Goal: Task Accomplishment & Management: Use online tool/utility

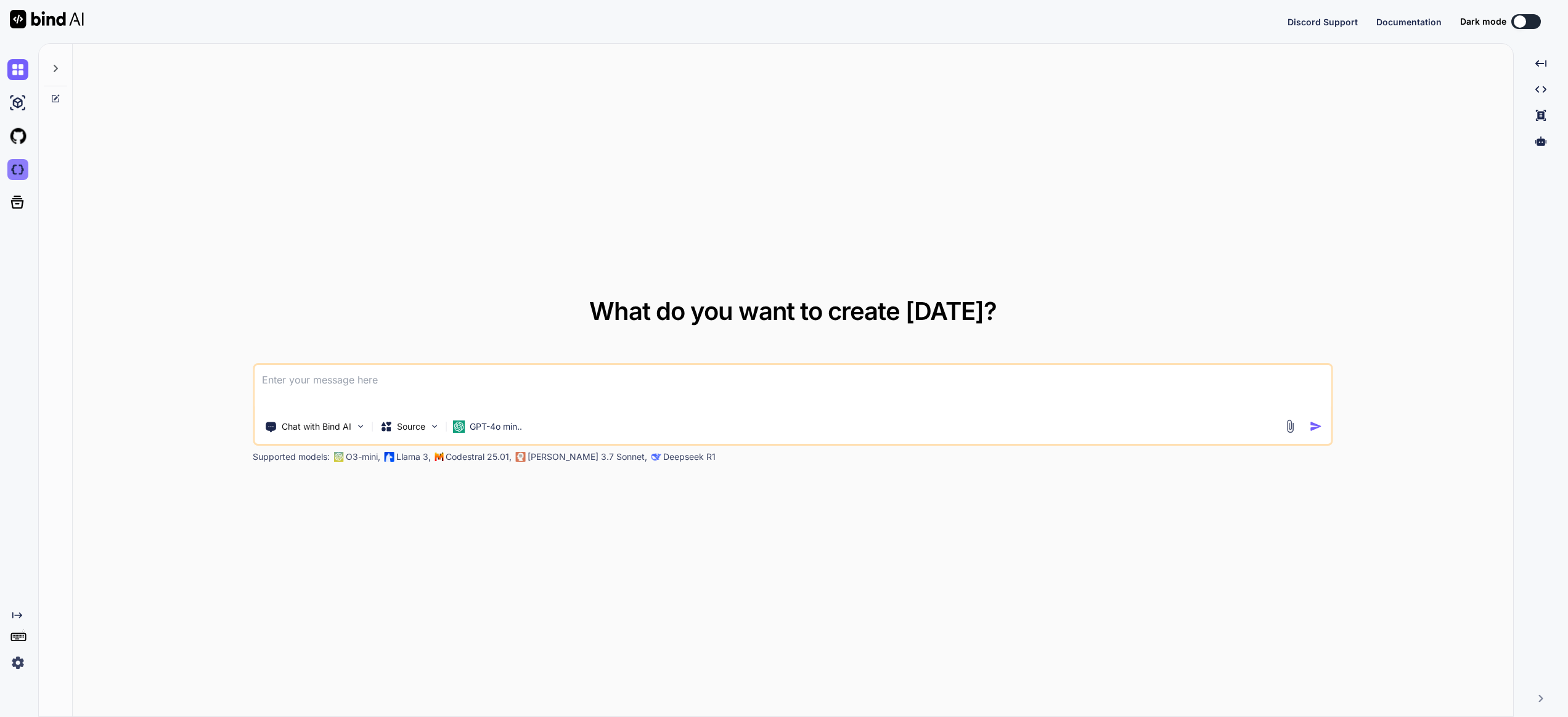
click at [18, 172] on img at bounding box center [17, 169] width 21 height 21
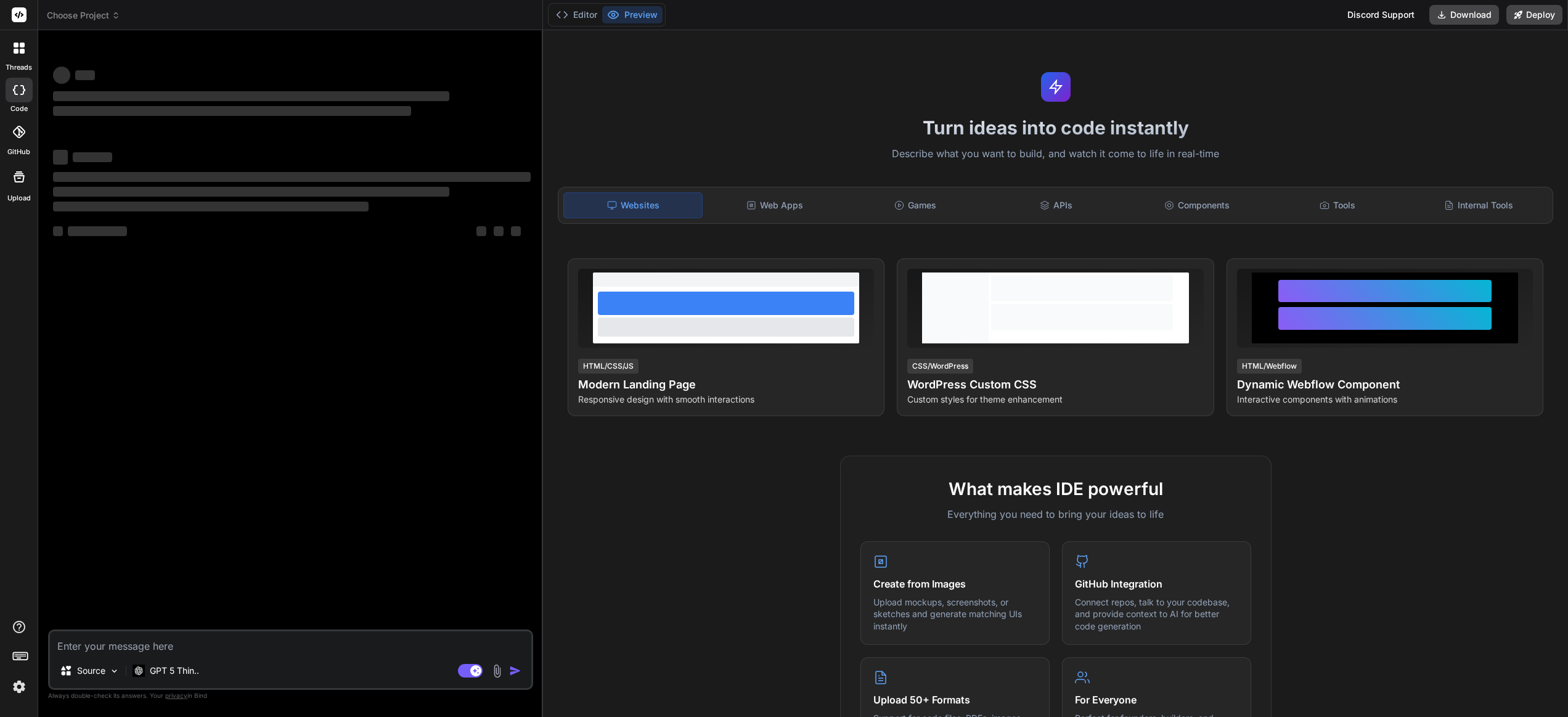
type textarea "x"
click at [73, 20] on span "Choose Project" at bounding box center [83, 16] width 74 height 13
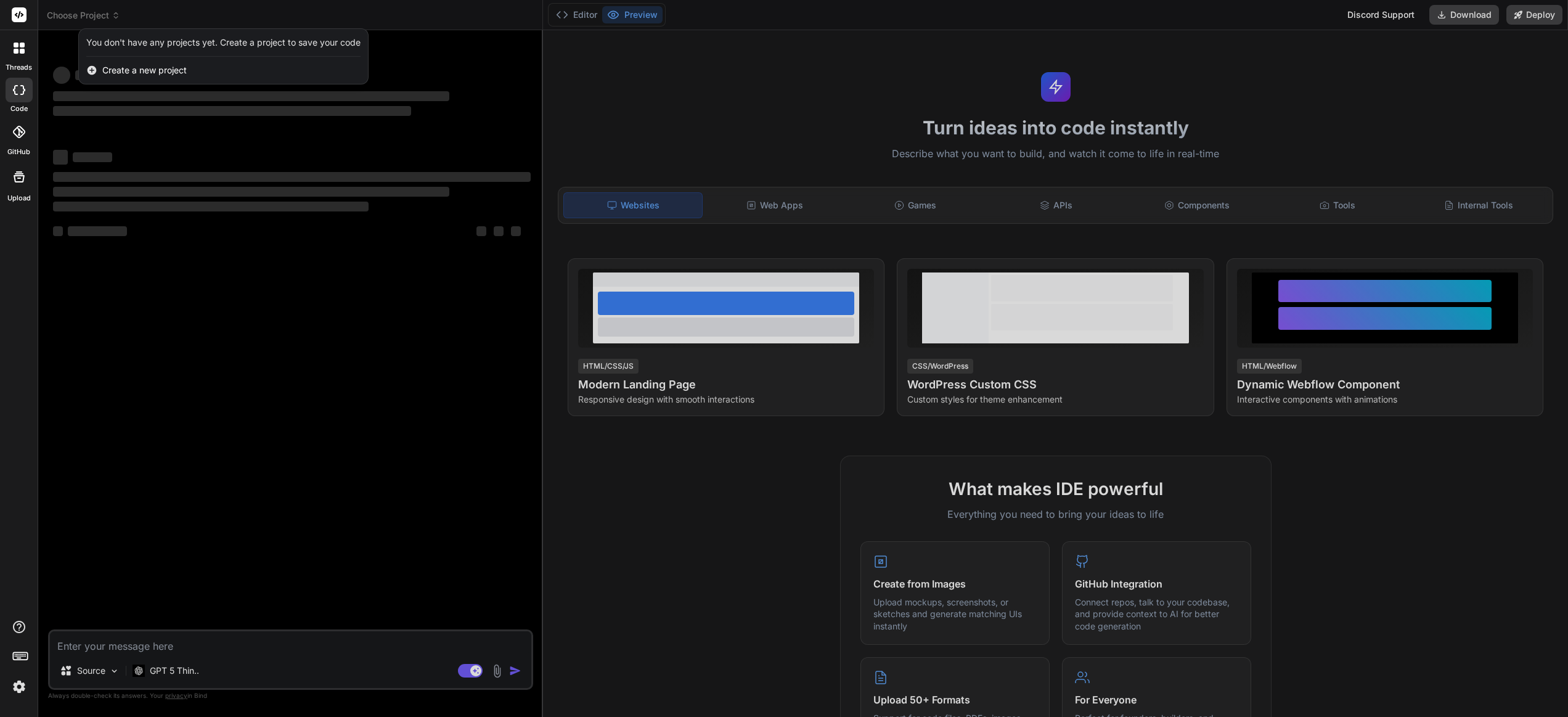
click at [73, 14] on div at bounding box center [784, 358] width 1568 height 717
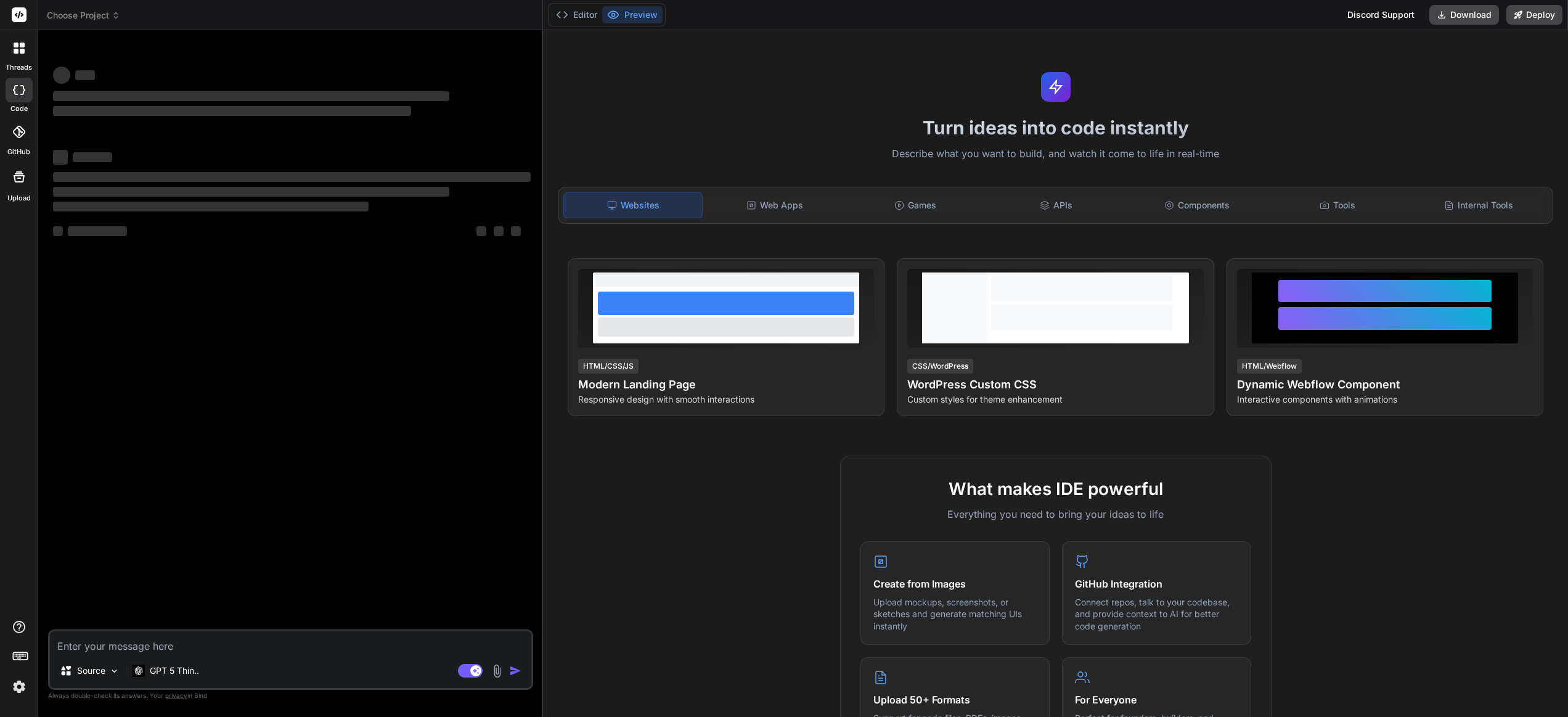
click at [15, 689] on img at bounding box center [19, 686] width 21 height 21
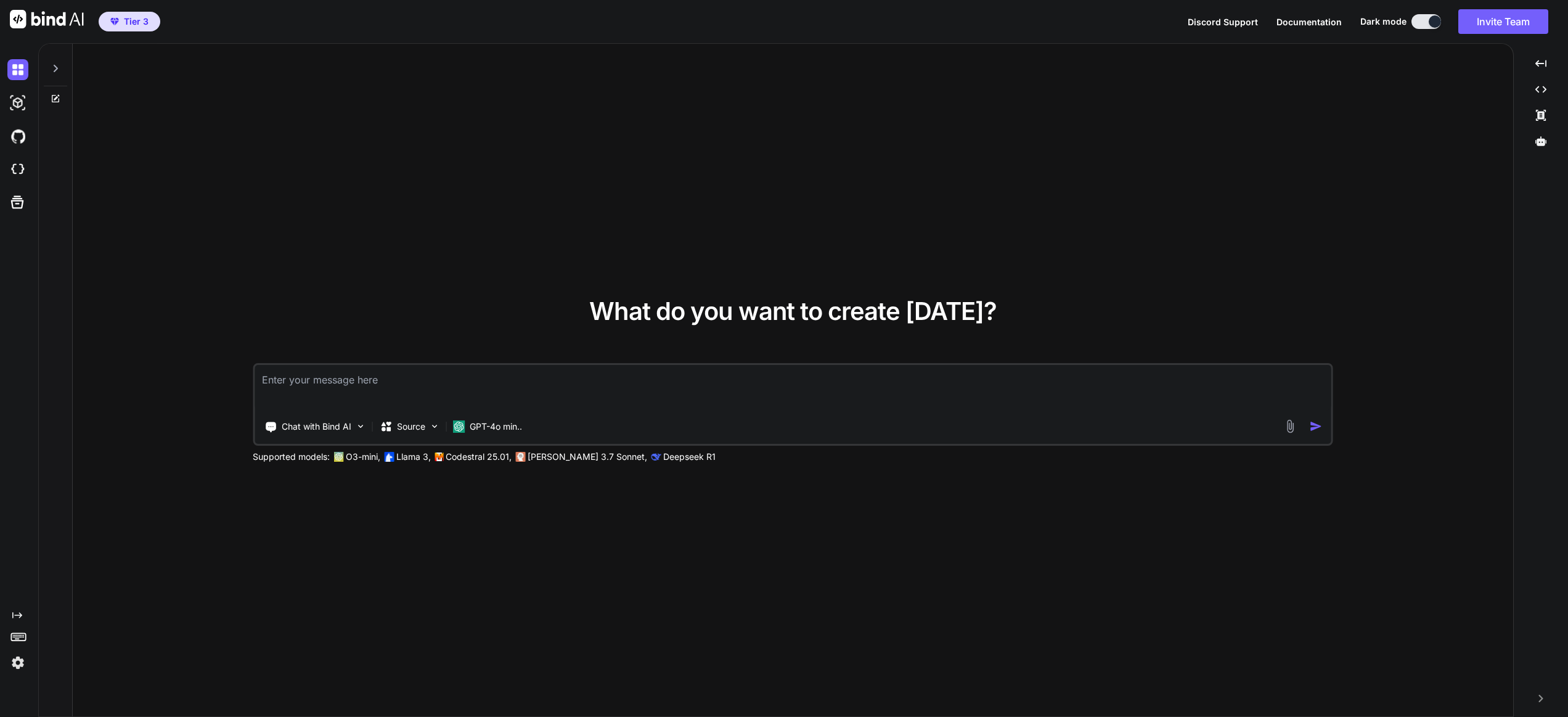
click at [17, 656] on img at bounding box center [17, 662] width 21 height 21
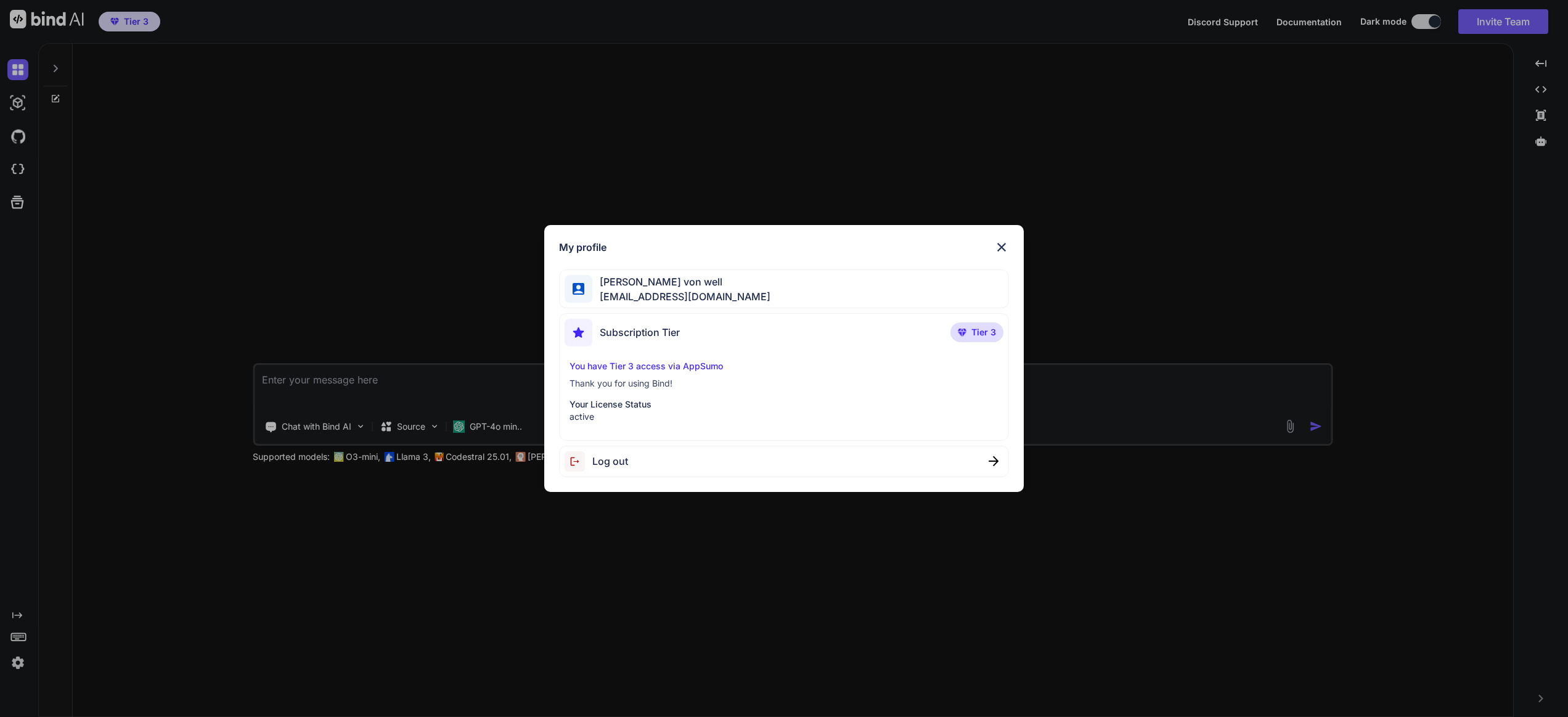
click at [18, 664] on div "My profile Bryan von well vonwell@gmail.com Subscription Tier Tier 3 You have T…" at bounding box center [784, 358] width 1568 height 717
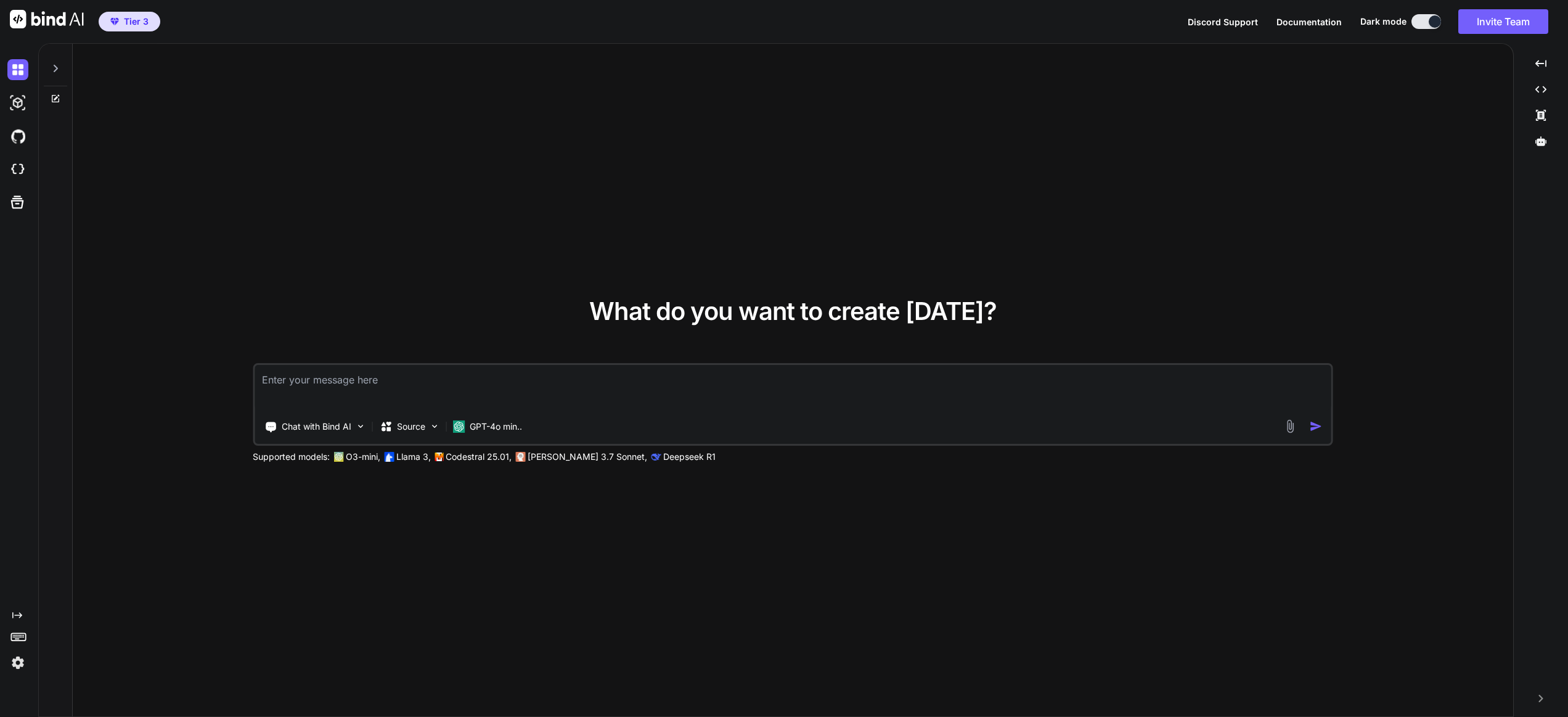
click at [15, 669] on img at bounding box center [17, 662] width 21 height 21
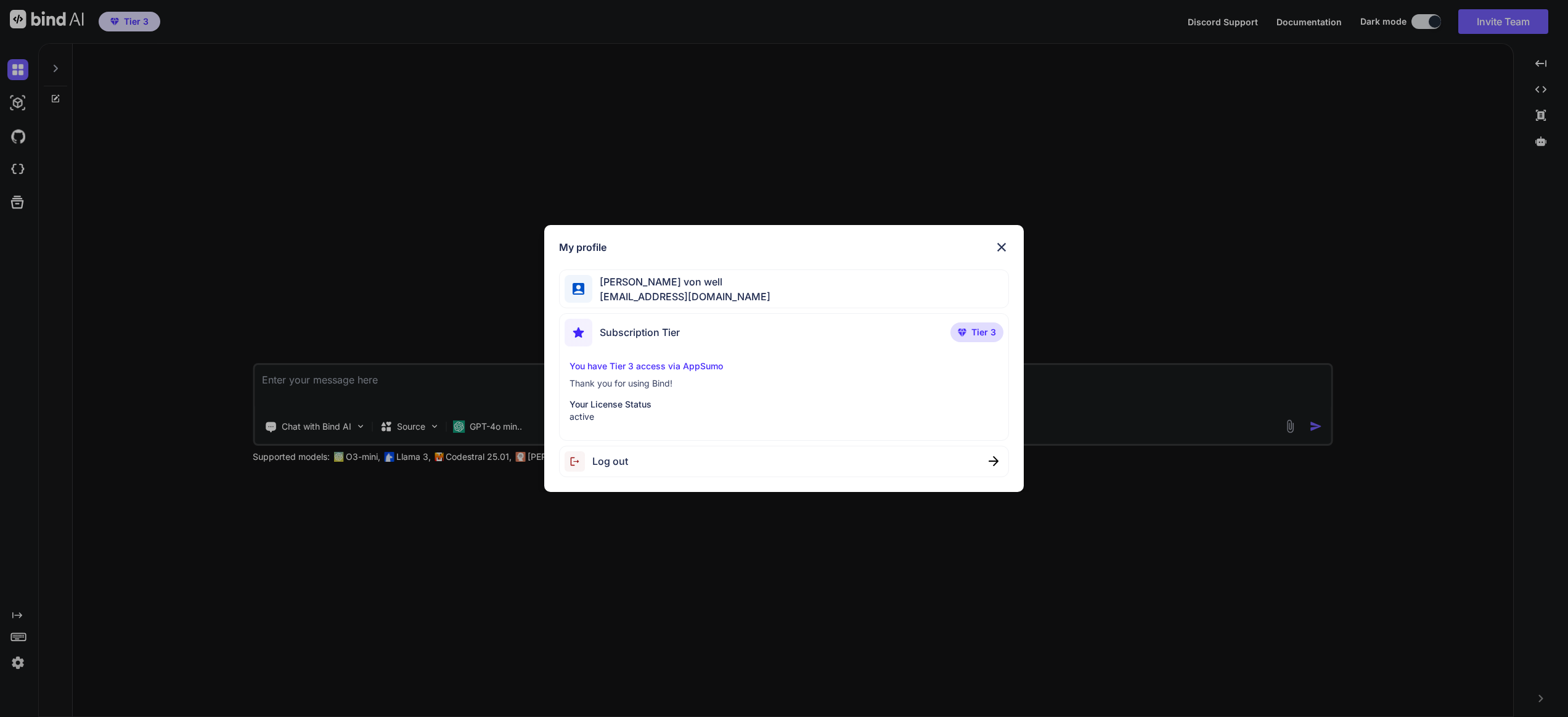
click at [452, 245] on div "My profile Bryan von well vonwell@gmail.com Subscription Tier Tier 3 You have T…" at bounding box center [784, 358] width 1568 height 717
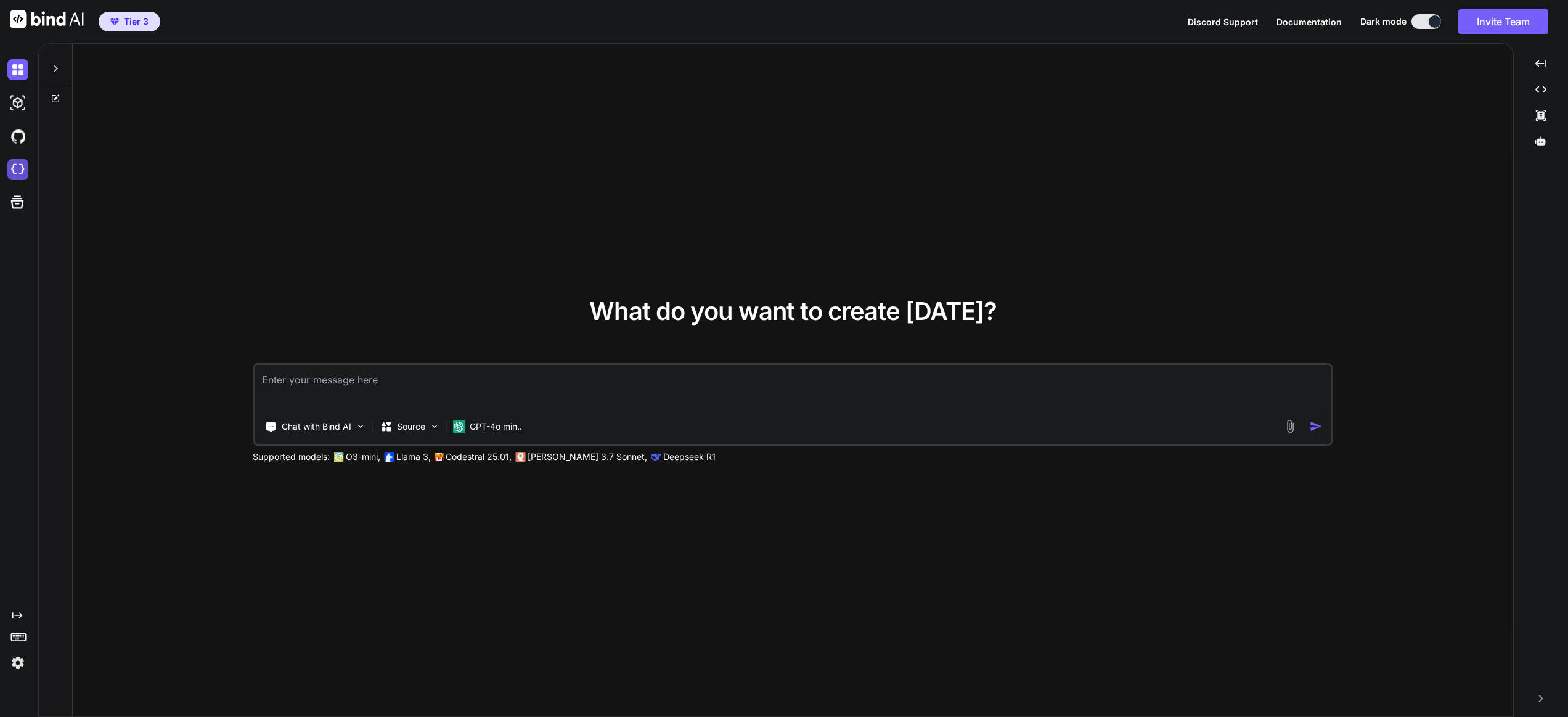
click at [13, 174] on img at bounding box center [17, 169] width 21 height 21
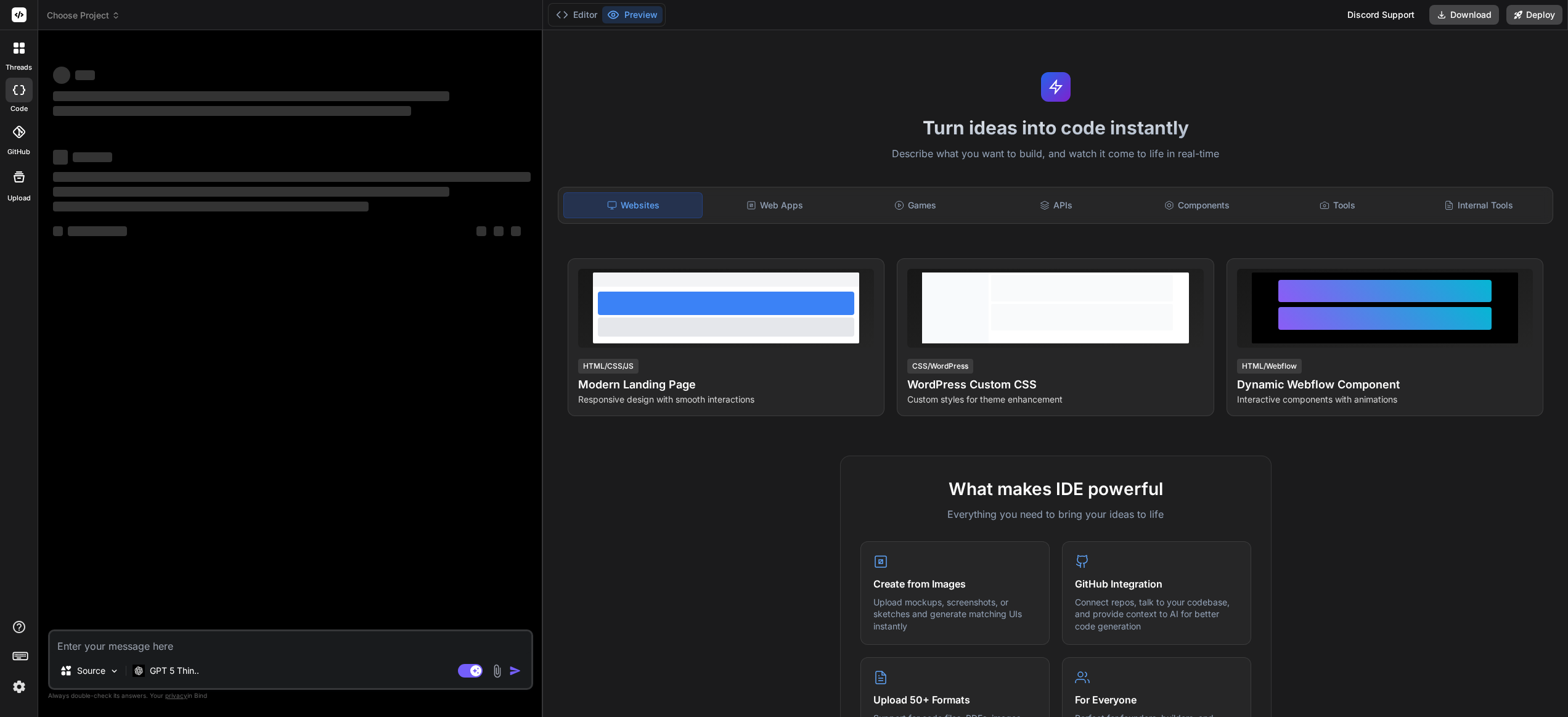
click at [70, 8] on header "Choose Project Created with Pixso." at bounding box center [290, 15] width 505 height 30
click at [63, 18] on span "Choose Project" at bounding box center [83, 16] width 74 height 13
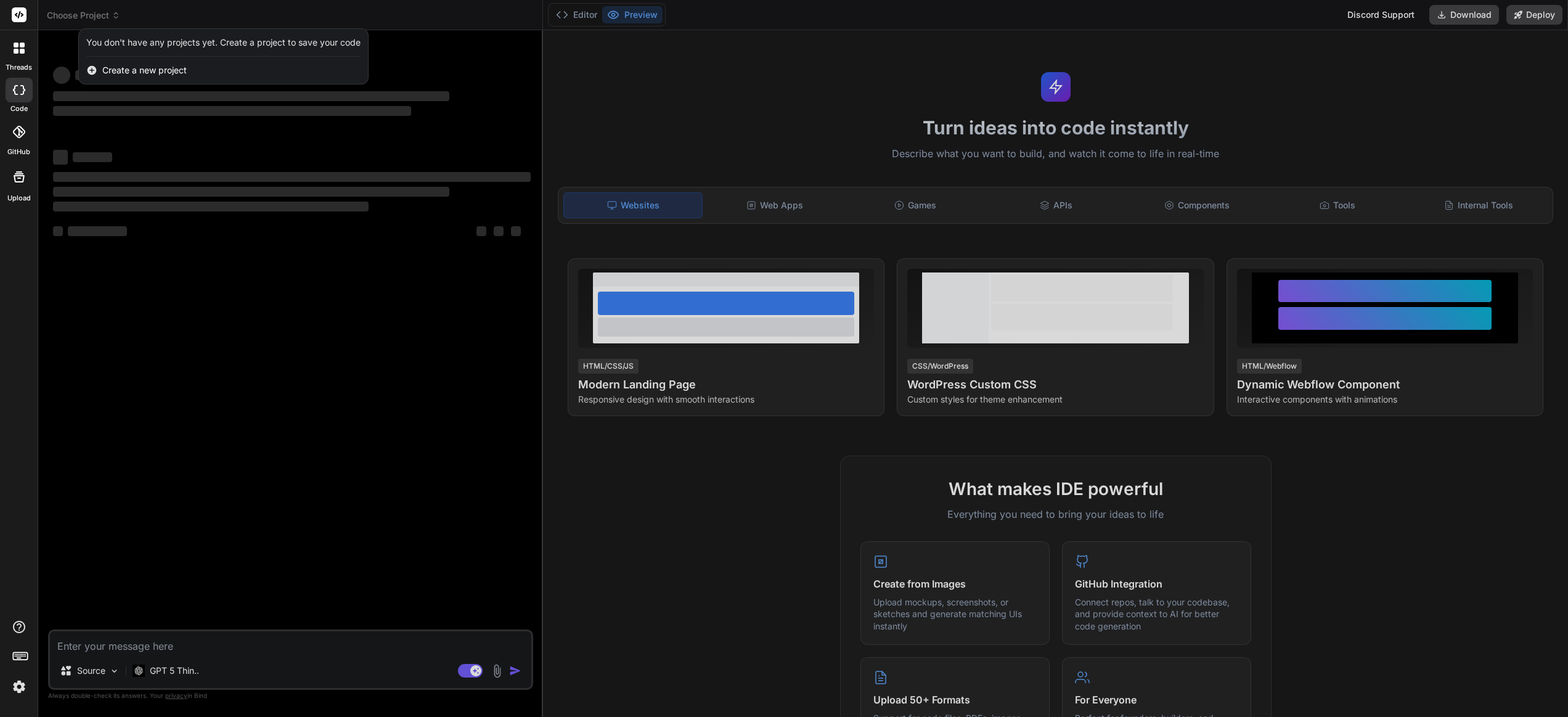
click at [63, 18] on div at bounding box center [784, 358] width 1568 height 717
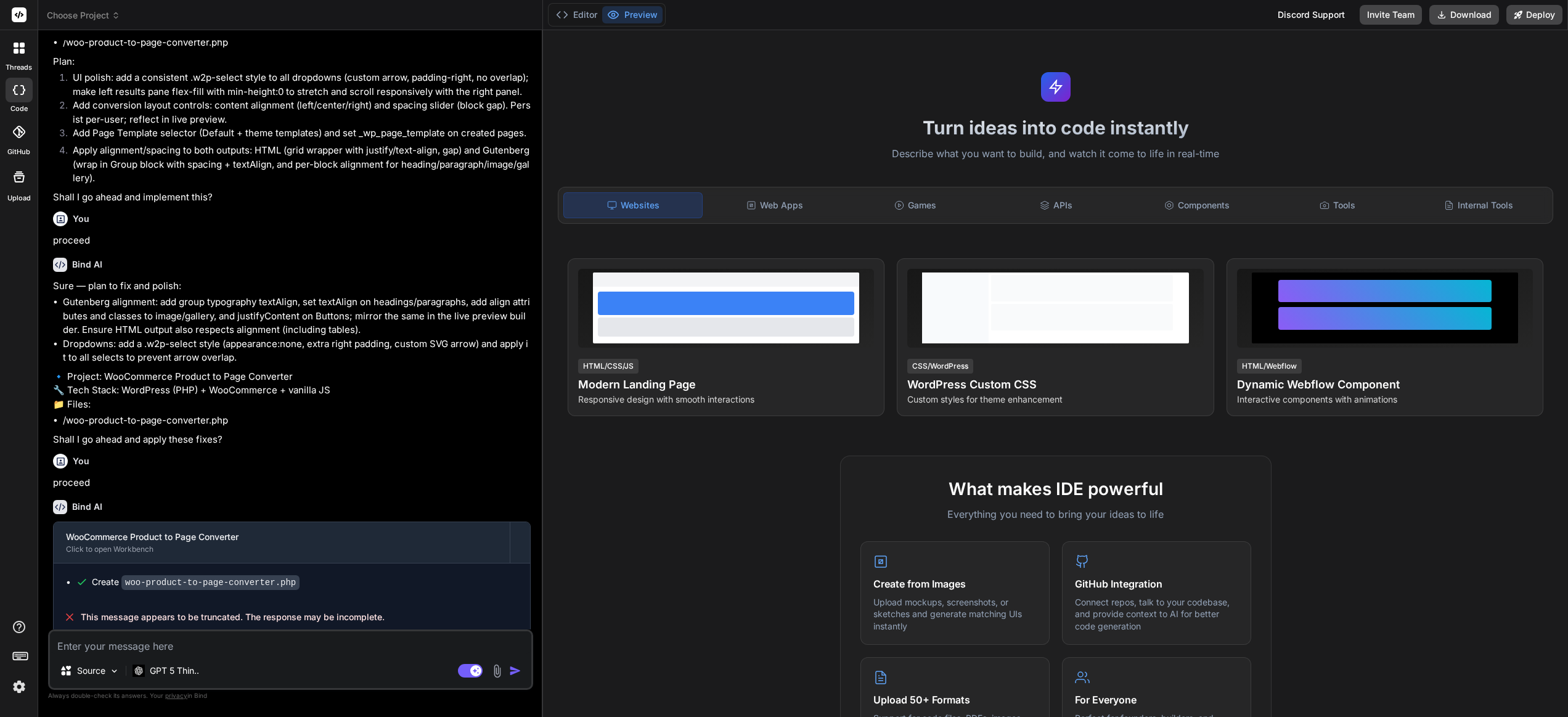
scroll to position [616, 0]
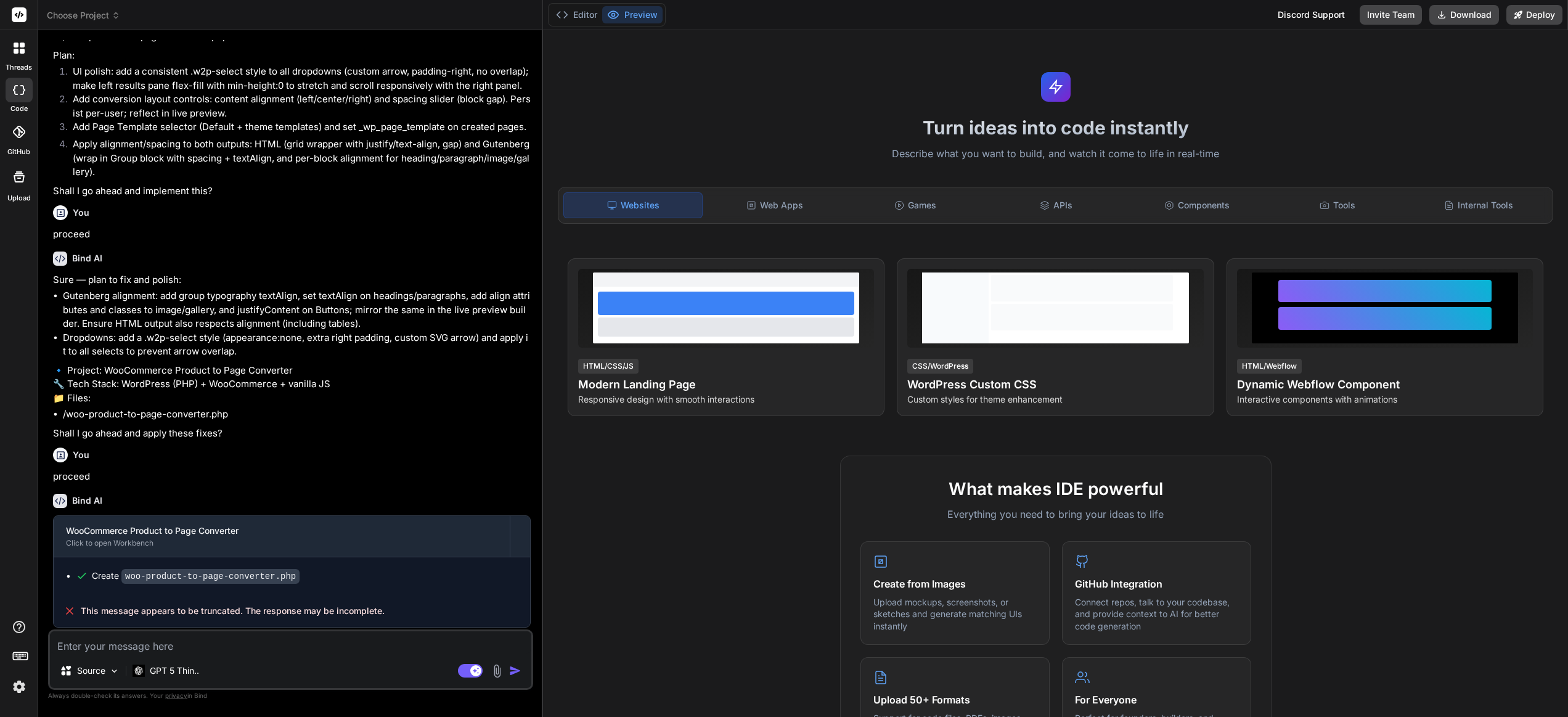
click at [85, 17] on span "Choose Project" at bounding box center [83, 16] width 74 height 13
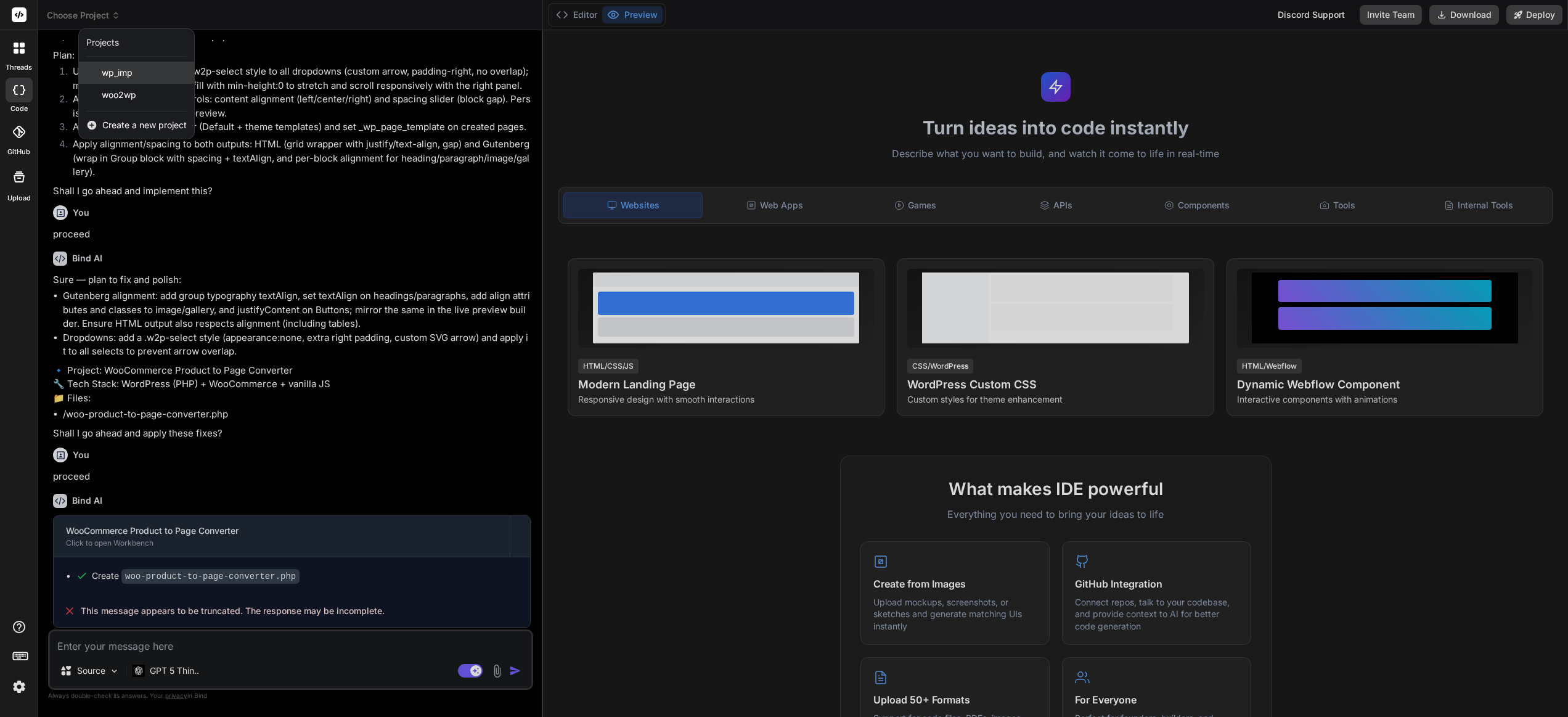
click at [143, 72] on div "wp_imp" at bounding box center [137, 73] width 116 height 22
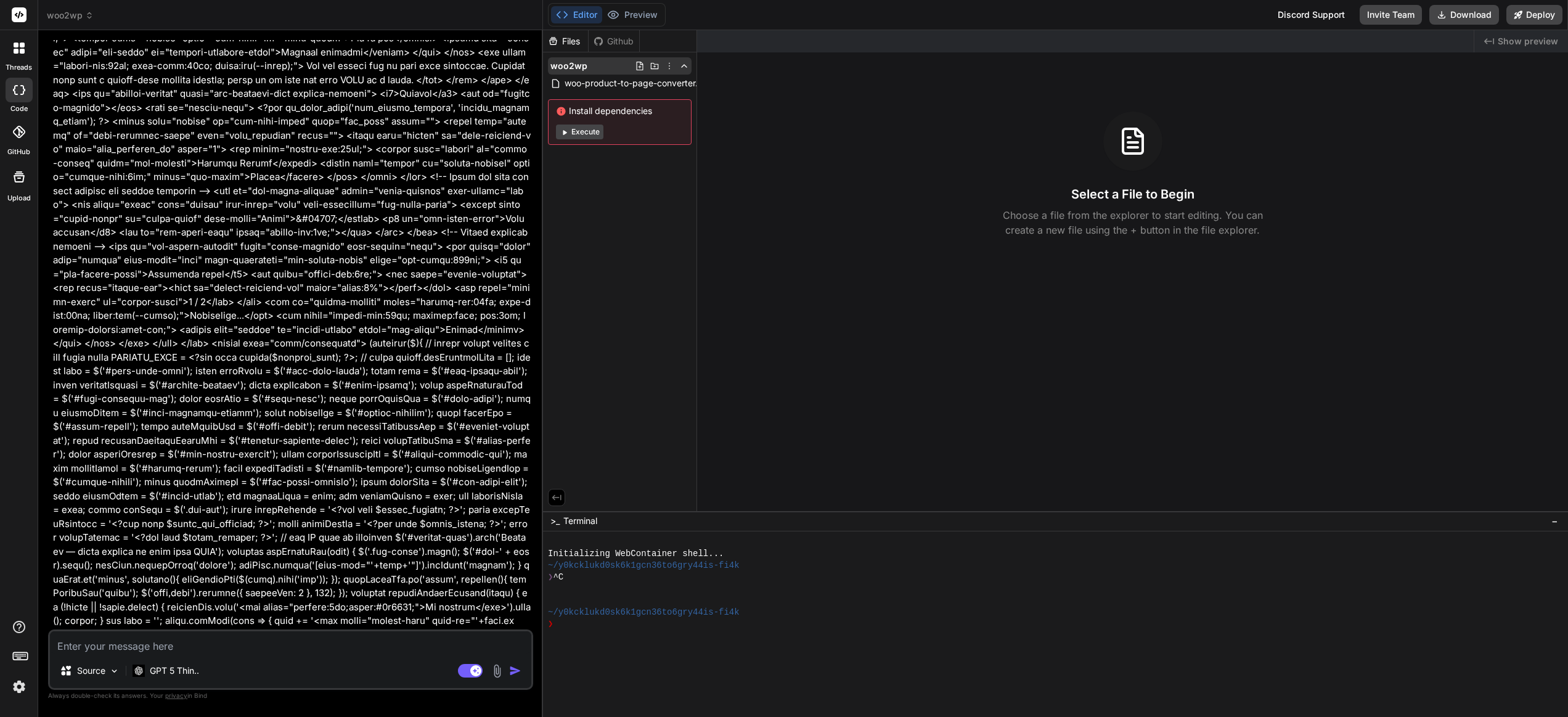
click at [669, 63] on icon at bounding box center [670, 66] width 9 height 9
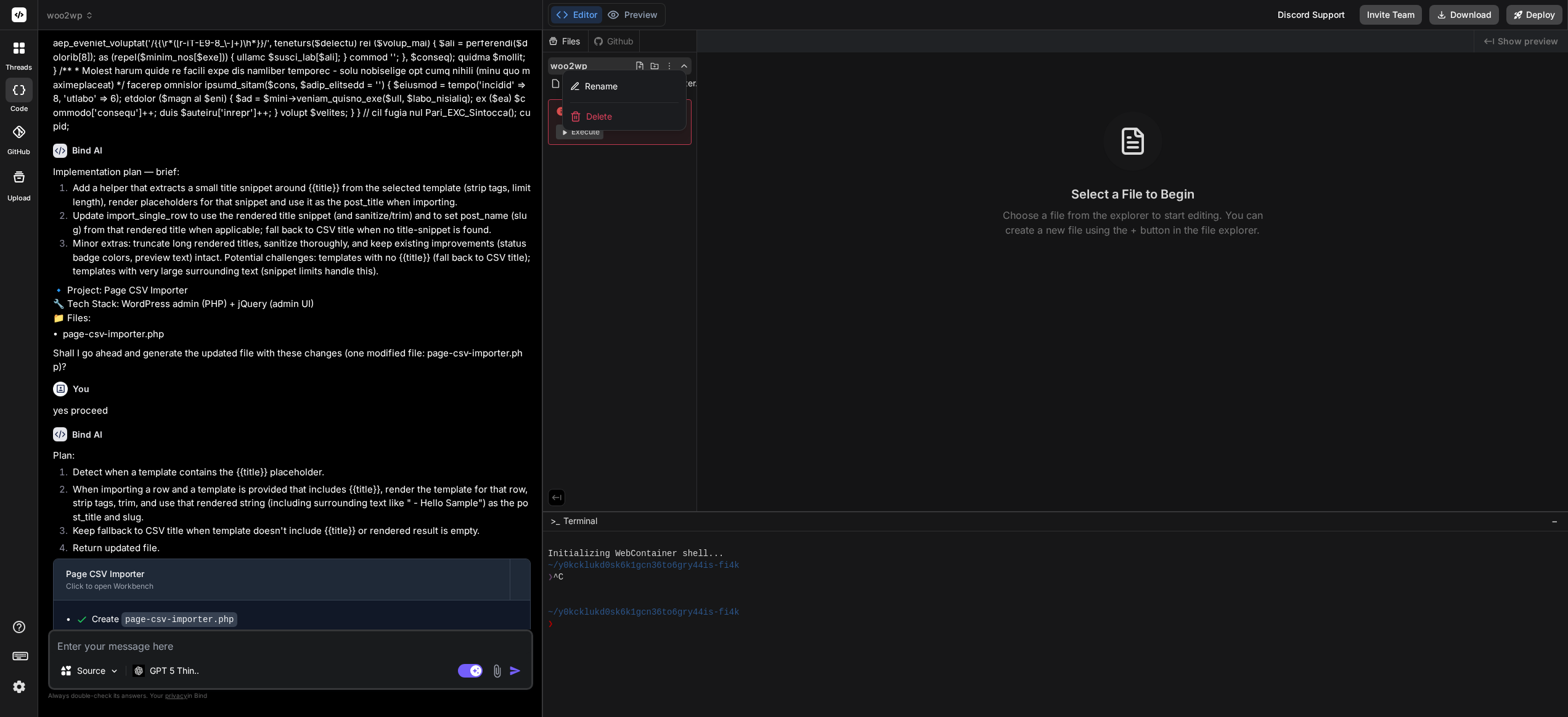
click at [622, 116] on div "Delete" at bounding box center [625, 116] width 123 height 27
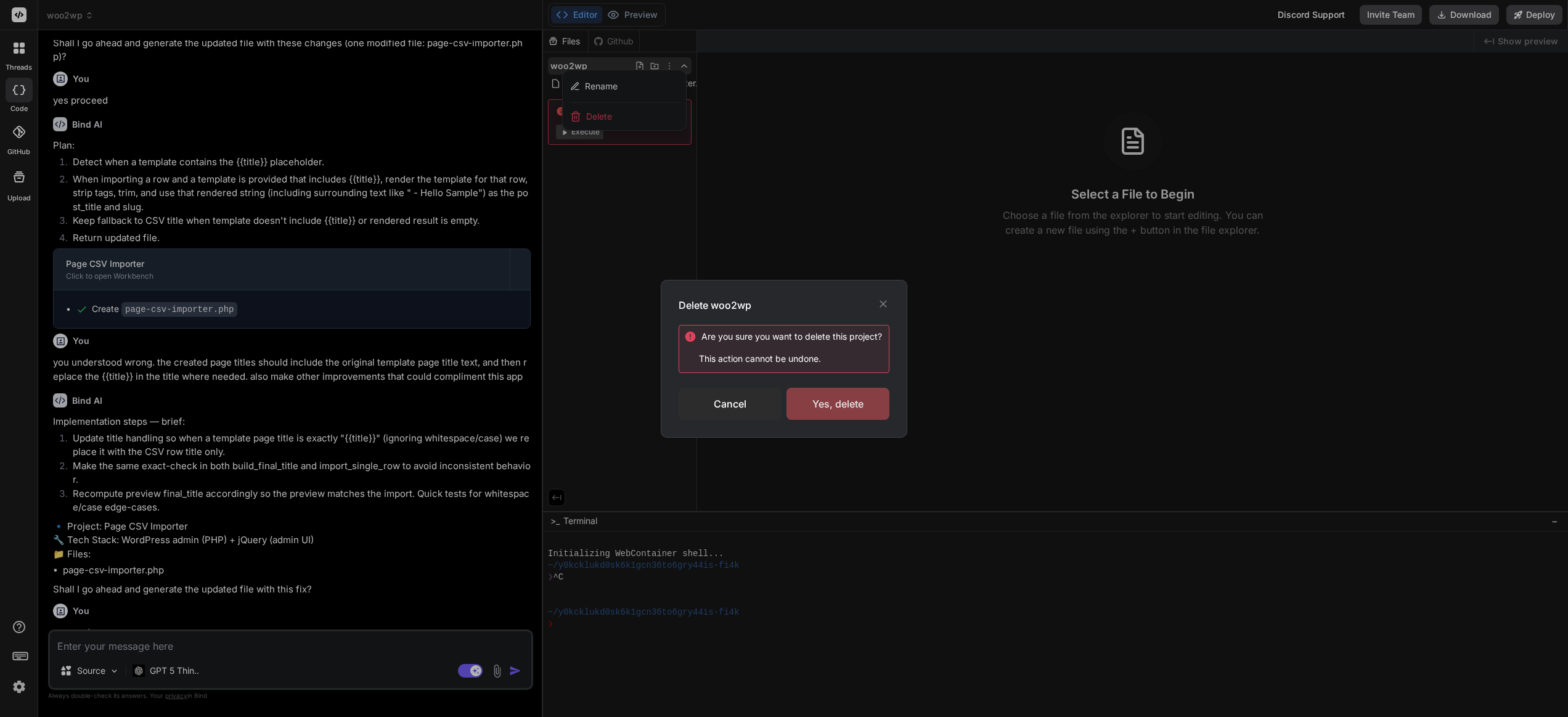
scroll to position [6530, 0]
click at [860, 415] on div "Yes, delete" at bounding box center [838, 404] width 103 height 32
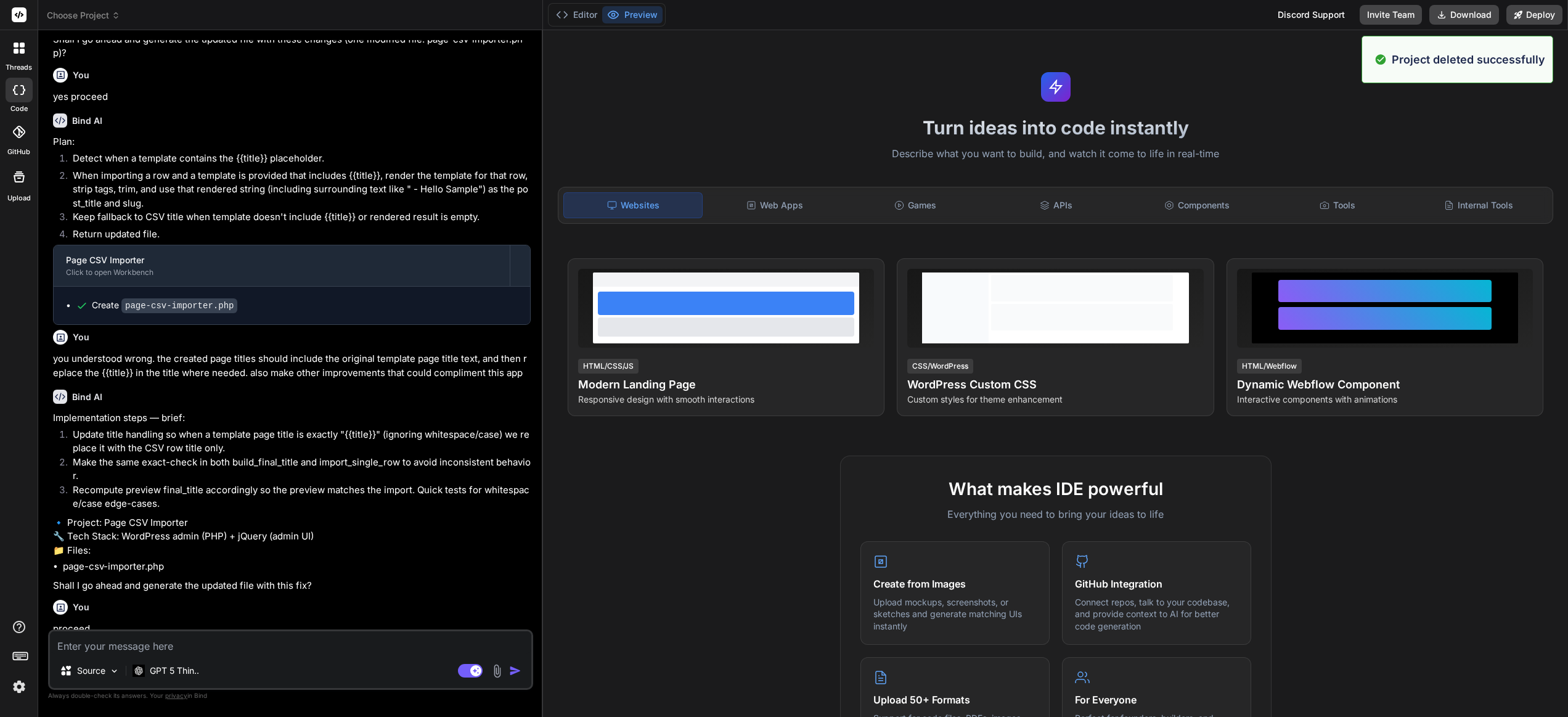
click at [74, 17] on span "Choose Project" at bounding box center [83, 16] width 74 height 13
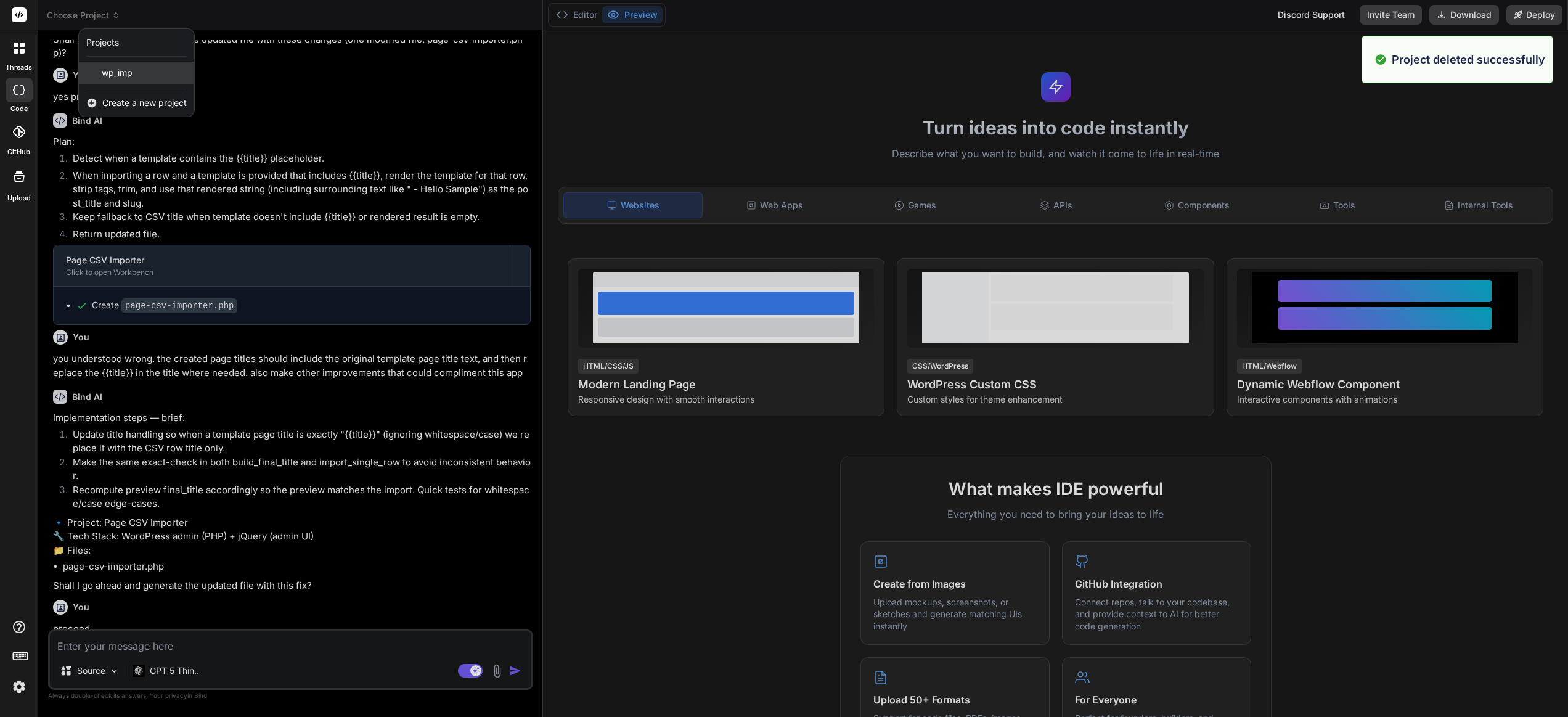
click at [121, 74] on span "wp_imp" at bounding box center [117, 73] width 31 height 13
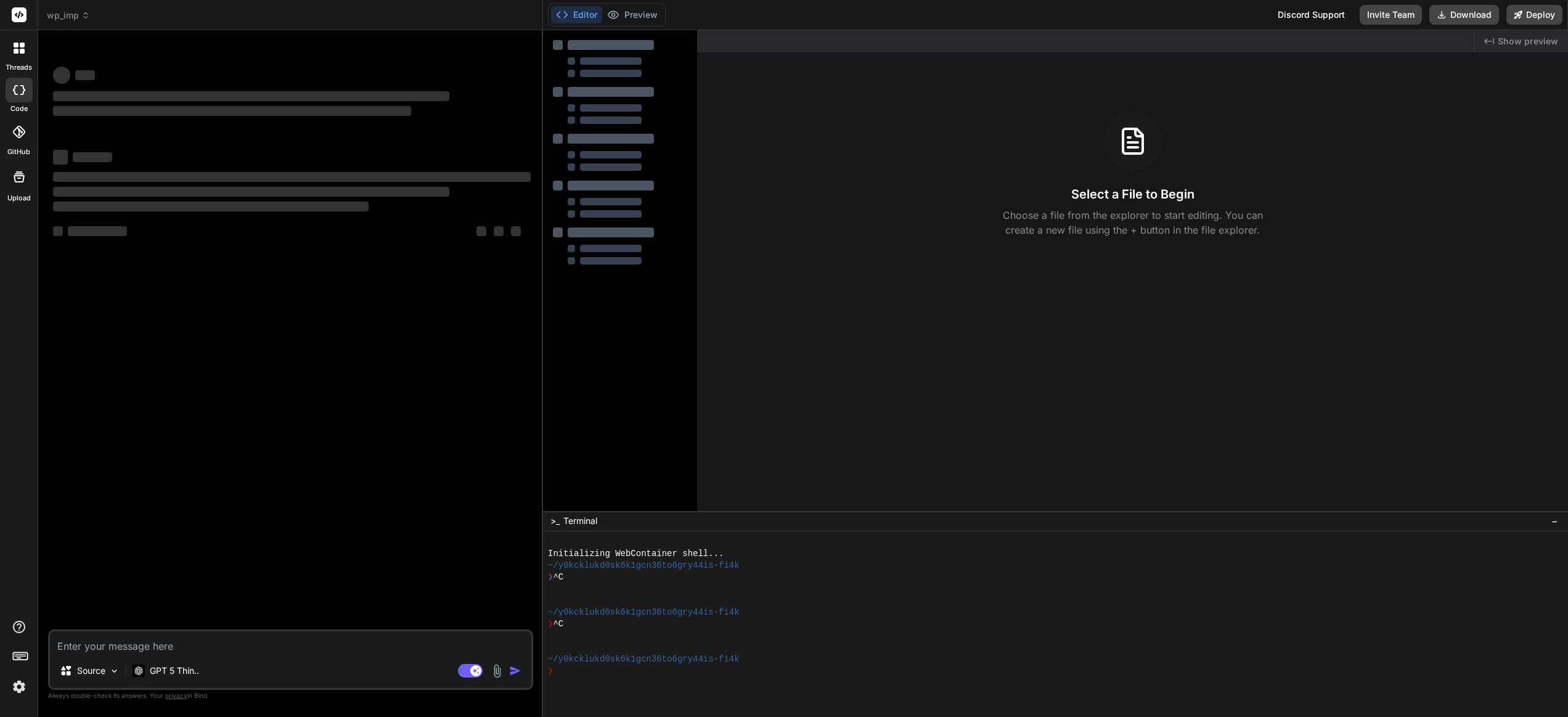
type textarea "x"
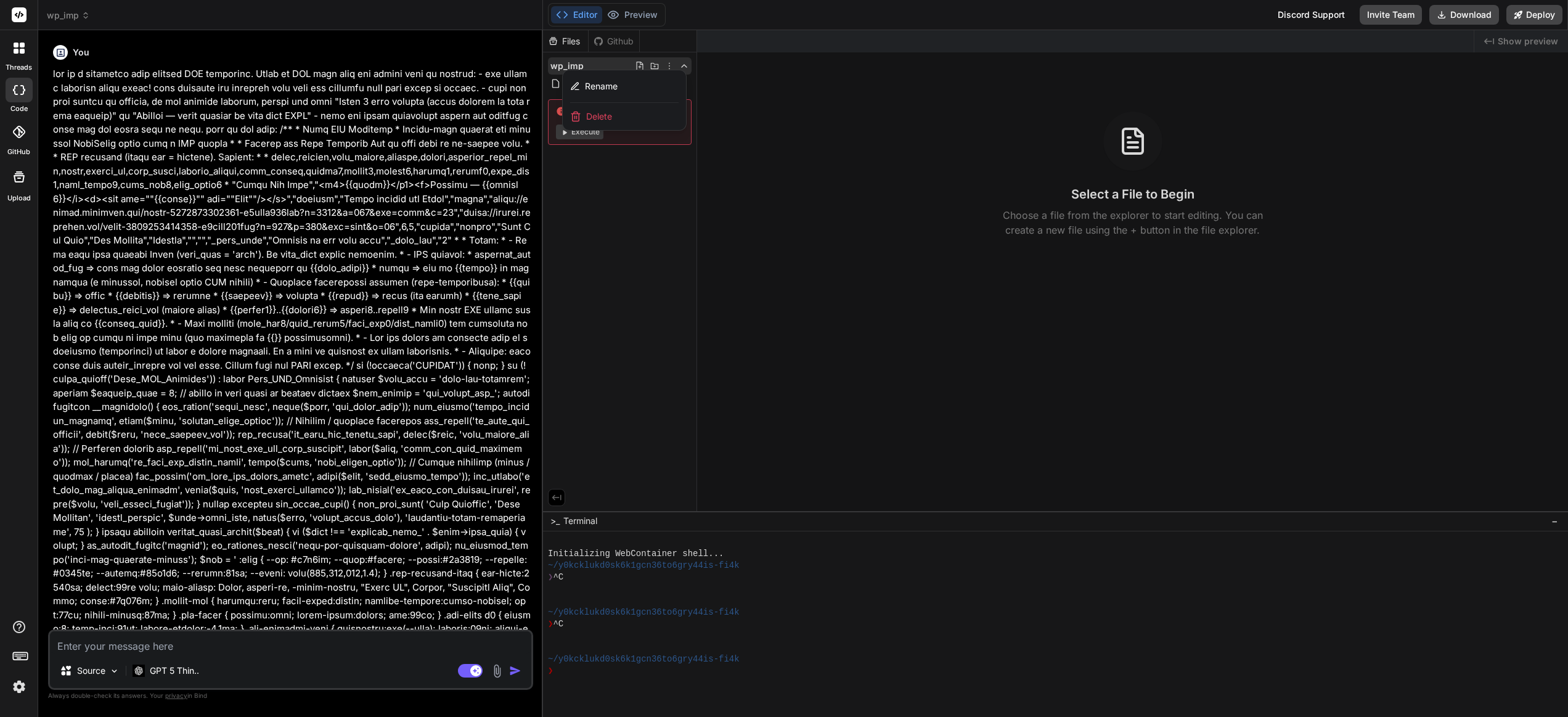
click at [646, 117] on div "Delete" at bounding box center [625, 116] width 123 height 27
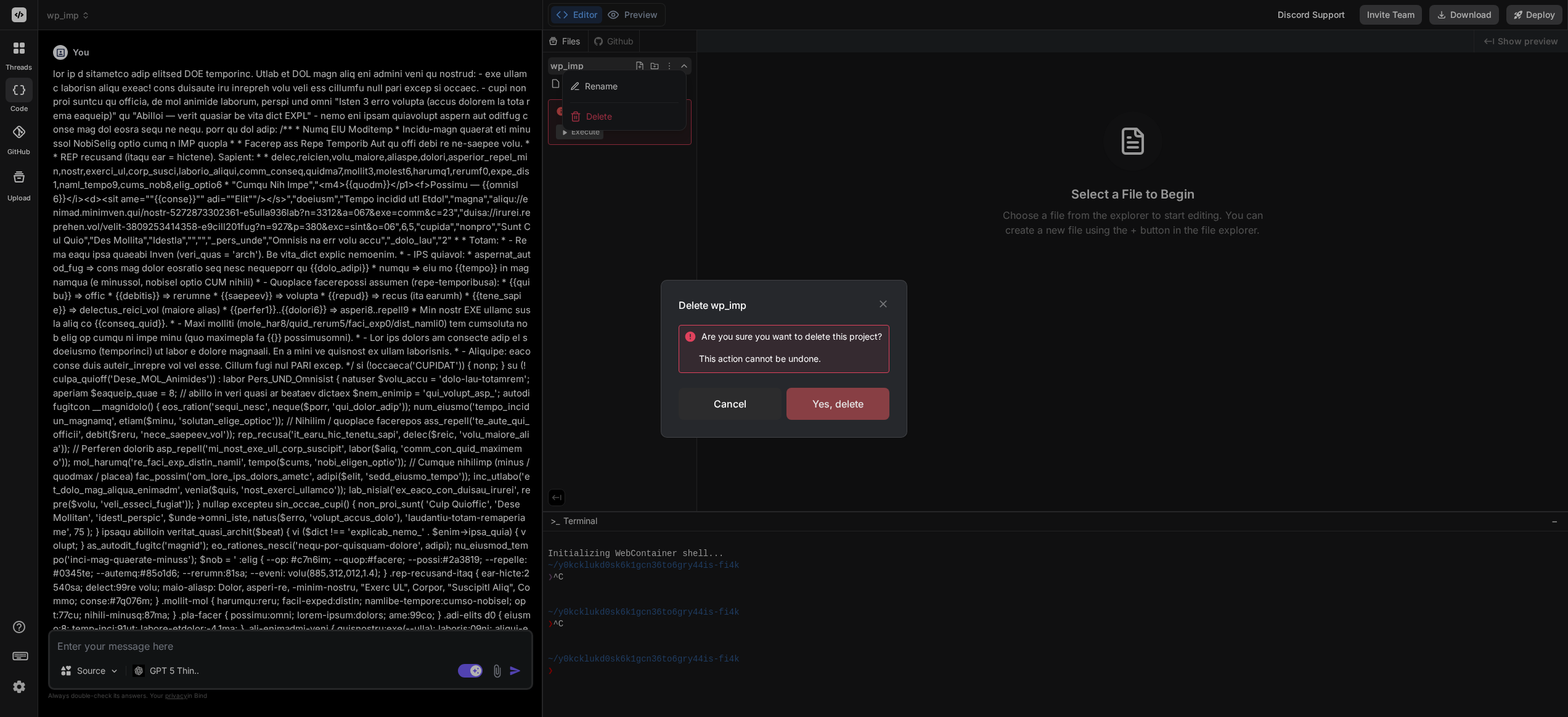
click at [833, 400] on div "Yes, delete" at bounding box center [838, 404] width 103 height 32
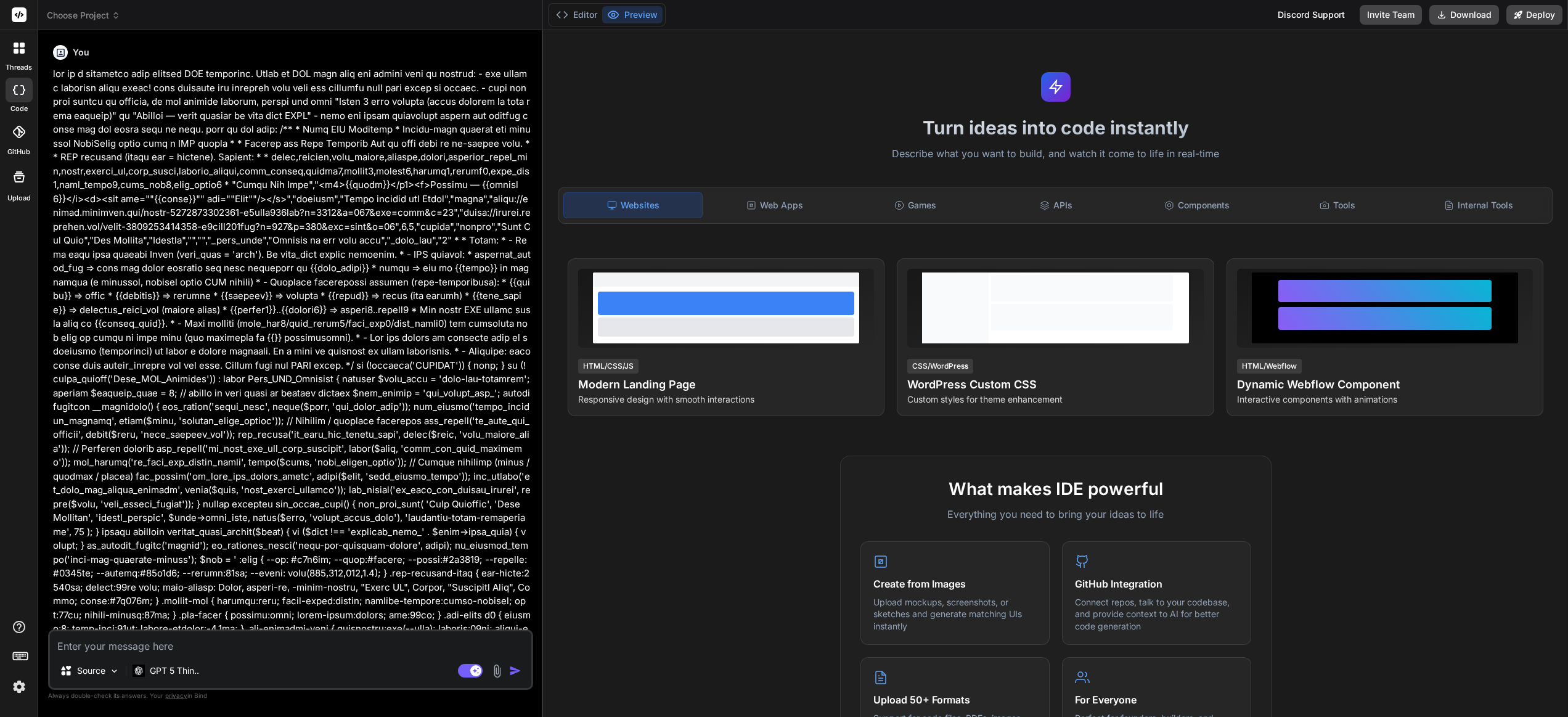
click at [70, 16] on span "Choose Project" at bounding box center [83, 16] width 74 height 13
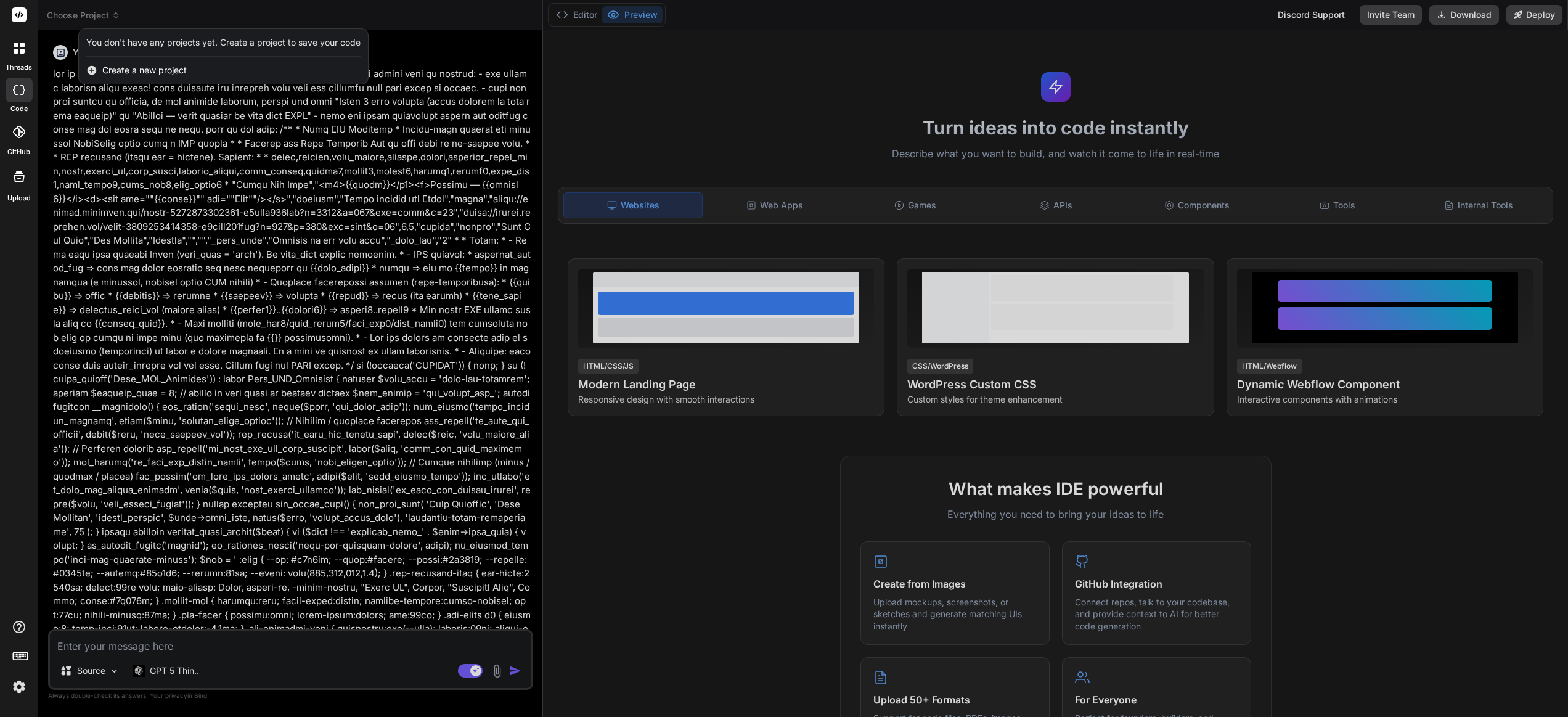
click at [123, 74] on span "Create a new project" at bounding box center [144, 70] width 85 height 13
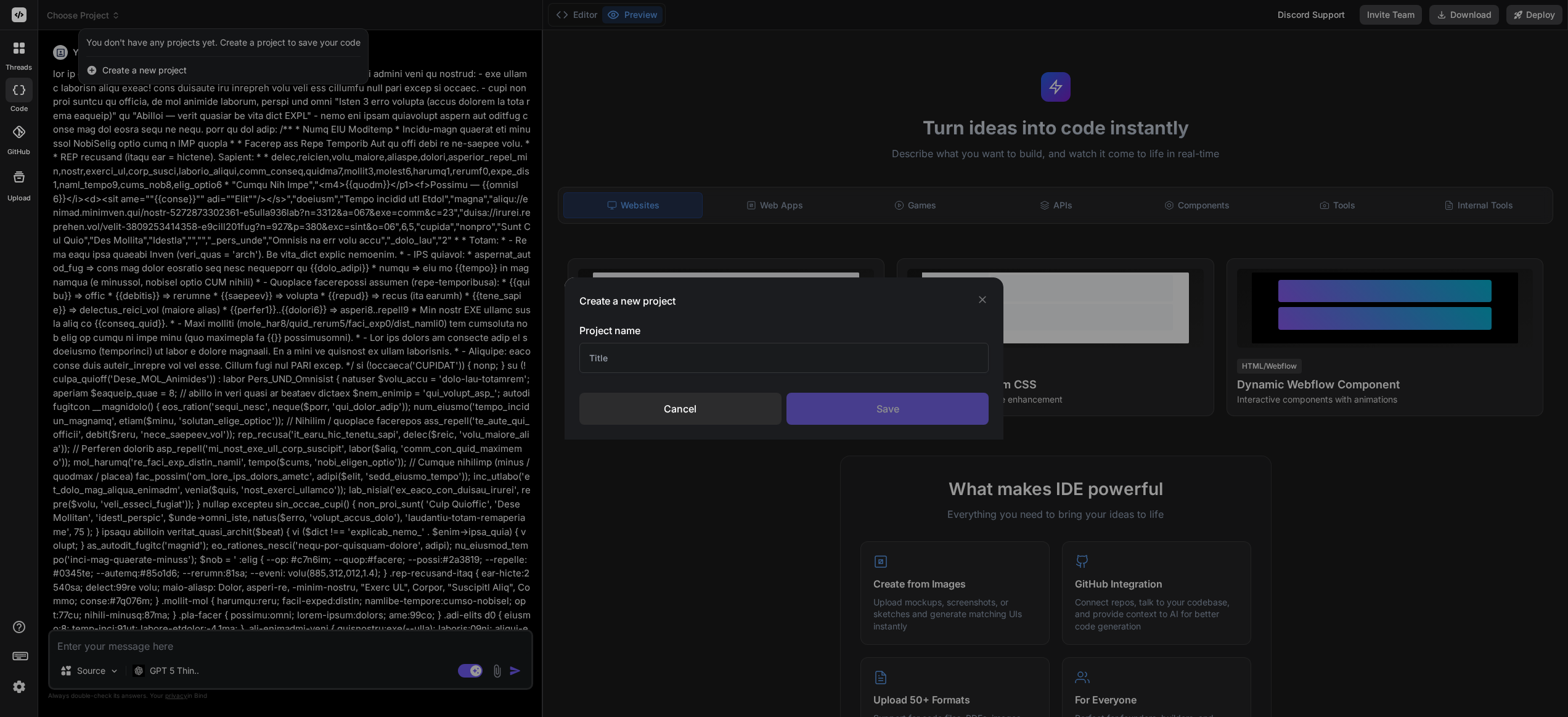
click at [625, 364] on input "text" at bounding box center [784, 358] width 409 height 30
type input "Woo2Page"
click at [907, 405] on div "Save" at bounding box center [887, 408] width 202 height 32
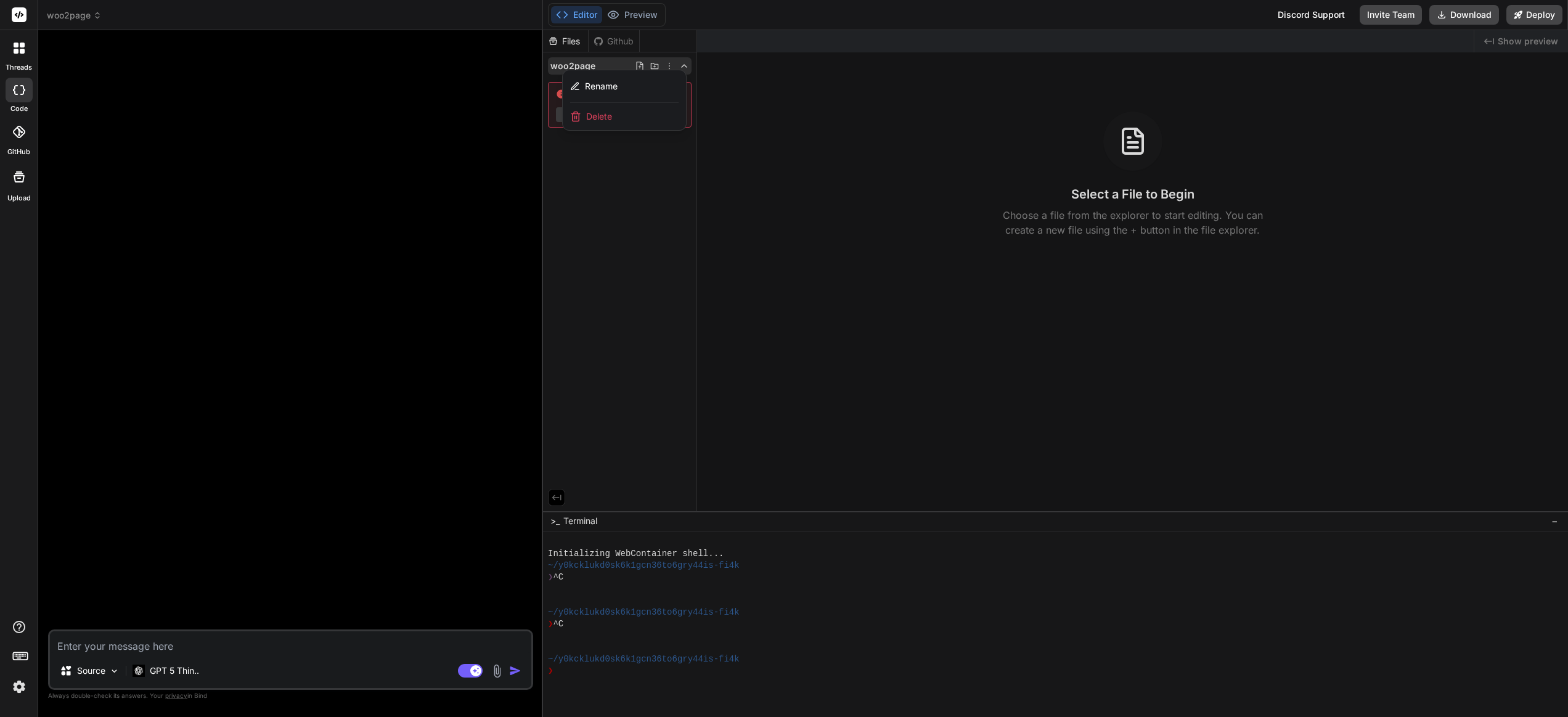
scroll to position [12, 0]
click at [588, 156] on div at bounding box center [1055, 374] width 1025 height 687
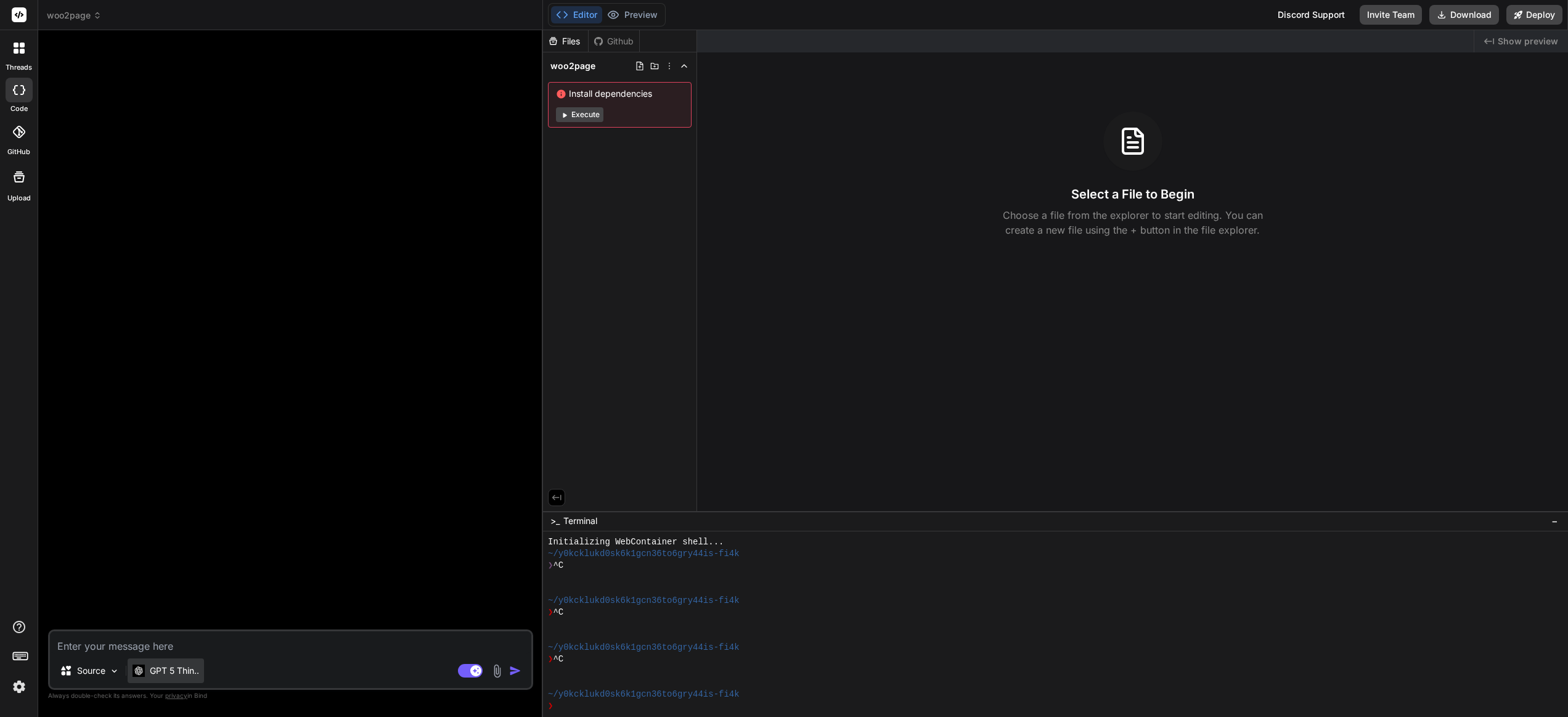
click at [185, 667] on p "GPT 5 Thin.." at bounding box center [174, 671] width 49 height 13
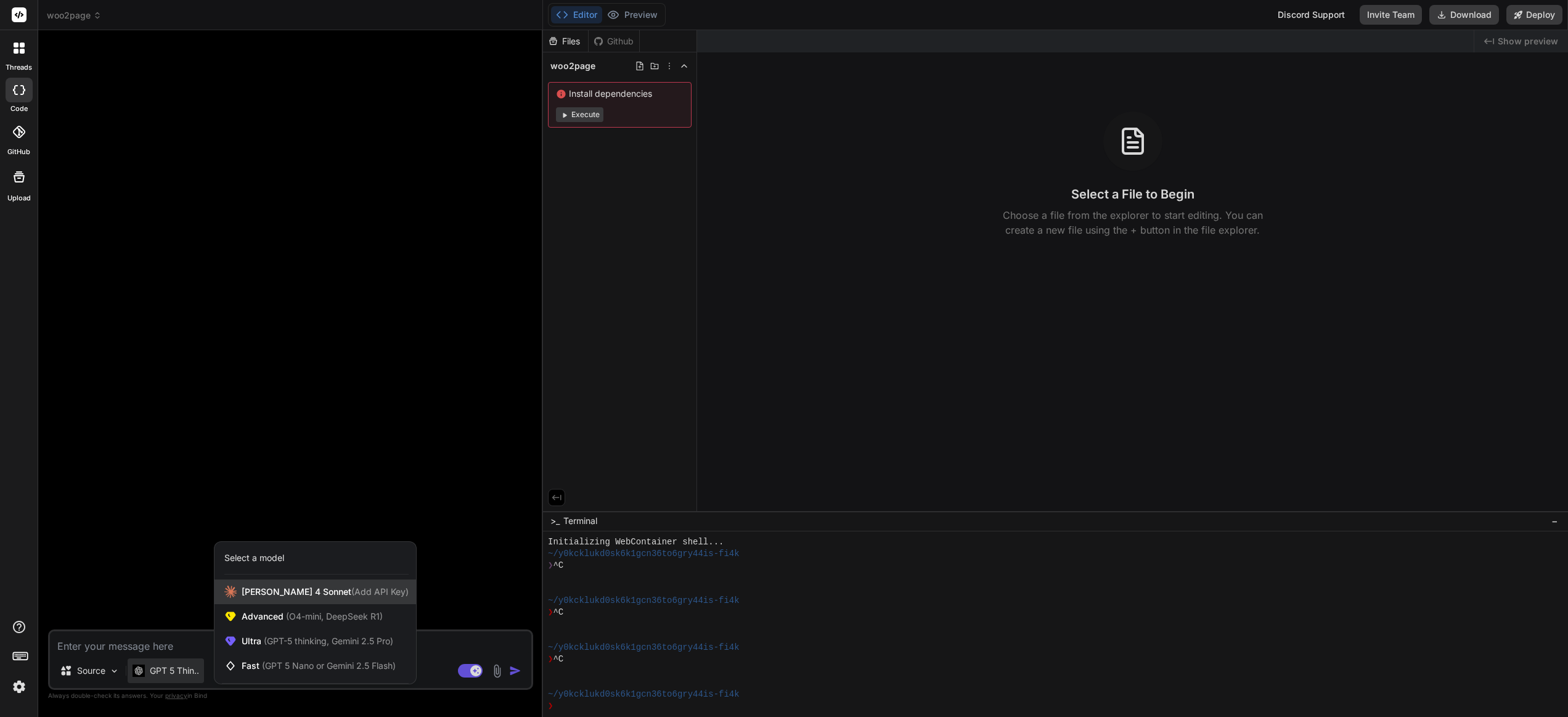
click at [280, 590] on span "Claude 4 Sonnet (Add API Key)" at bounding box center [325, 592] width 167 height 13
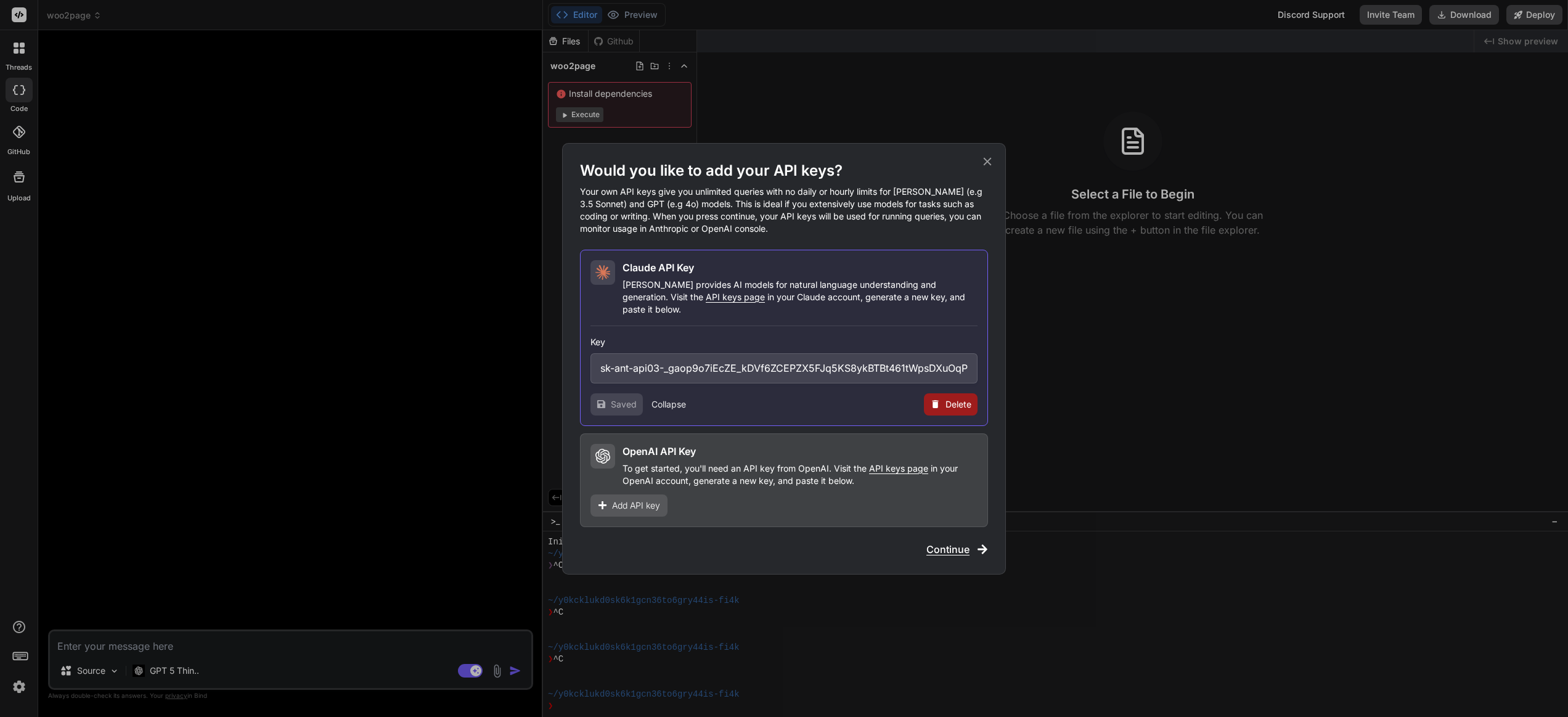
click at [947, 542] on span "Continue" at bounding box center [948, 549] width 44 height 15
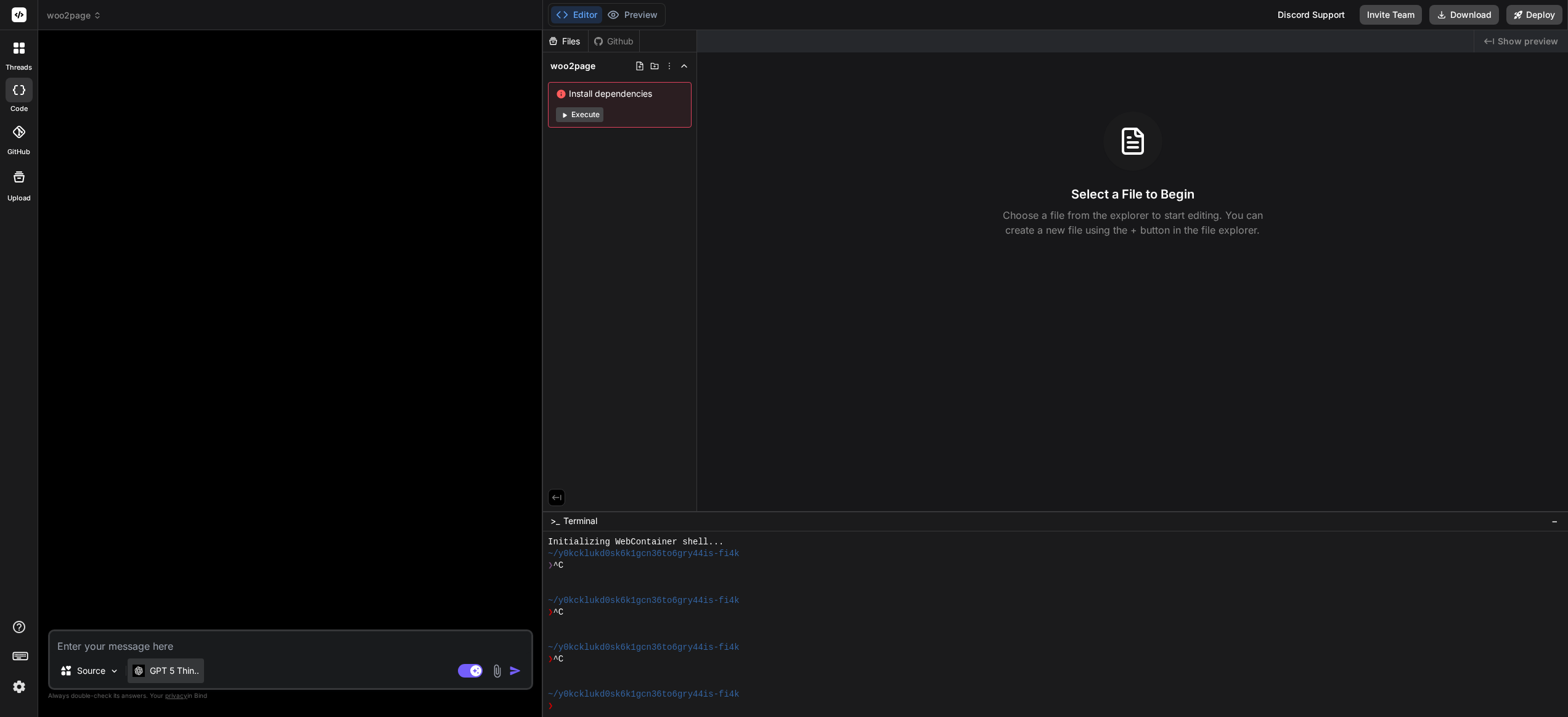
click at [148, 673] on div "GPT 5 Thin.." at bounding box center [165, 671] width 66 height 13
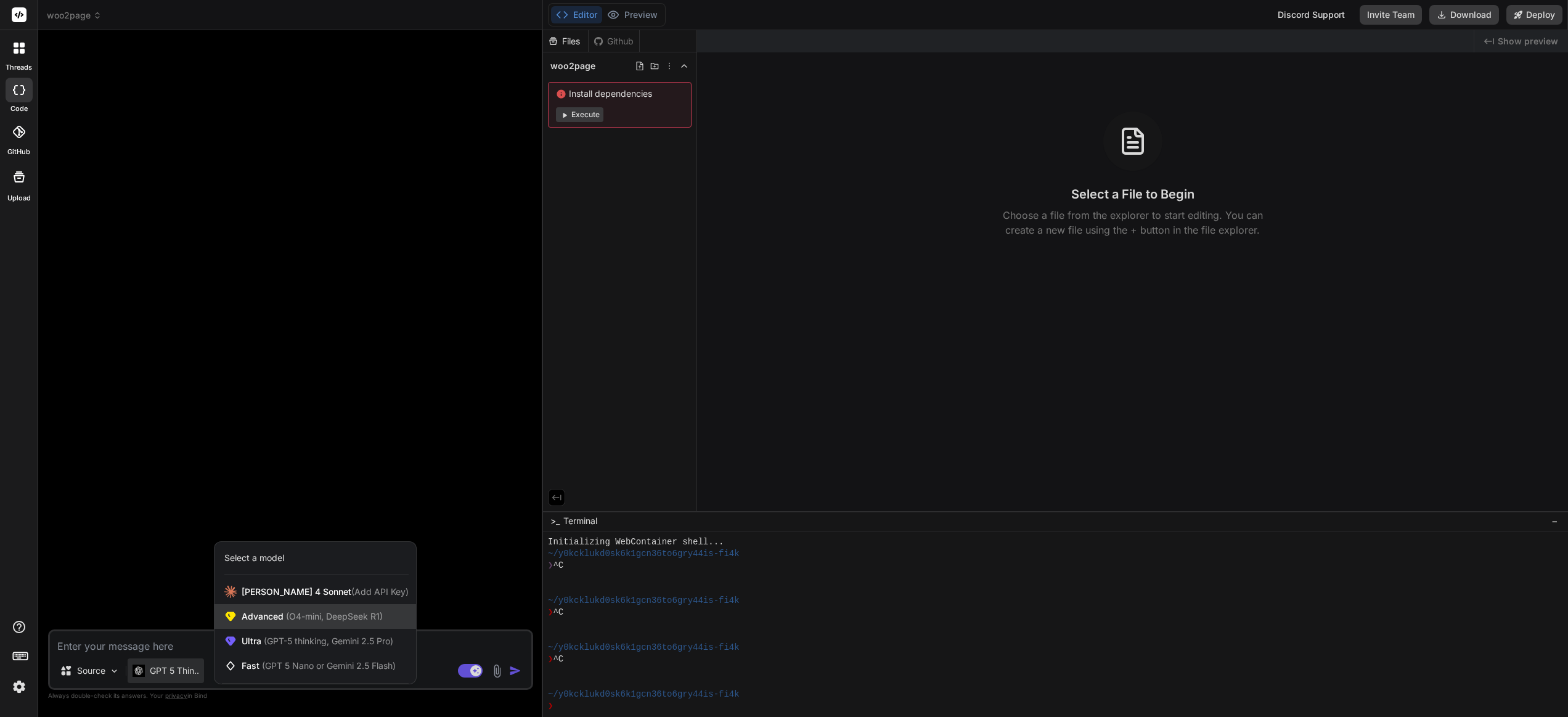
click at [296, 620] on span "(O4-mini, DeepSeek R1)" at bounding box center [332, 616] width 99 height 10
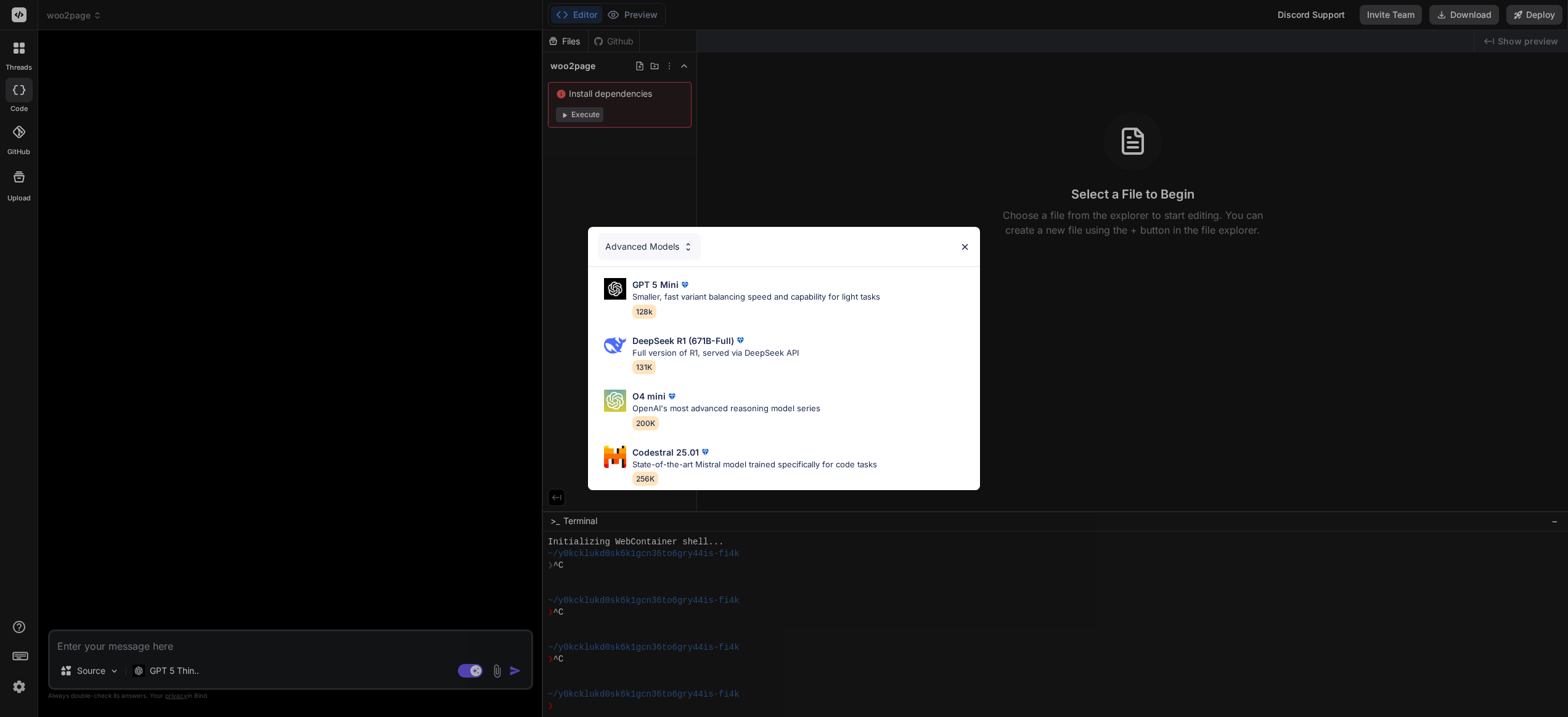
click at [174, 666] on div "Advanced Models GPT 5 Mini Smaller, fast variant balancing speed and capability…" at bounding box center [784, 358] width 1568 height 717
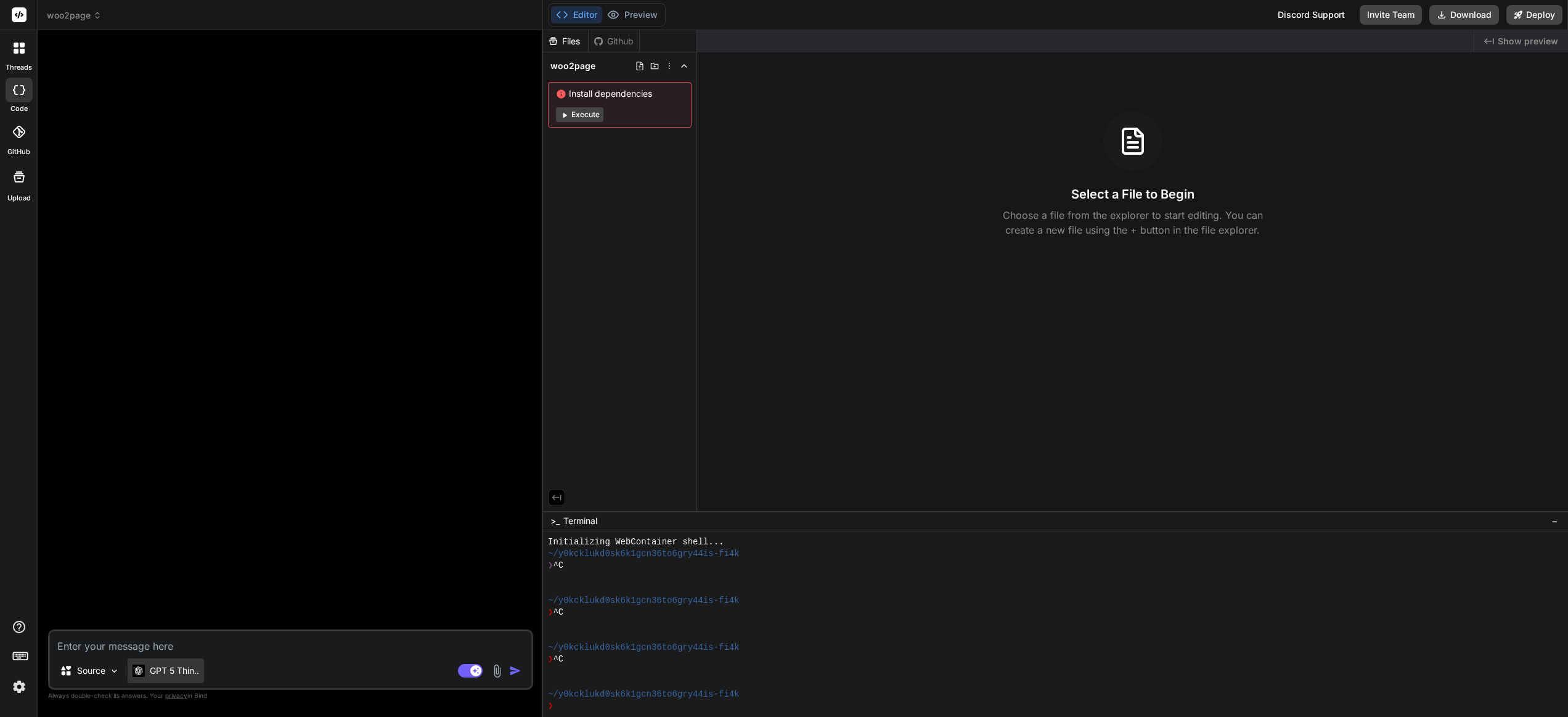
click at [196, 665] on p "GPT 5 Thin.." at bounding box center [174, 671] width 49 height 13
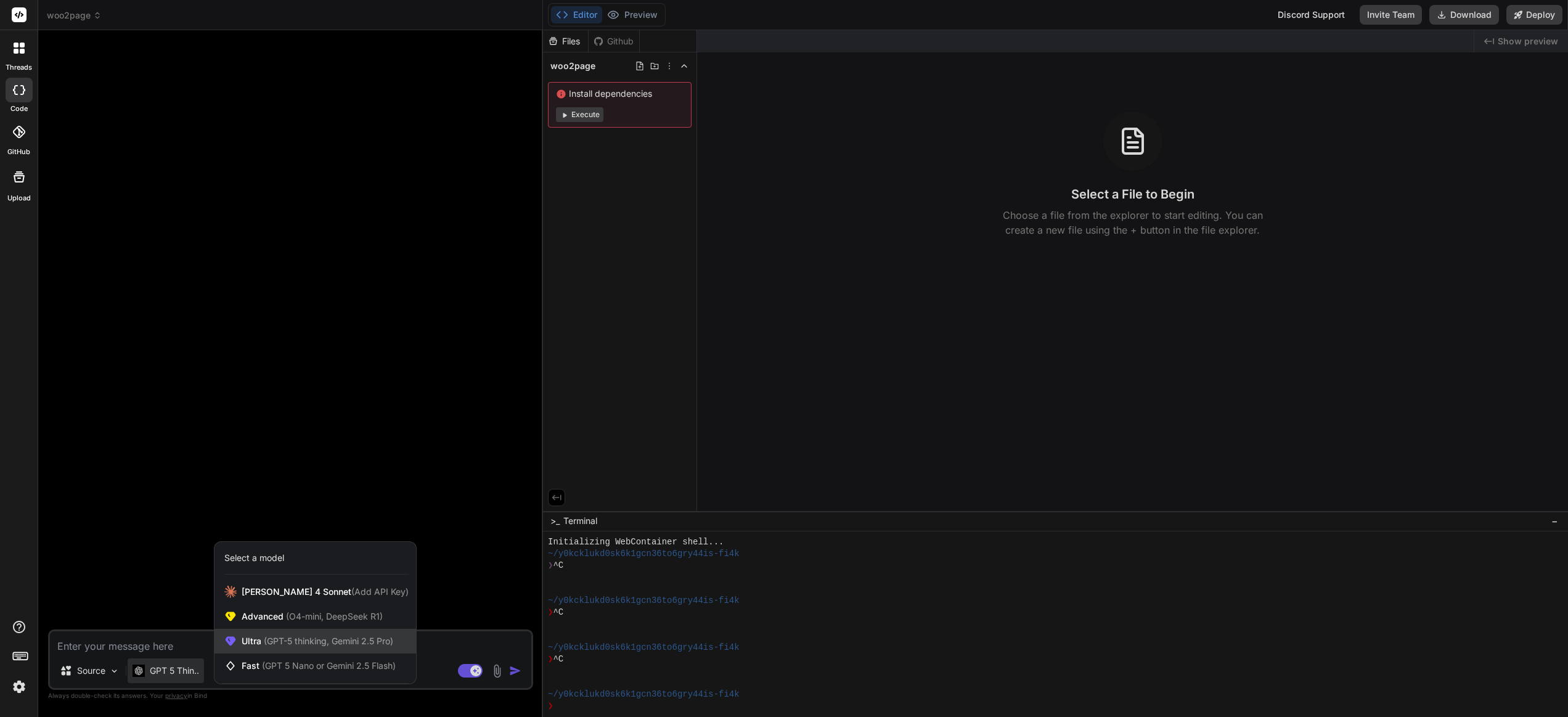
click at [302, 641] on span "(GPT-5 thinking, Gemini 2.5 Pro)" at bounding box center [327, 640] width 132 height 10
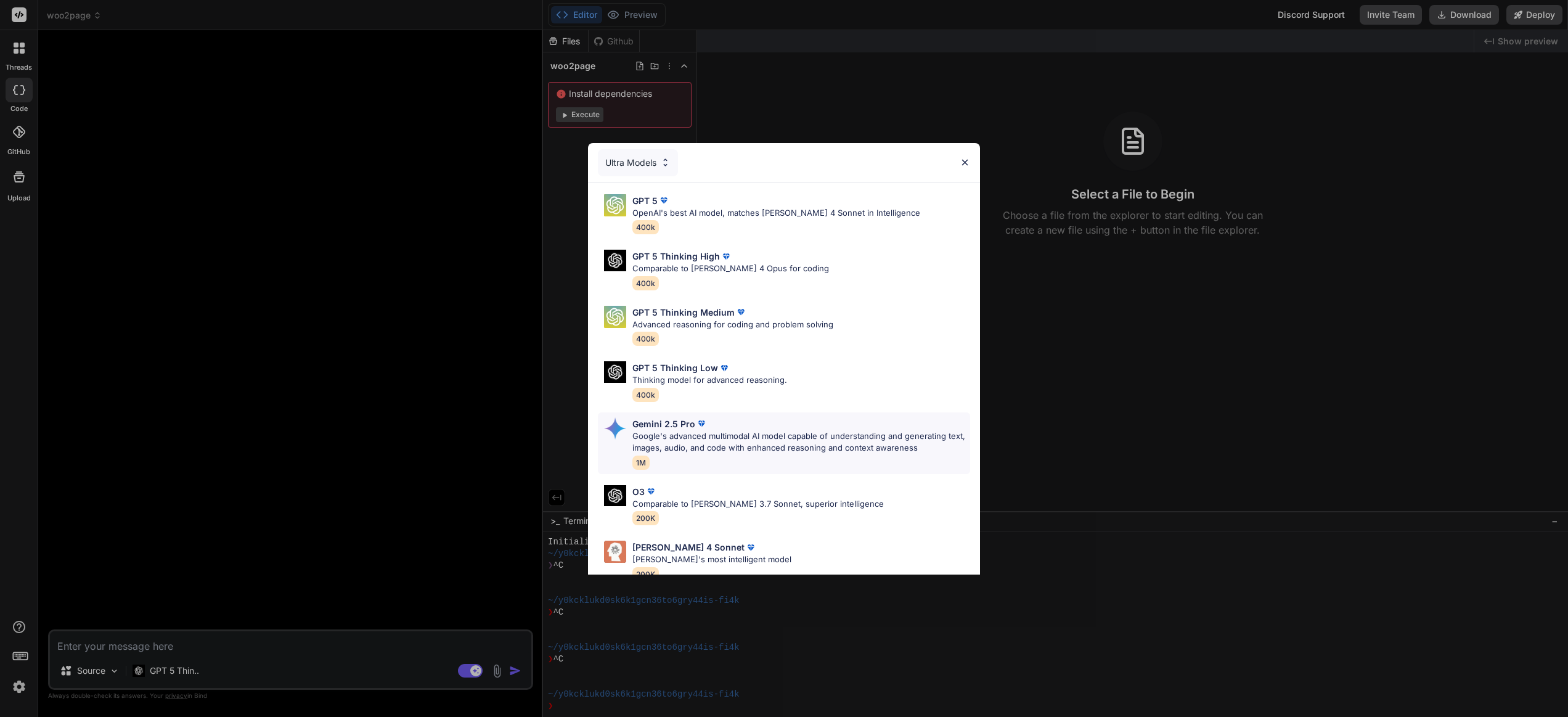
scroll to position [76, 0]
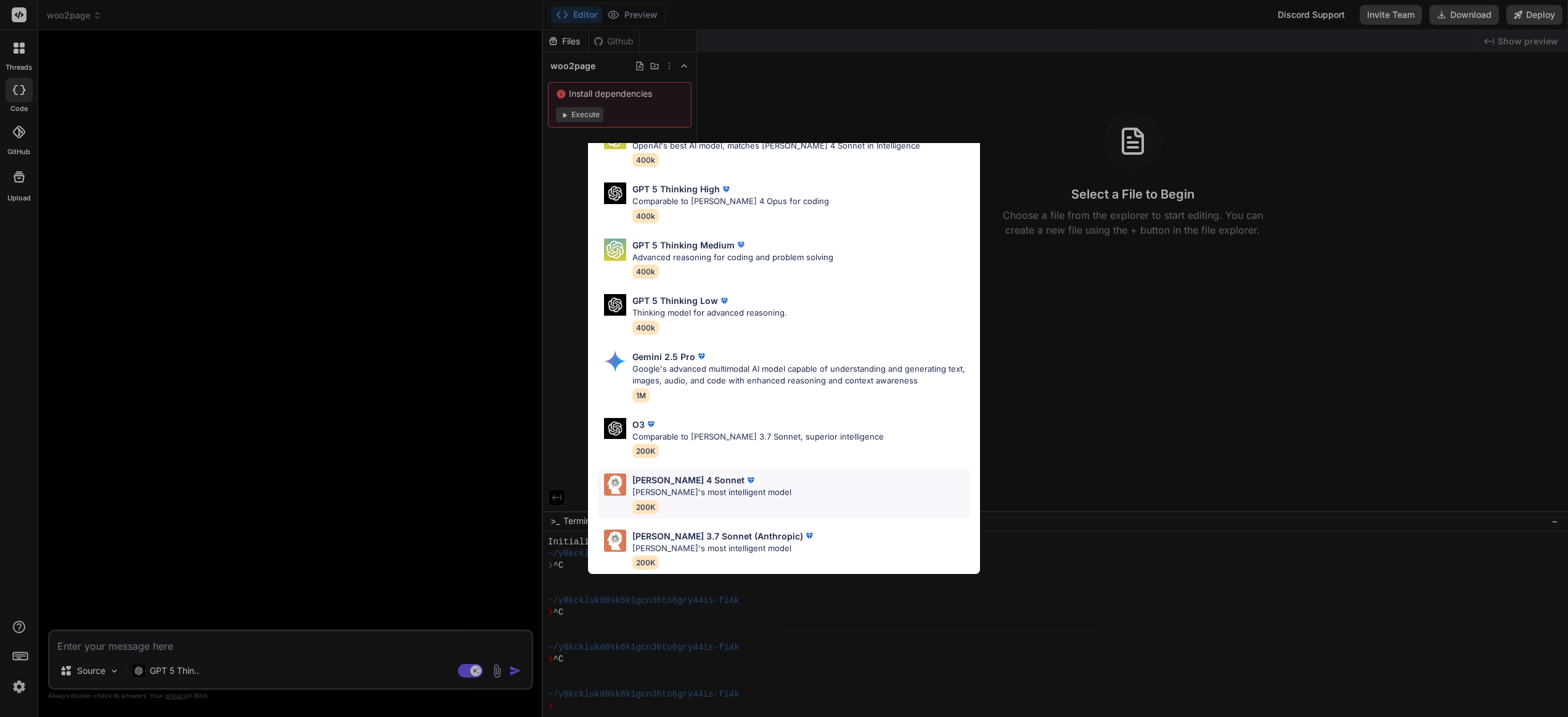
click at [759, 486] on div "Claude 4 Sonnet Claude's most intelligent model 200K" at bounding box center [784, 493] width 372 height 50
type textarea "x"
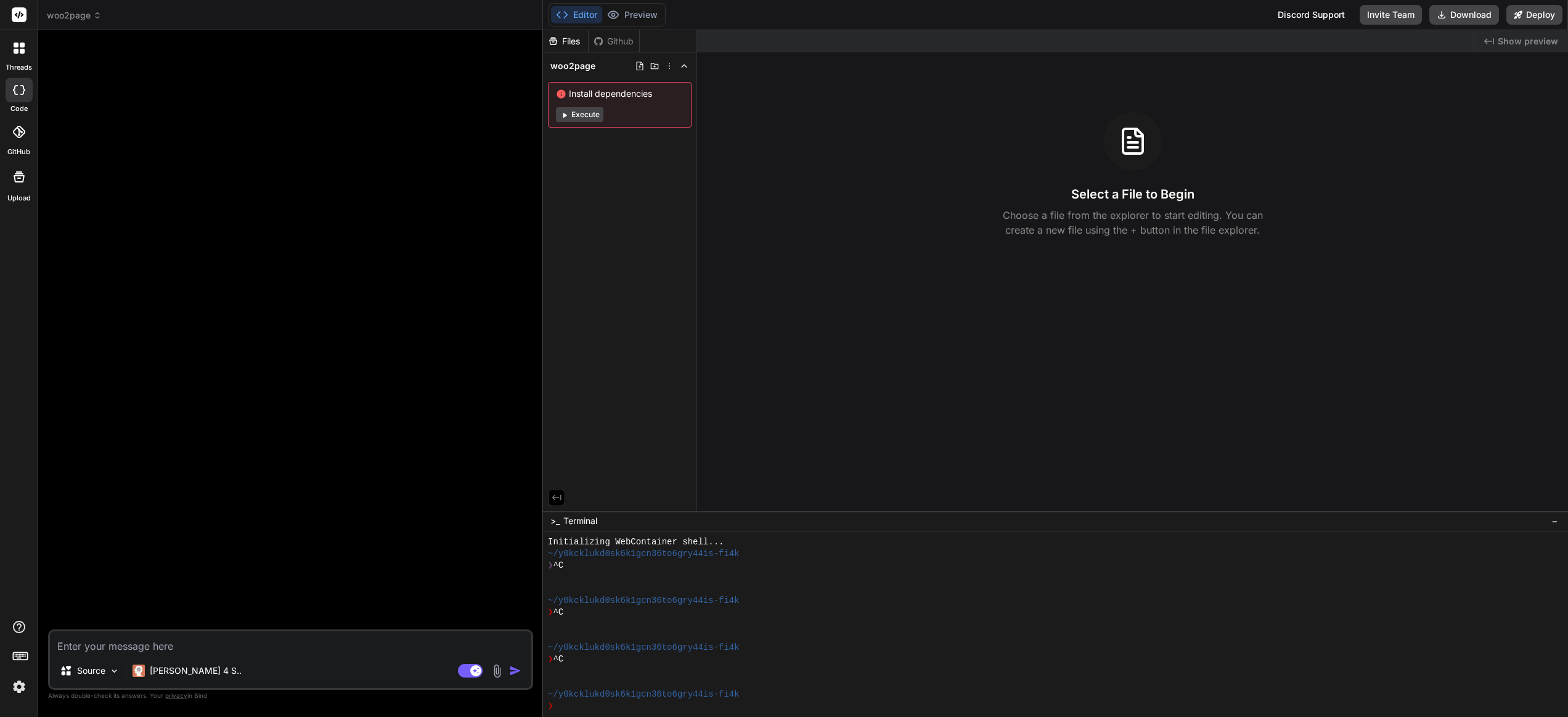
click at [166, 638] on textarea at bounding box center [290, 643] width 481 height 22
type textarea "a"
type textarea "x"
type textarea "ac"
type textarea "x"
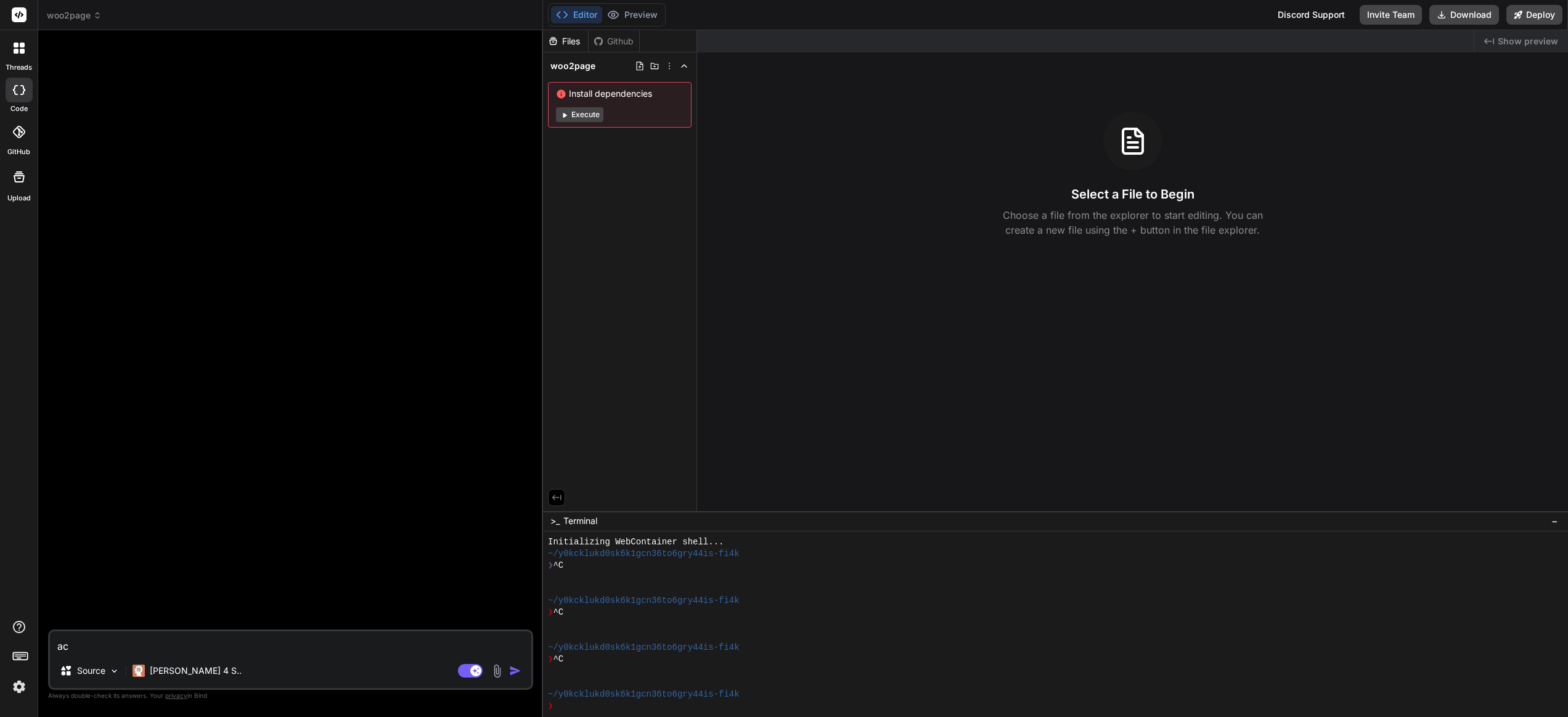
type textarea "act"
type textarea "x"
type textarea "act"
type textarea "x"
type textarea "act a"
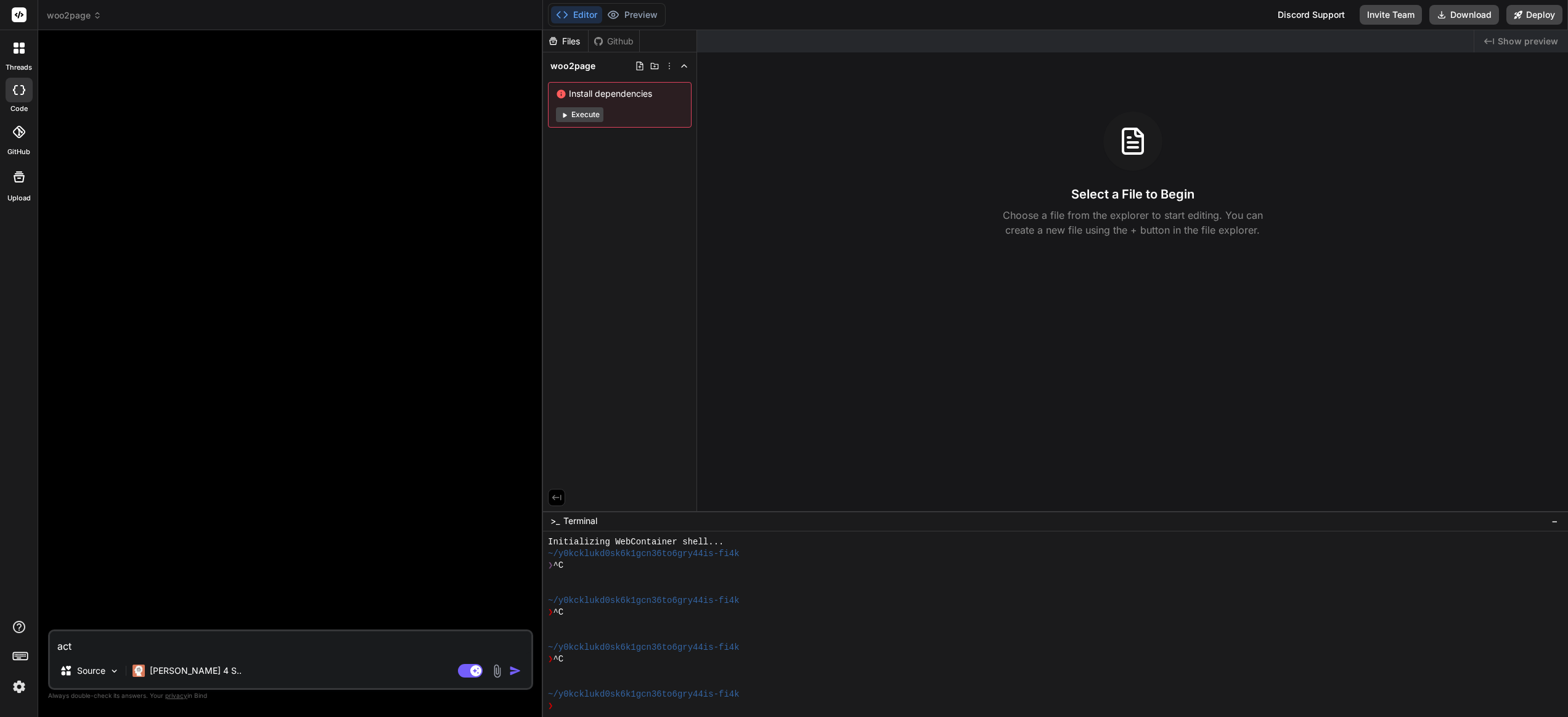
type textarea "x"
type textarea "act as"
type textarea "x"
type textarea "act as"
type textarea "x"
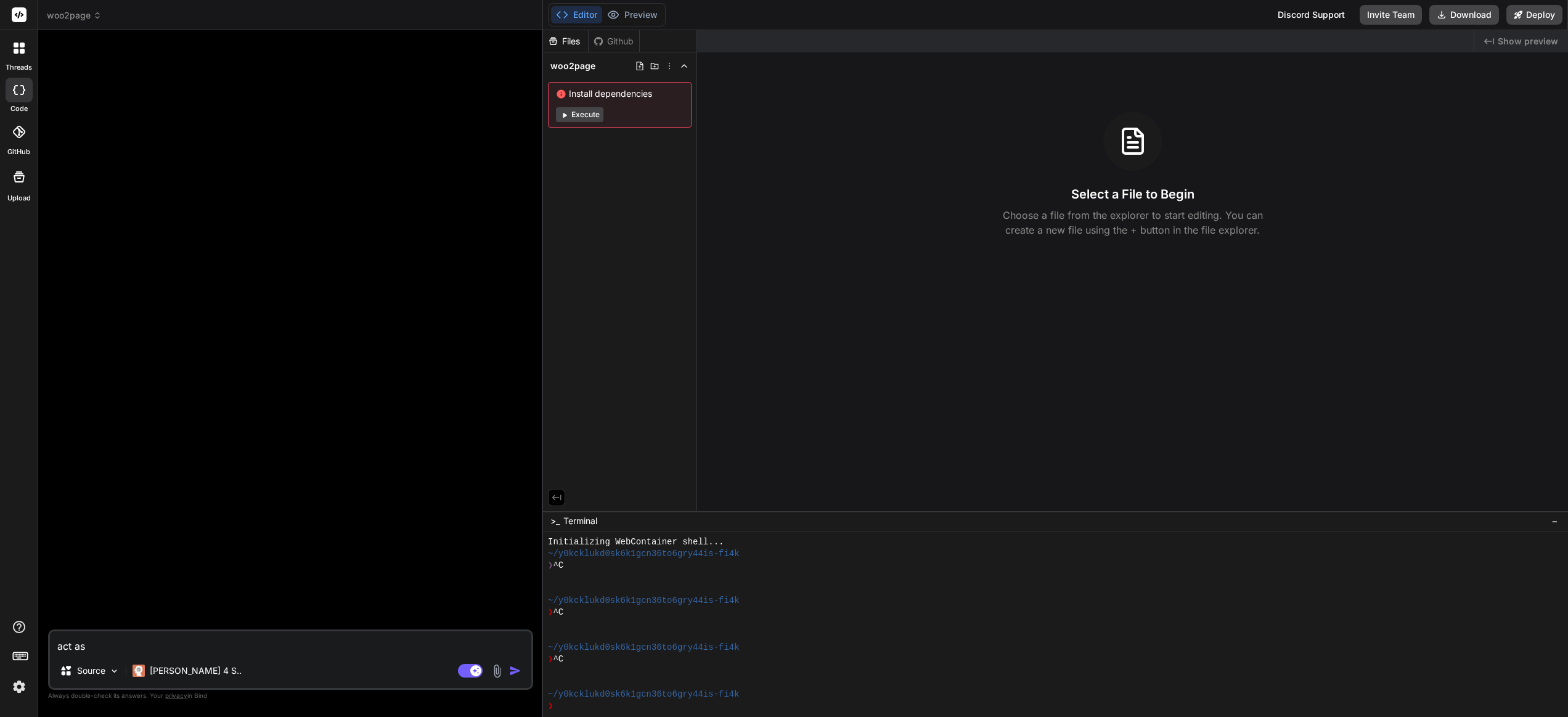
type textarea "act as a"
type textarea "x"
type textarea "act as a"
type textarea "x"
type textarea "act as a w"
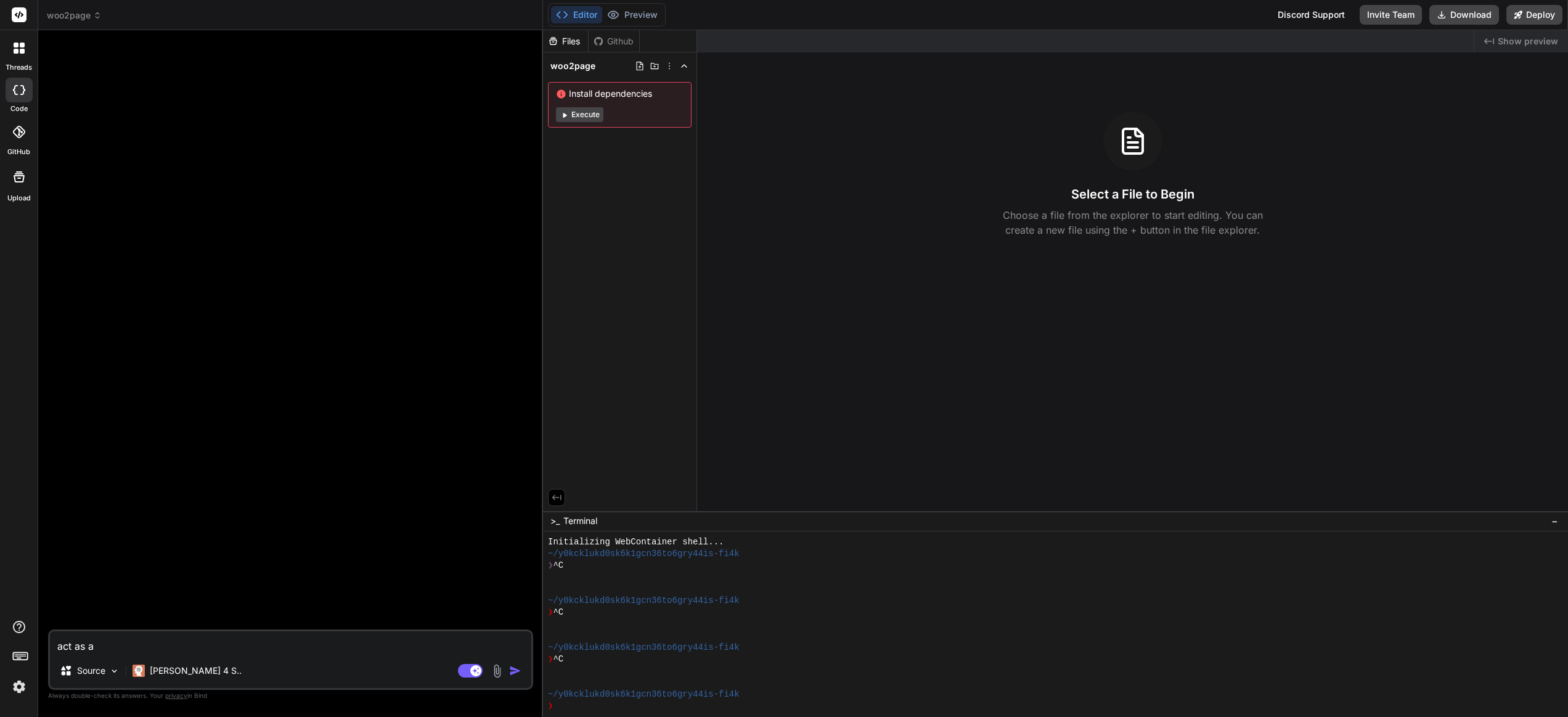
type textarea "x"
type textarea "act as a wo"
type textarea "x"
type textarea "act as a wor"
type textarea "x"
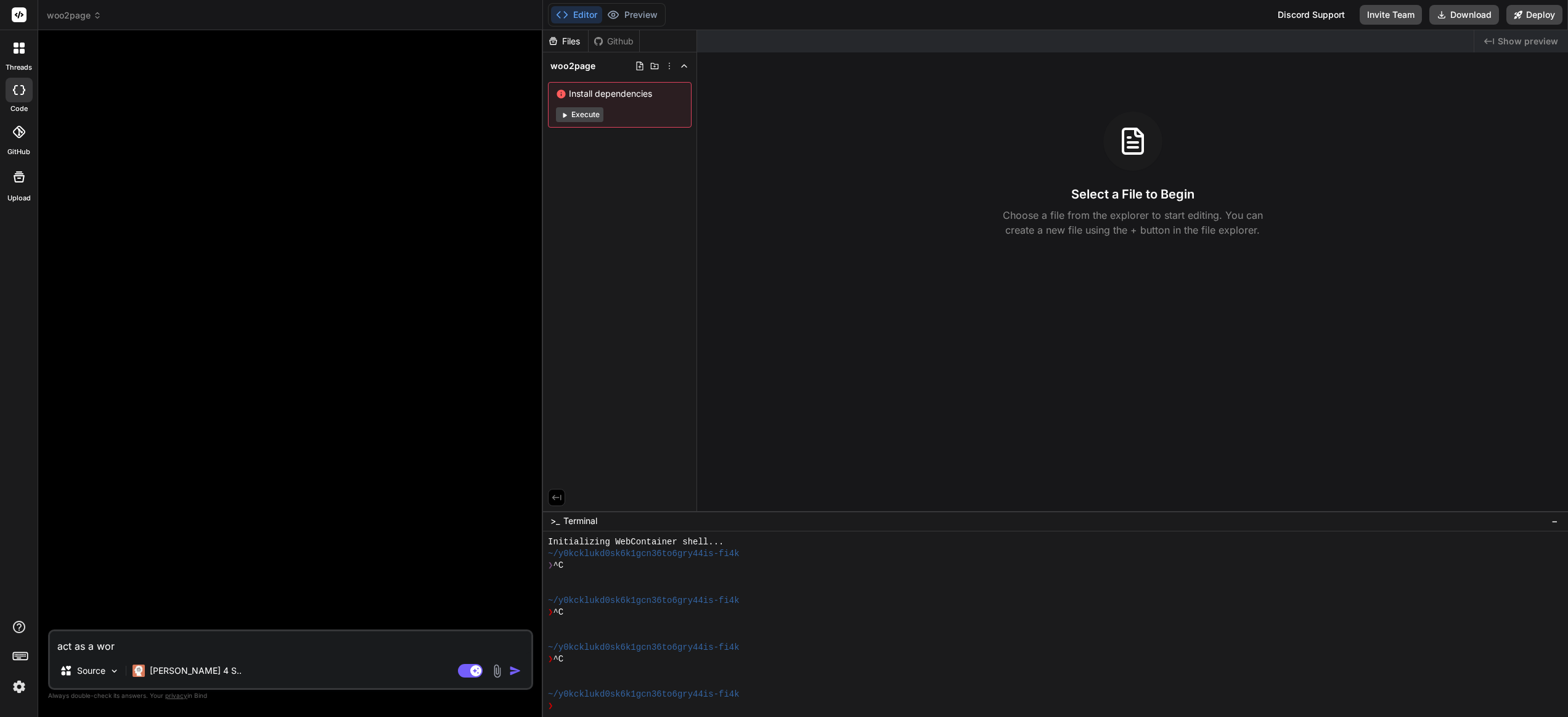
type textarea "act as a word"
type textarea "x"
type textarea "act as a wordp"
type textarea "x"
type textarea "act as a wordpr"
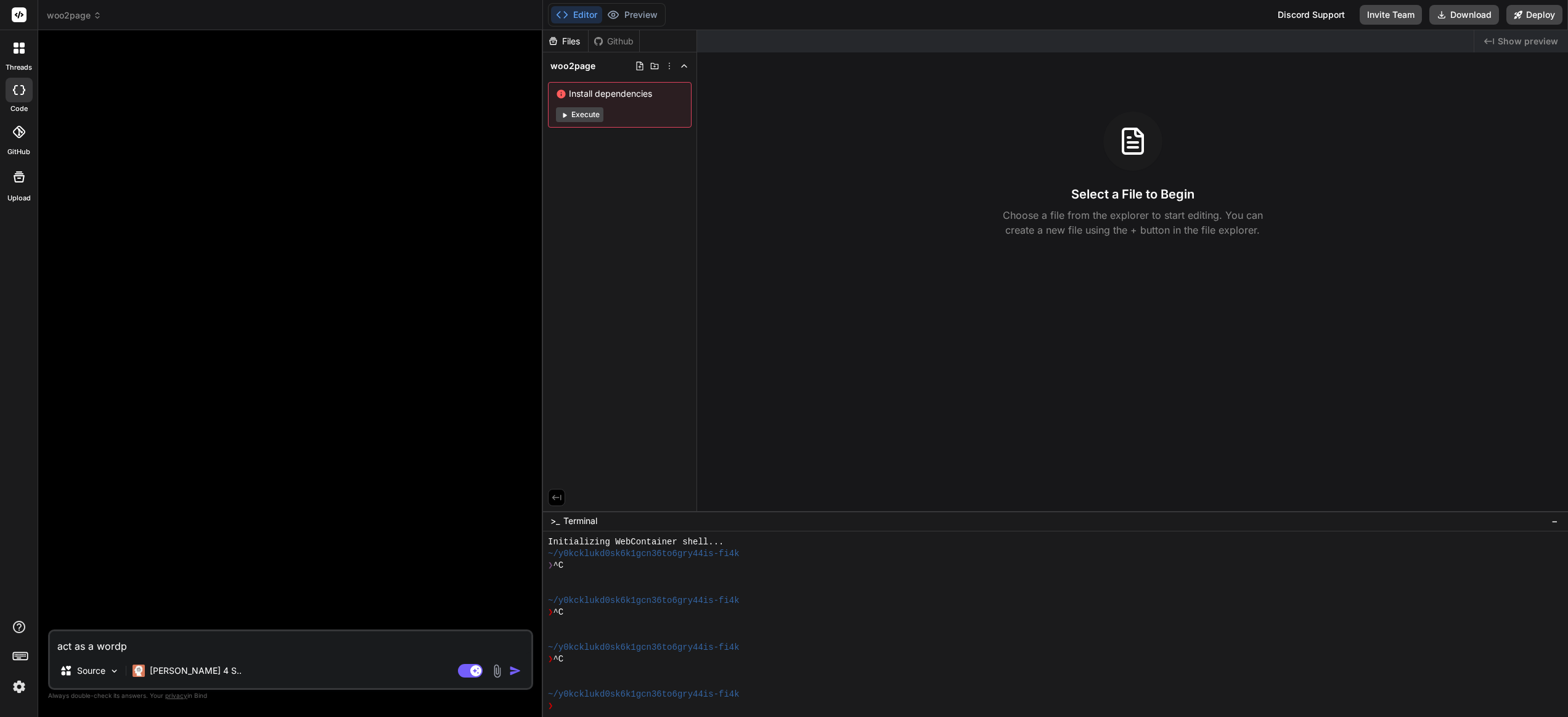
type textarea "x"
type textarea "act as a wordpre"
type textarea "x"
type textarea "act as a wordpres"
type textarea "x"
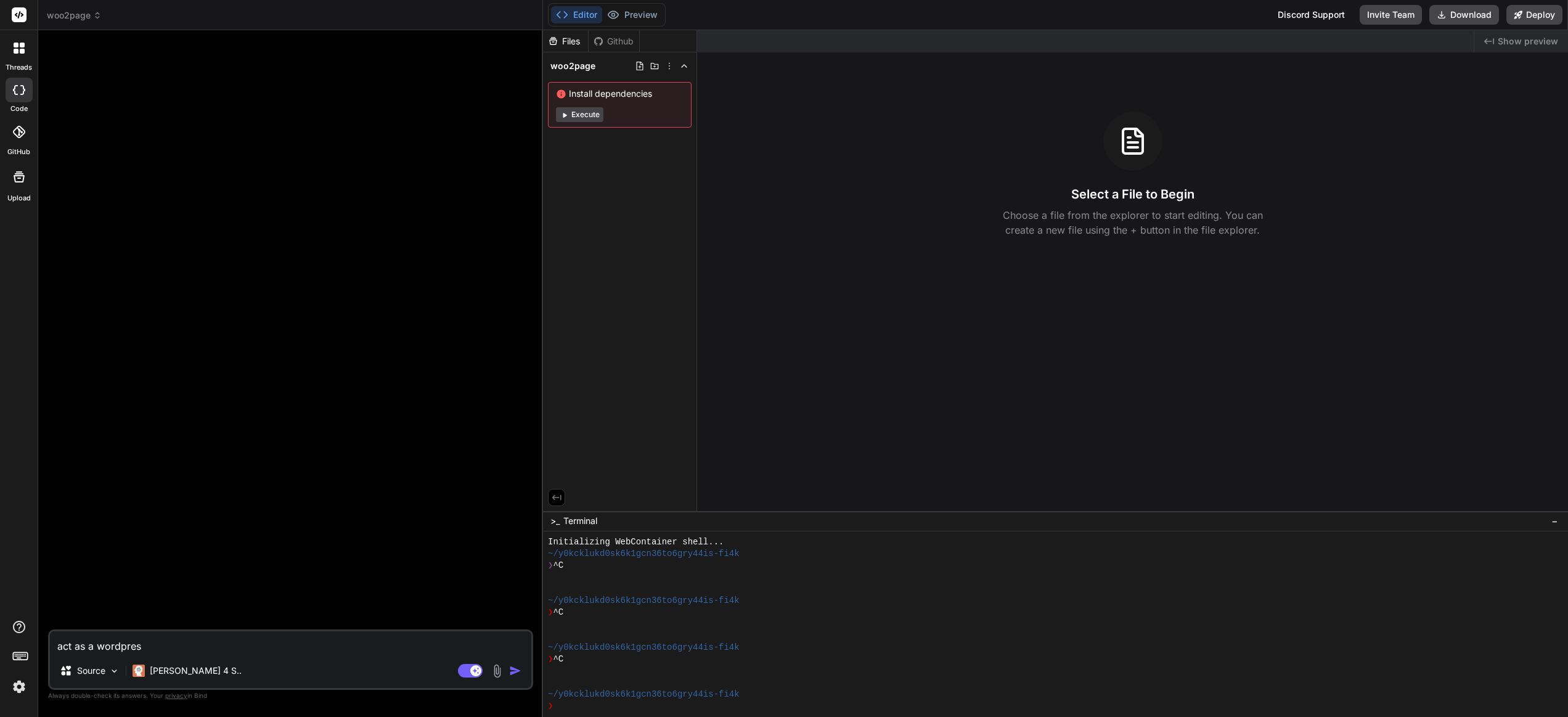
type textarea "act as a wordpress"
type textarea "x"
type textarea "act as a wordpress"
type textarea "x"
type textarea "act as a wordpress c"
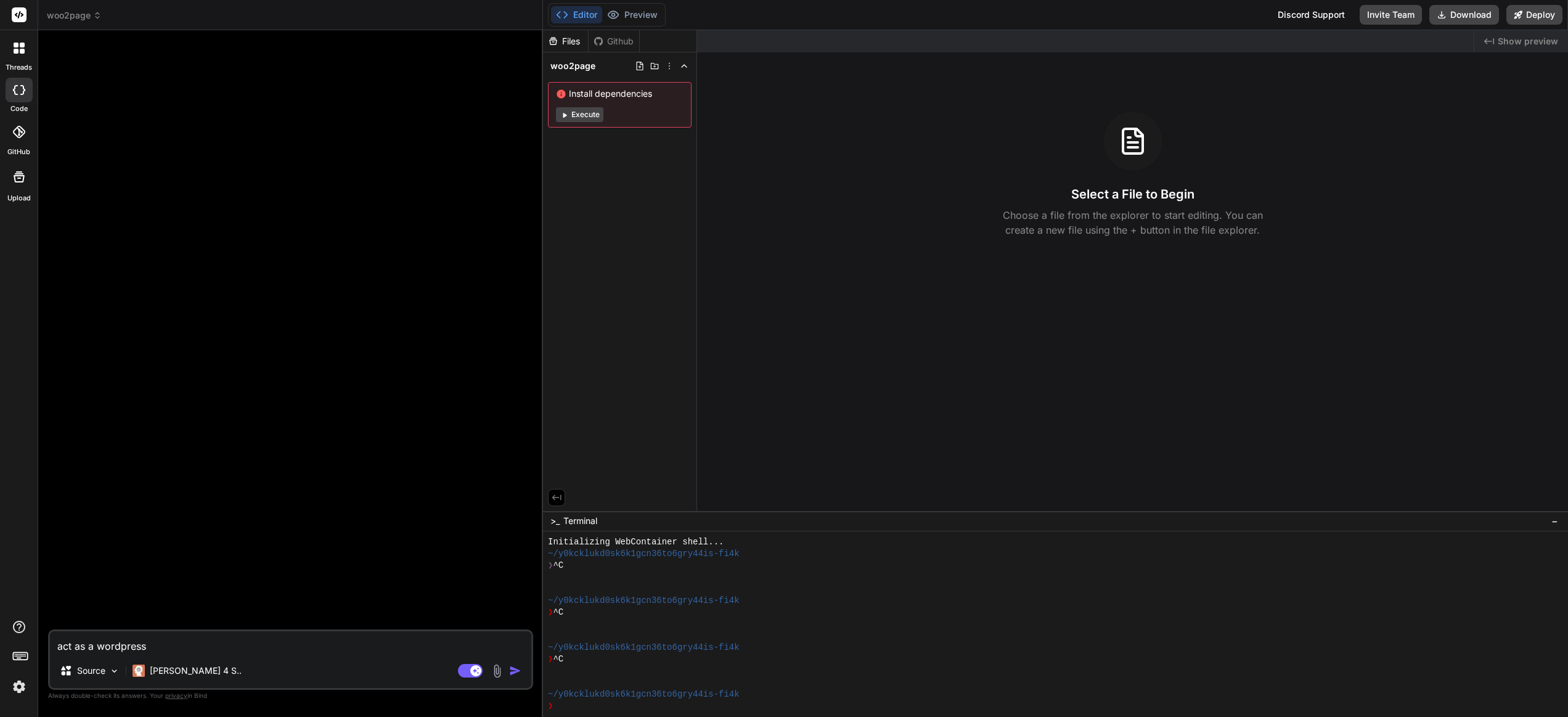
type textarea "x"
type textarea "act as a wordpress co"
type textarea "x"
type textarea "act as a wordpress cod"
type textarea "x"
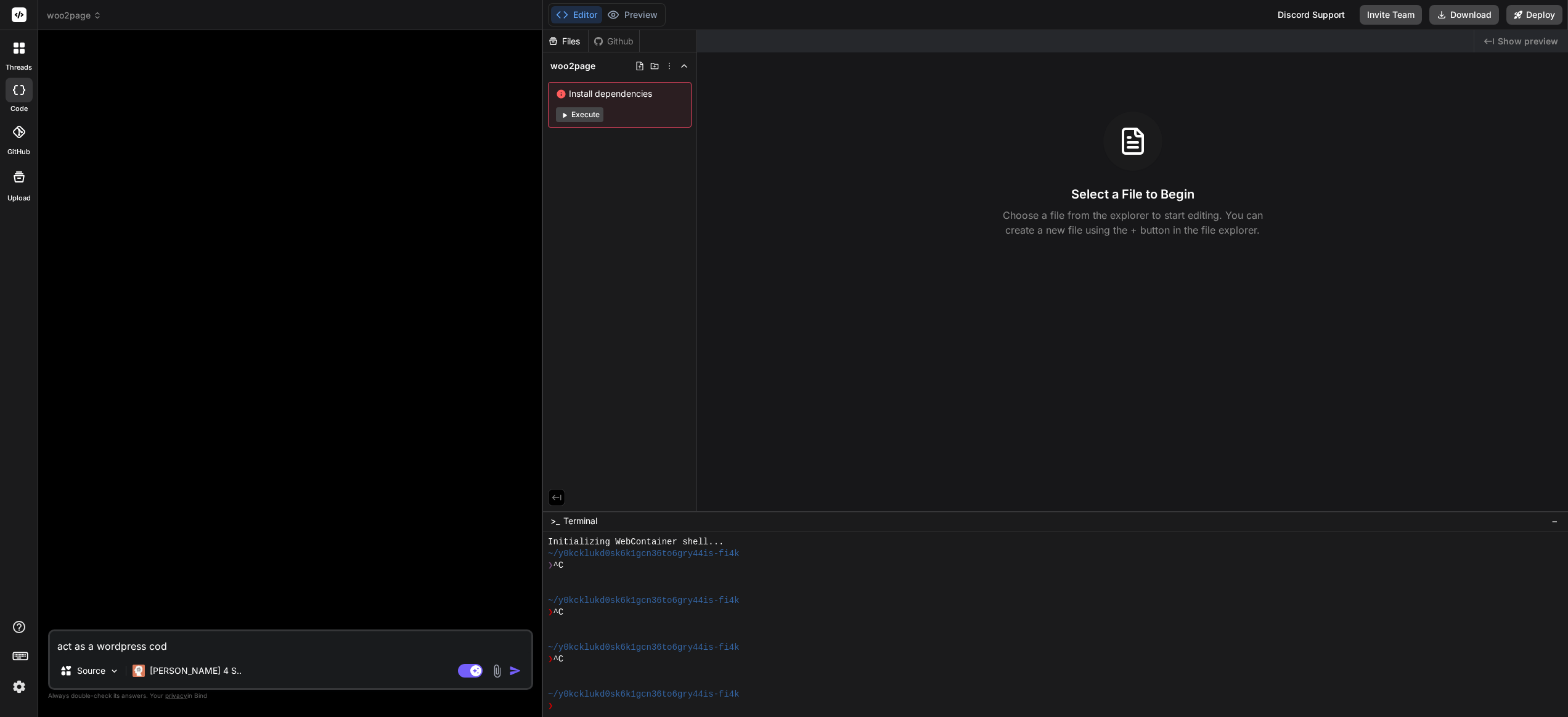
type textarea "act as a wordpress code"
type textarea "x"
type textarea "act as a wordpress code"
type textarea "x"
type textarea "act as a wordpress code s"
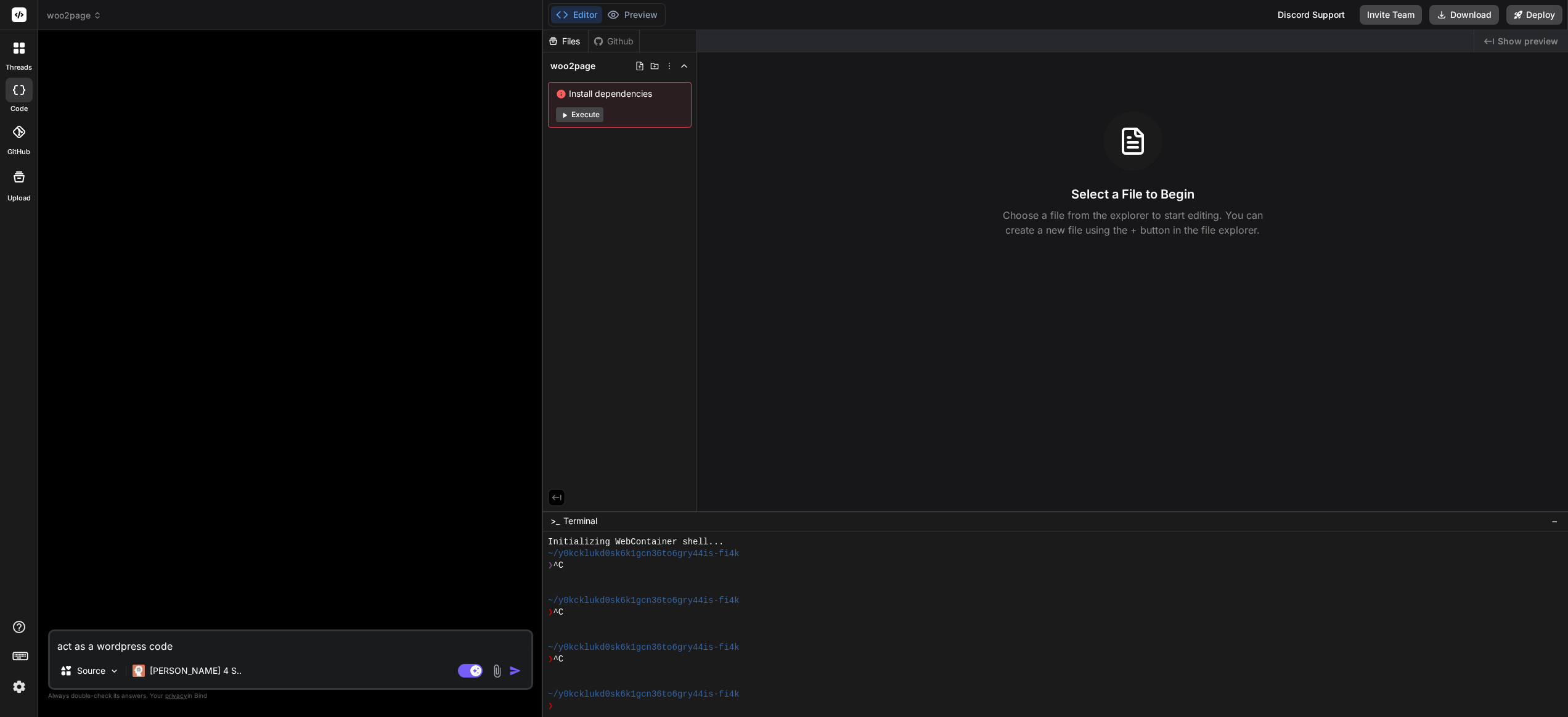
type textarea "x"
type textarea "act as a wordpress code sn"
type textarea "x"
type textarea "act as a wordpress code sni"
type textarea "x"
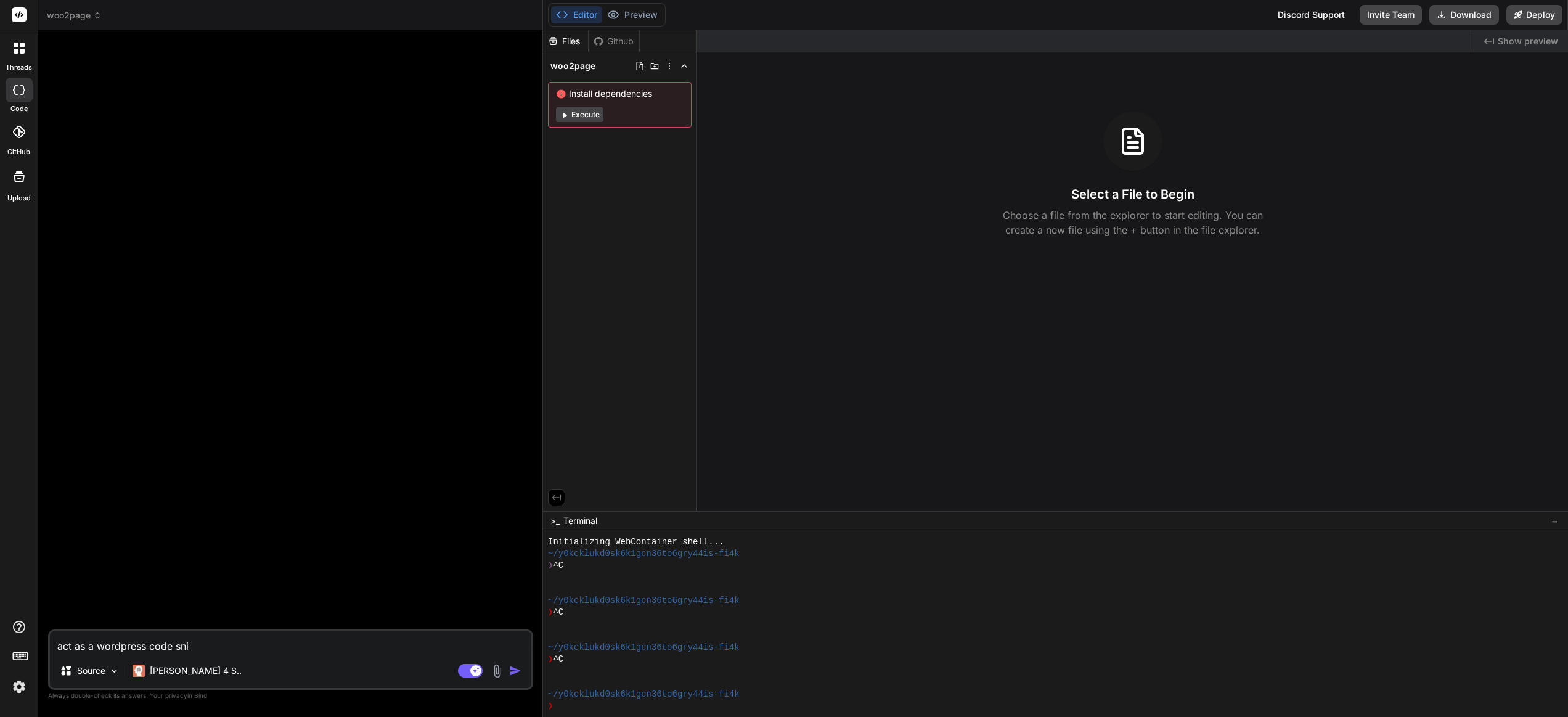
type textarea "act as a wordpress code snip"
type textarea "x"
type textarea "act as a wordpress code snipp"
type textarea "x"
type textarea "act as a wordpress code snippe"
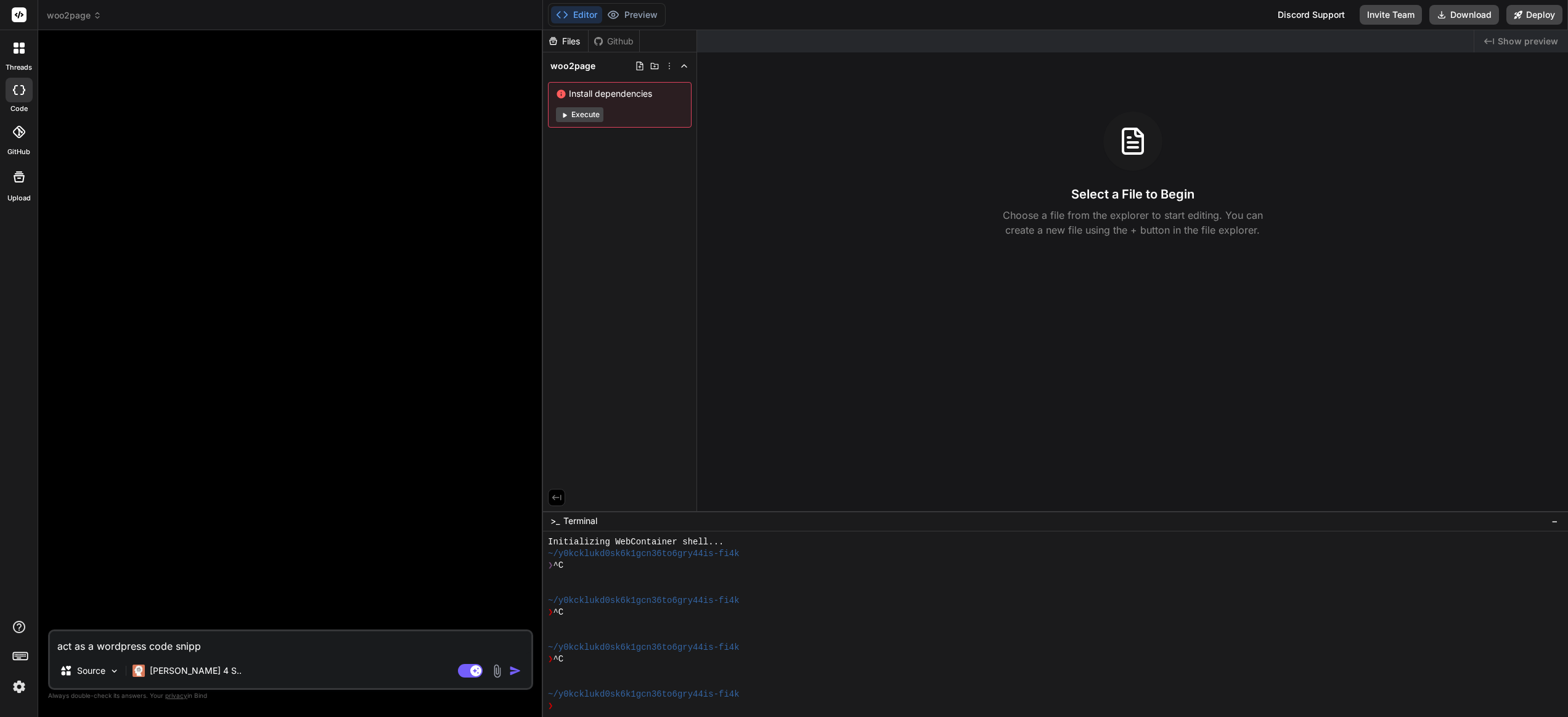
type textarea "x"
type textarea "act as a wordpress code snippet"
type textarea "x"
type textarea "act as a wordpress code snippet"
type textarea "x"
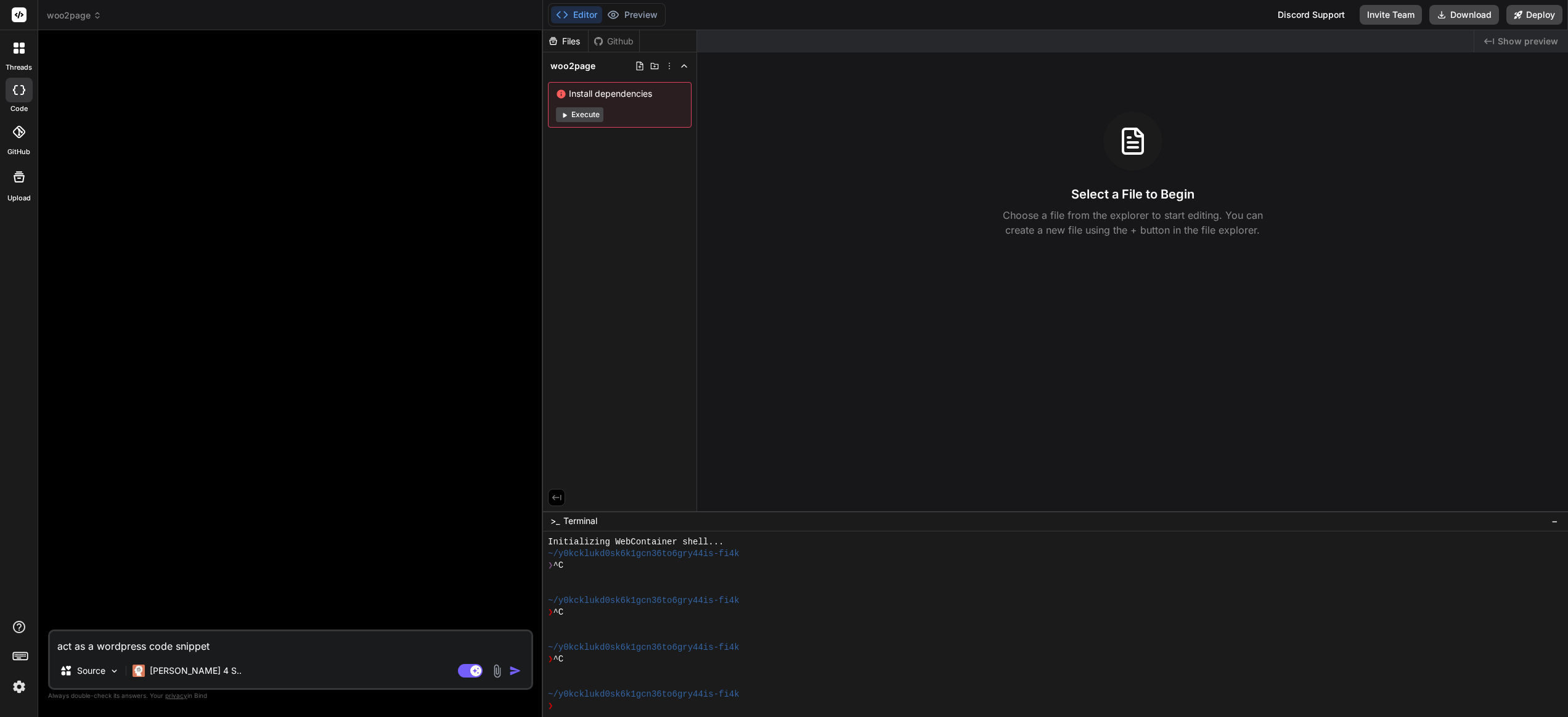
type textarea "act as a wordpress code snippet p"
type textarea "x"
type textarea "act as a wordpress code snippet ph"
type textarea "x"
type textarea "act as a wordpress code snippet php"
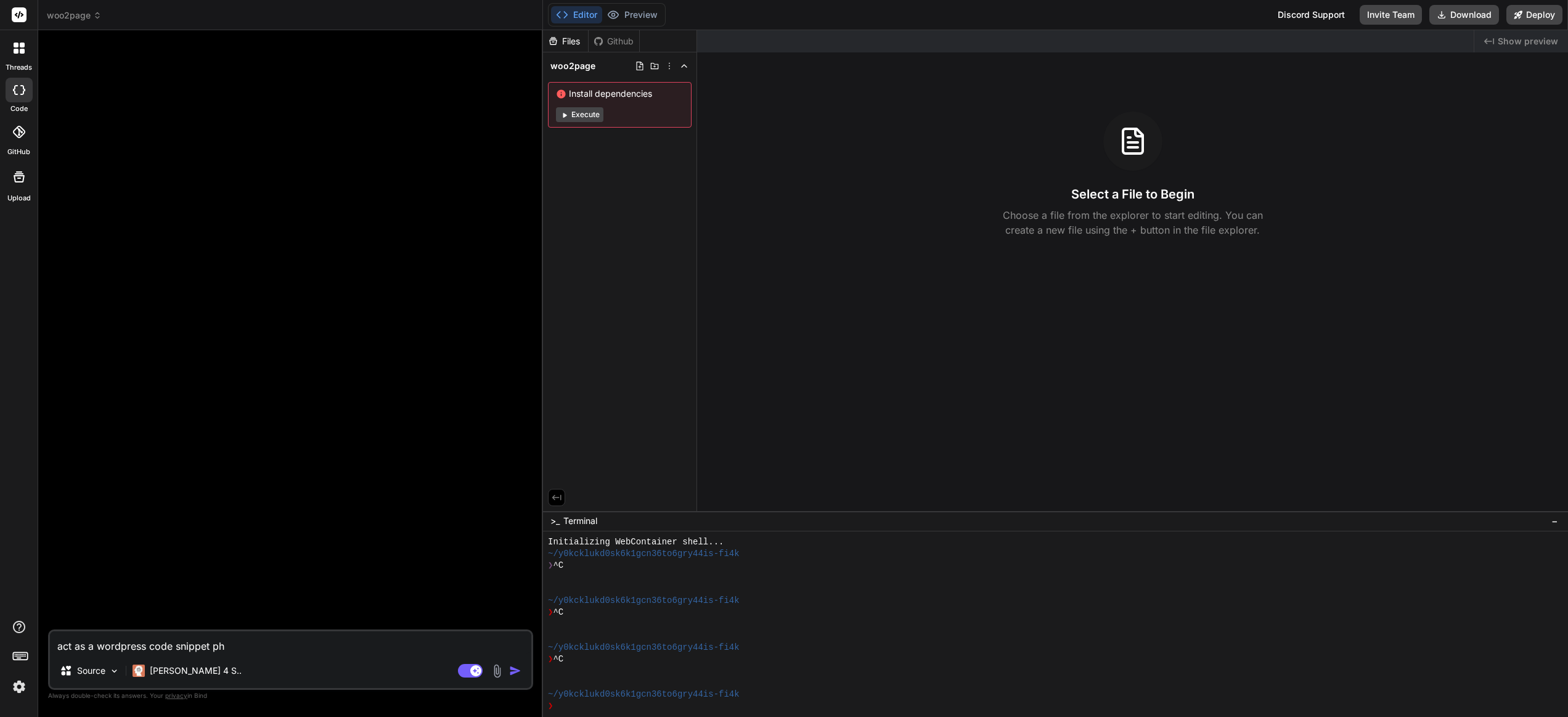
type textarea "x"
type textarea "act as a wordpress code snippet php"
type textarea "x"
type textarea "act as a wordpress code snippet php d"
type textarea "x"
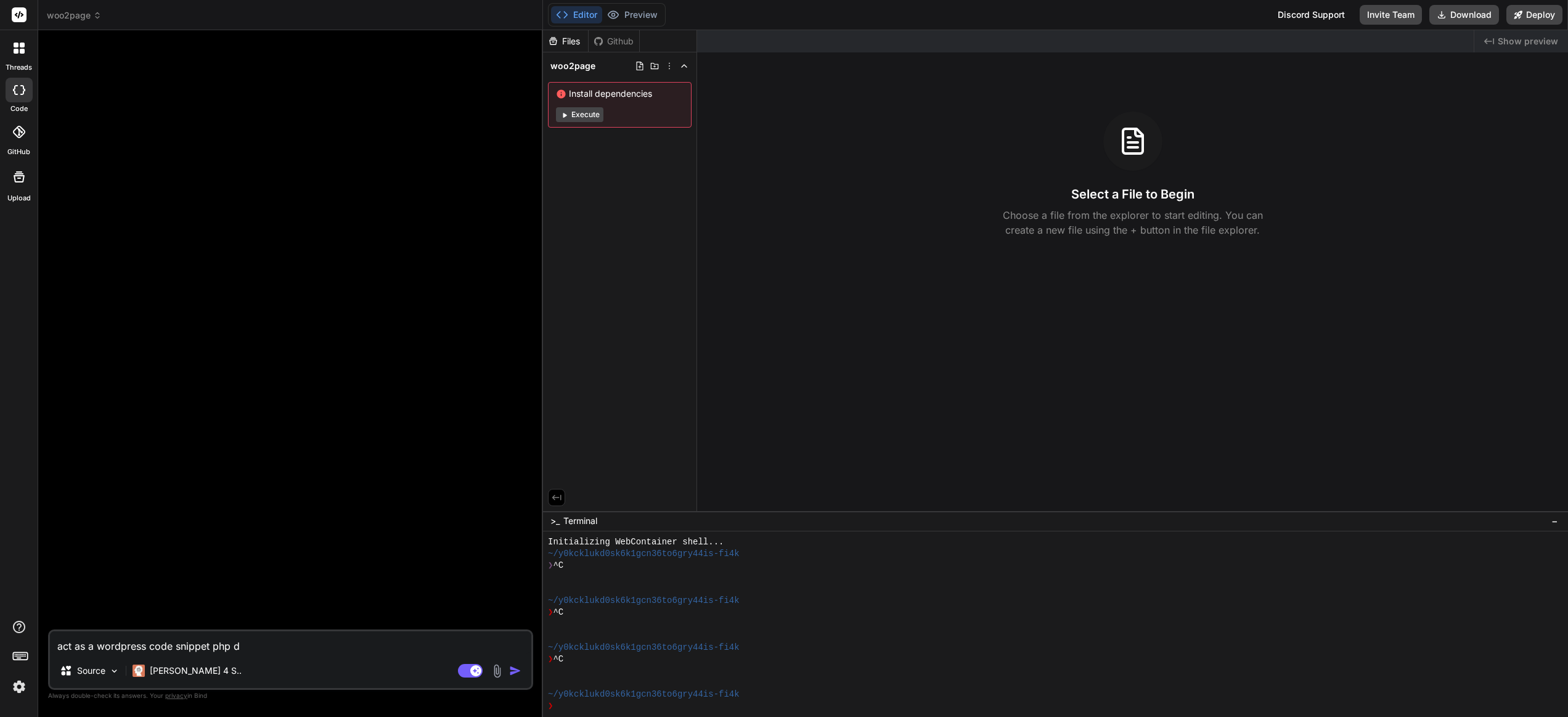
type textarea "act as a wordpress code snippet php de"
type textarea "x"
type textarea "act as a wordpress code snippet php dev"
type textarea "x"
type textarea "act as a wordpress code snippet php deve"
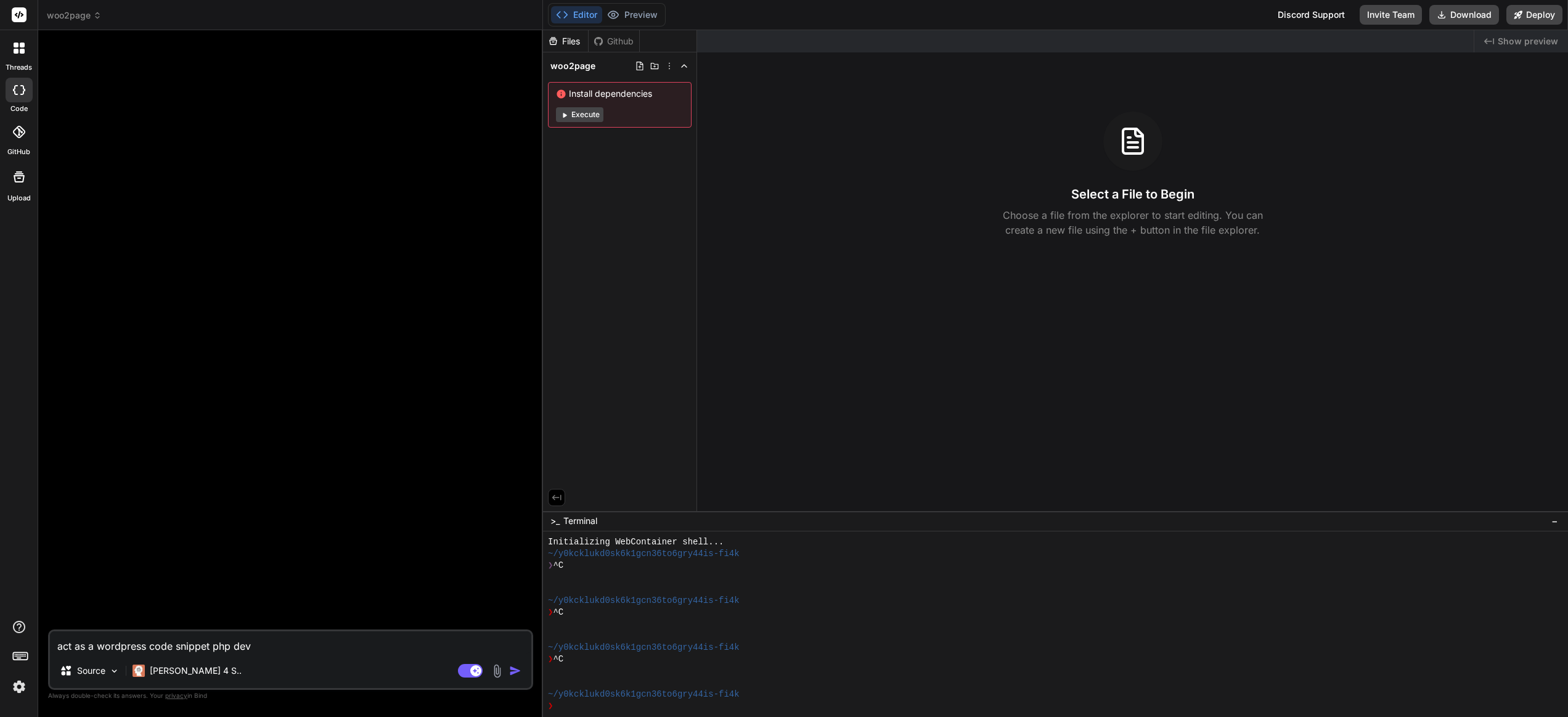
type textarea "x"
type textarea "act as a wordpress code snippet php devel"
type textarea "x"
type textarea "act as a wordpress code snippet php develo"
type textarea "x"
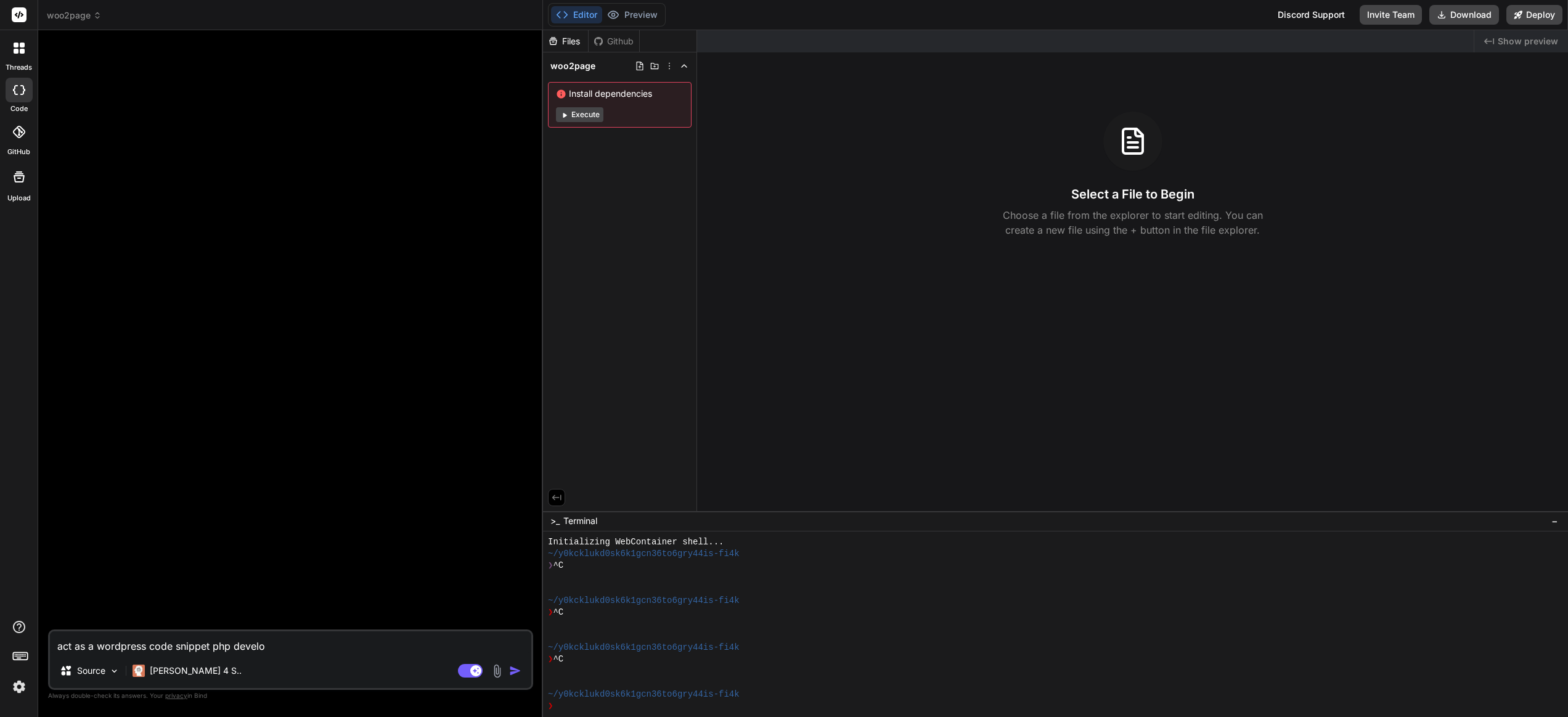
type textarea "act as a wordpress code snippet php develop"
type textarea "x"
type textarea "act as a wordpress code snippet php develope"
type textarea "x"
type textarea "act as a wordpress code snippet php developer"
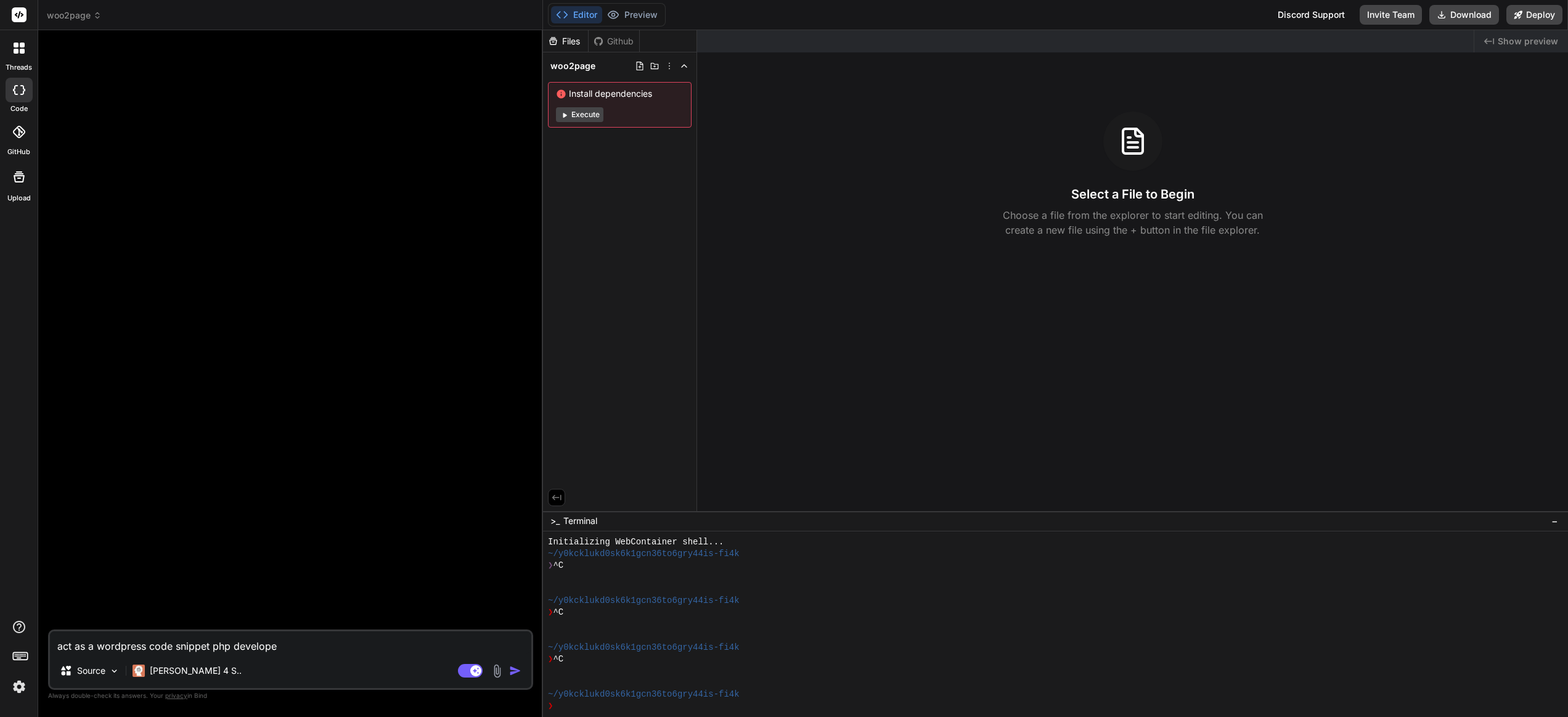
type textarea "x"
type textarea "act as a wordpress code snippet php developer."
type textarea "x"
type textarea "act as a wordpress code snippet php developer."
type textarea "x"
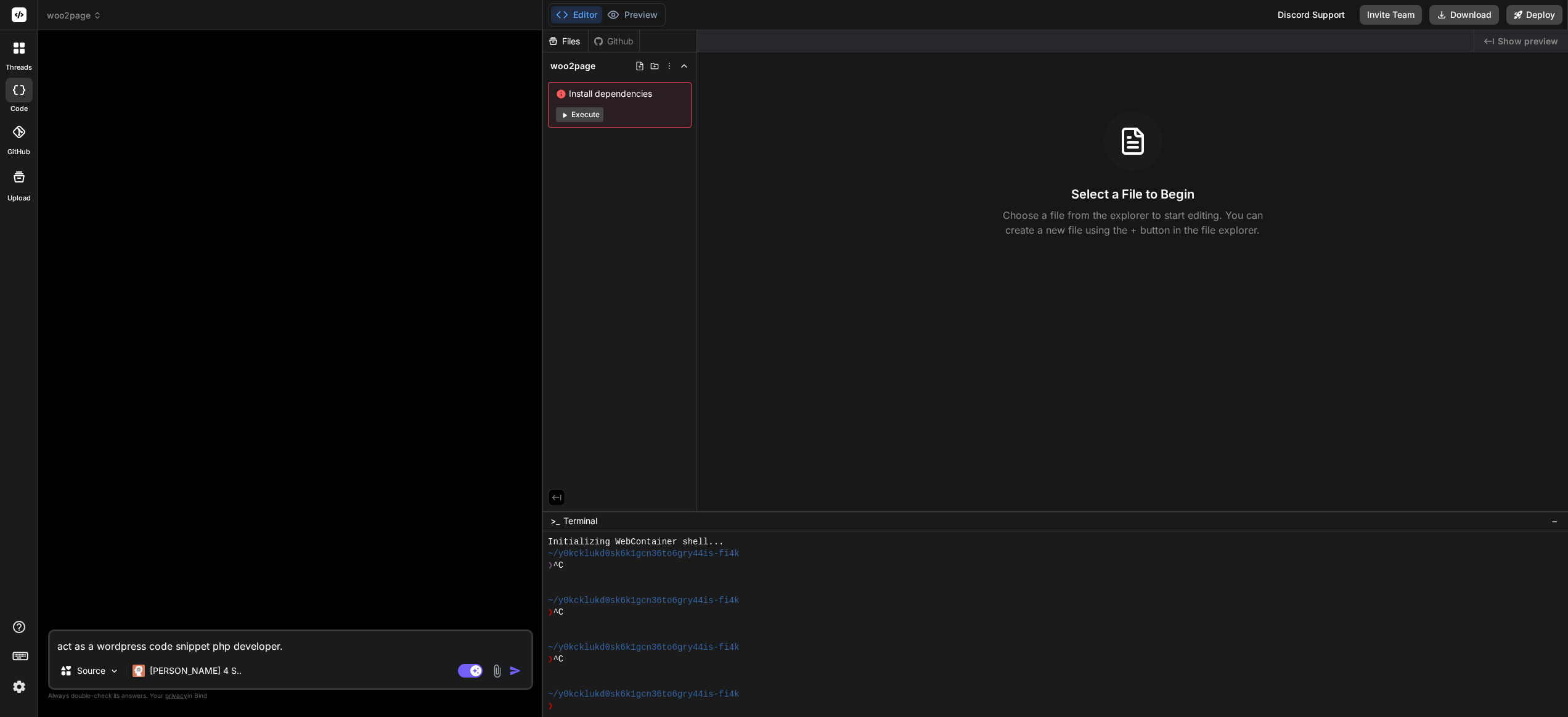
type textarea "act as a wordpress code snippet php developer. f"
type textarea "x"
type textarea "act as a wordpress code snippet php developer. fi"
type textarea "x"
type textarea "act as a wordpress code snippet php developer. fix"
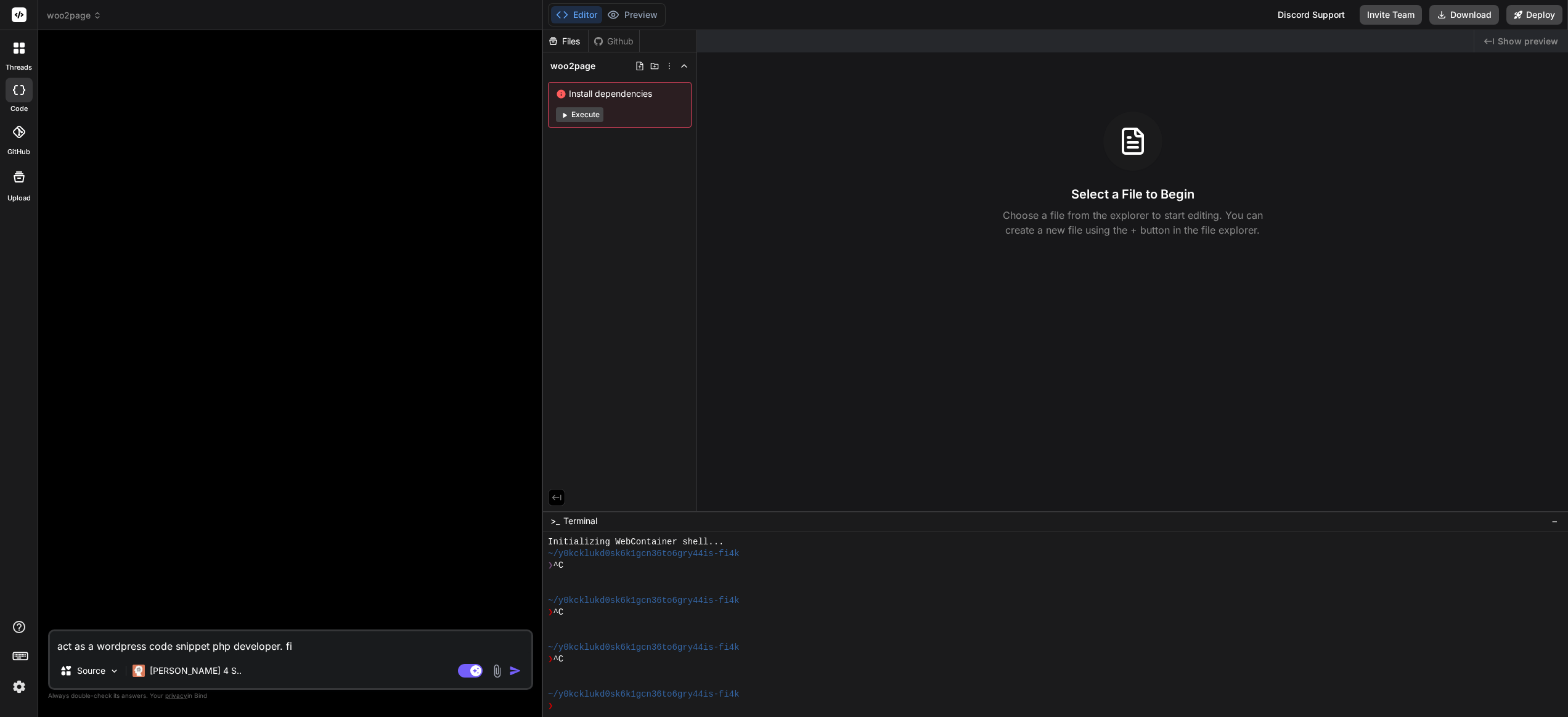
type textarea "x"
type textarea "act as a wordpress code snippet php developer. fix"
type textarea "x"
type textarea "act as a wordpress code snippet php developer. fix t"
type textarea "x"
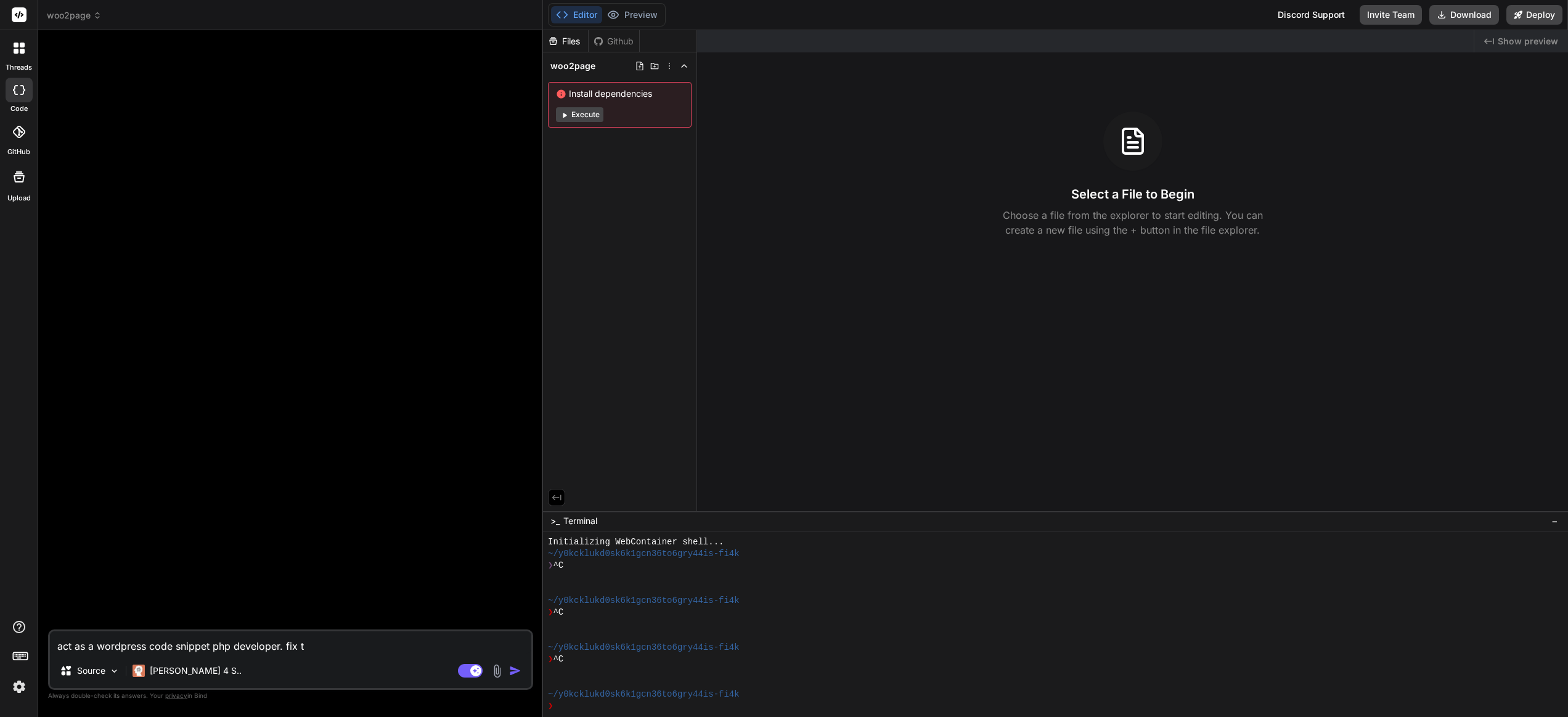
type textarea "act as a wordpress code snippet php developer. fix th"
type textarea "x"
type textarea "act as a wordpress code snippet php developer. fix thi"
type textarea "x"
type textarea "act as a wordpress code snippet php developer. fix this"
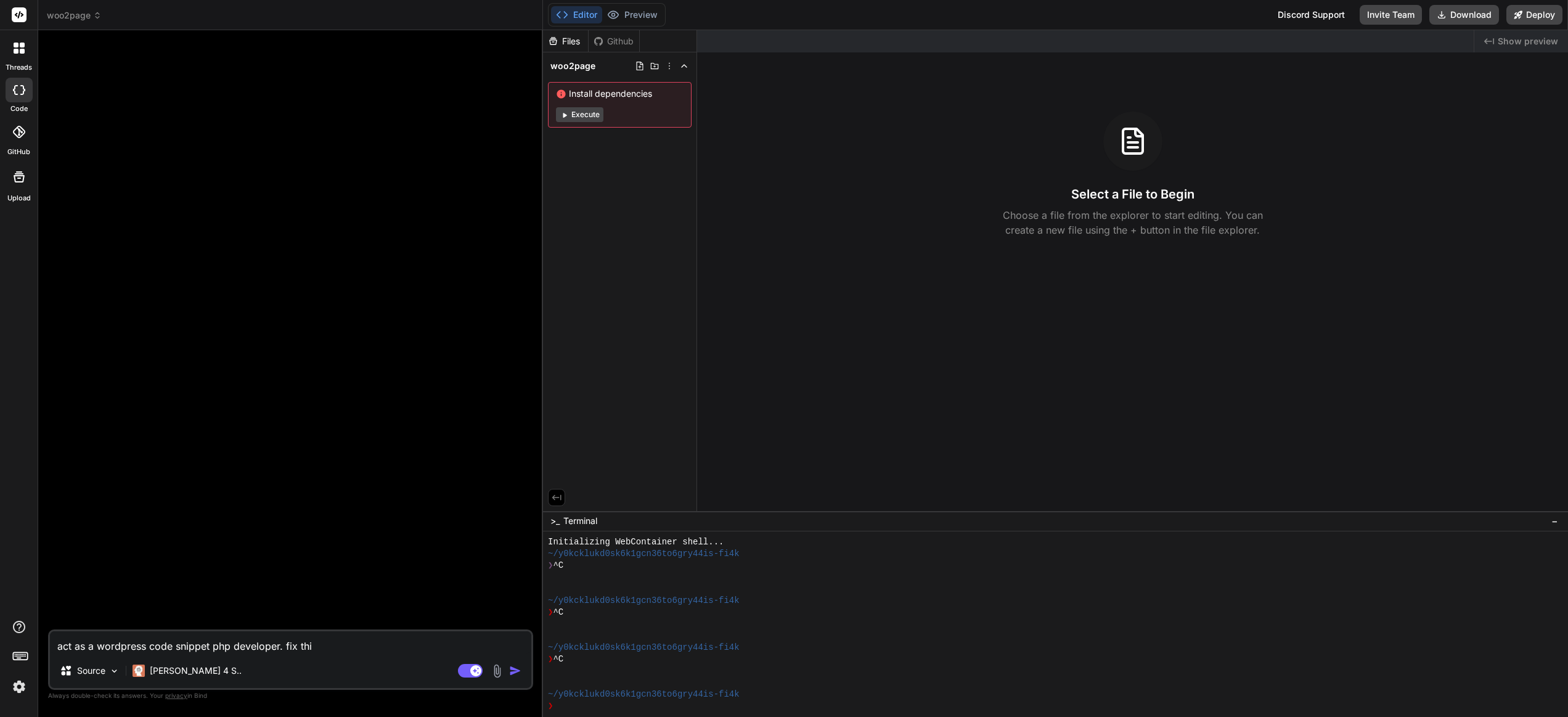
type textarea "x"
type textarea "act as a wordpress code snippet php developer. fix this"
type textarea "x"
type textarea "act as a wordpress code snippet php developer. fix this p"
type textarea "x"
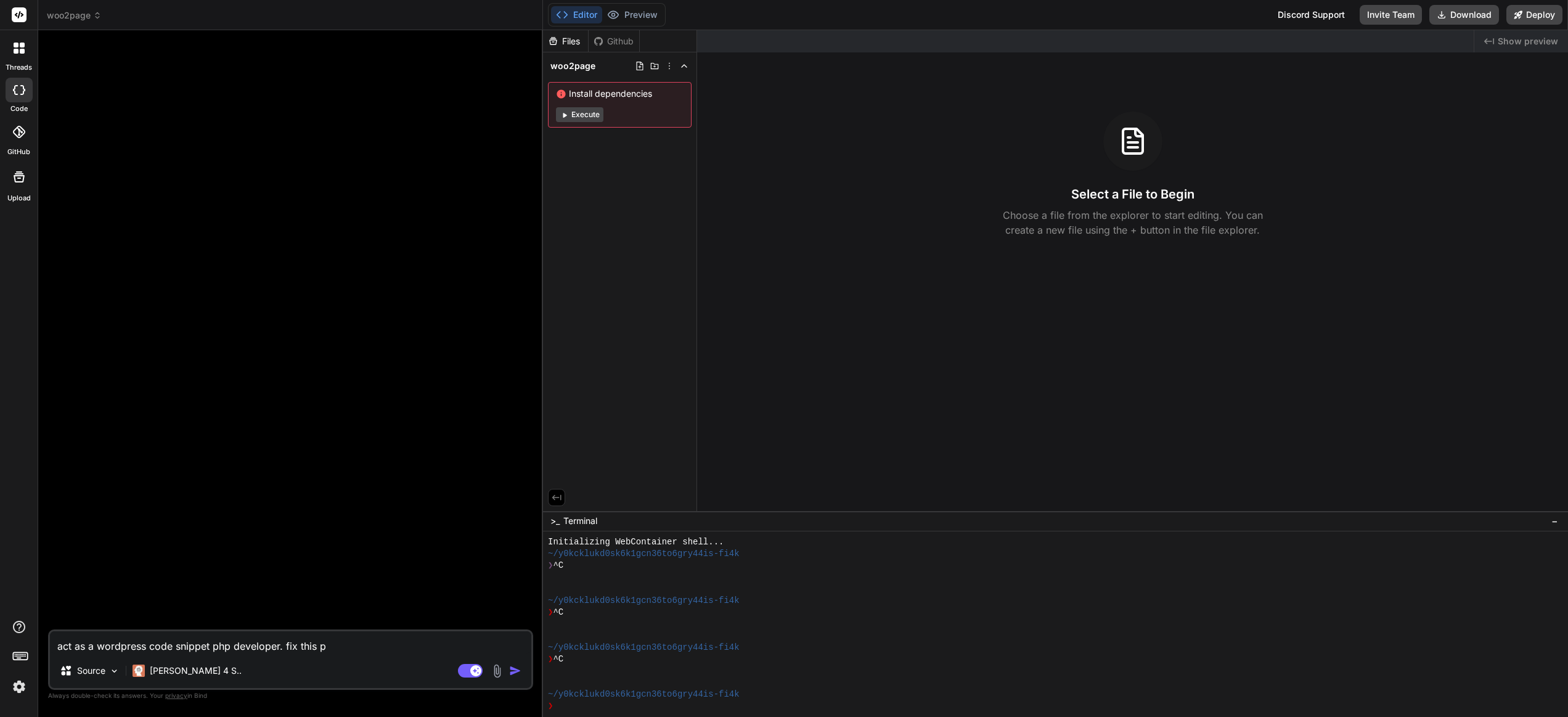
type textarea "act as a wordpress code snippet php developer. fix this ph"
type textarea "x"
type textarea "act as a wordpress code snippet php developer. fix this php"
type textarea "x"
type textarea "act as a wordpress code snippet php developer. fix this php"
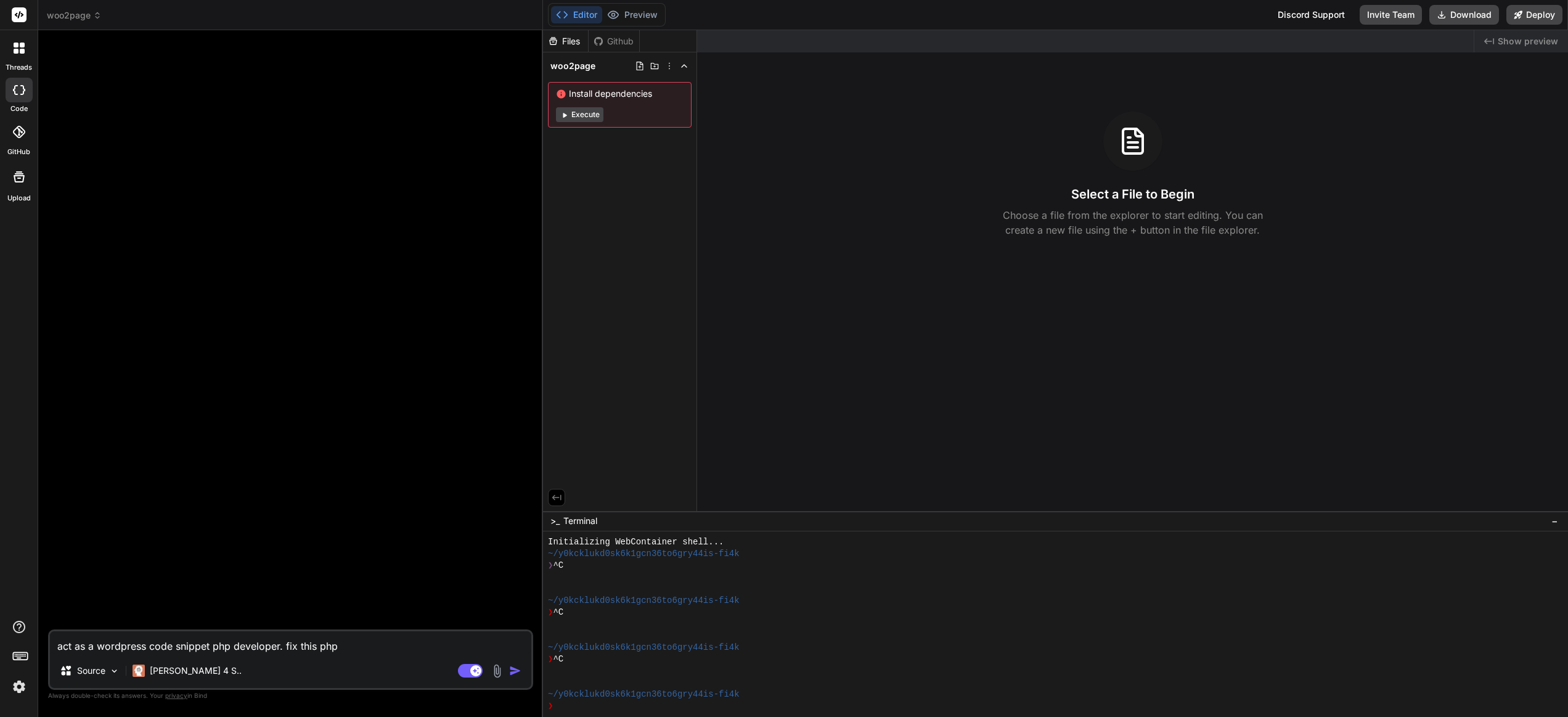
type textarea "x"
type textarea "act as a wordpress code snippet php developer. fix this php s"
type textarea "x"
type textarea "act as a wordpress code snippet php developer. fix this php sn"
type textarea "x"
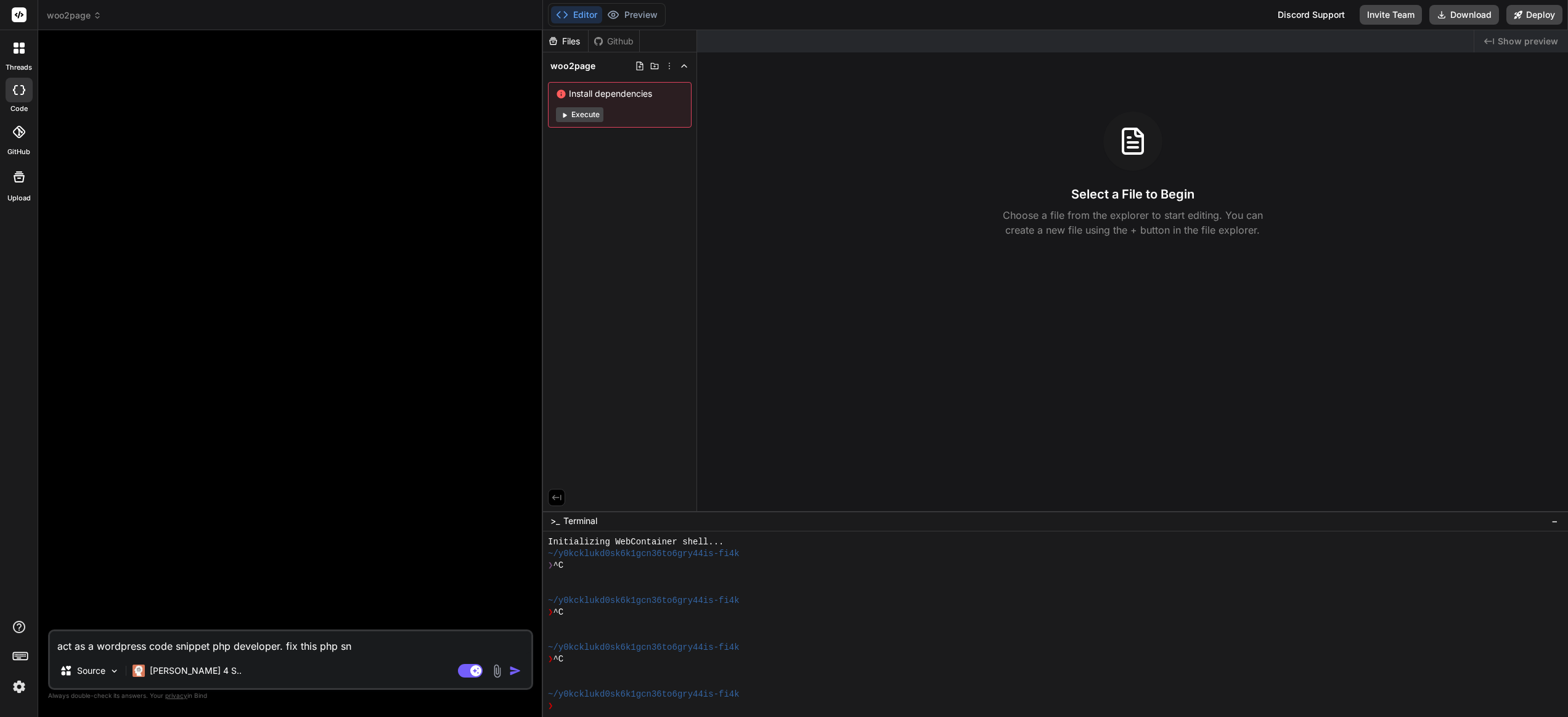
type textarea "act as a wordpress code snippet php developer. fix this php sni"
type textarea "x"
type textarea "act as a wordpress code snippet php developer. fix this php snip"
type textarea "x"
type textarea "act as a wordpress code snippet php developer. fix this php snipp"
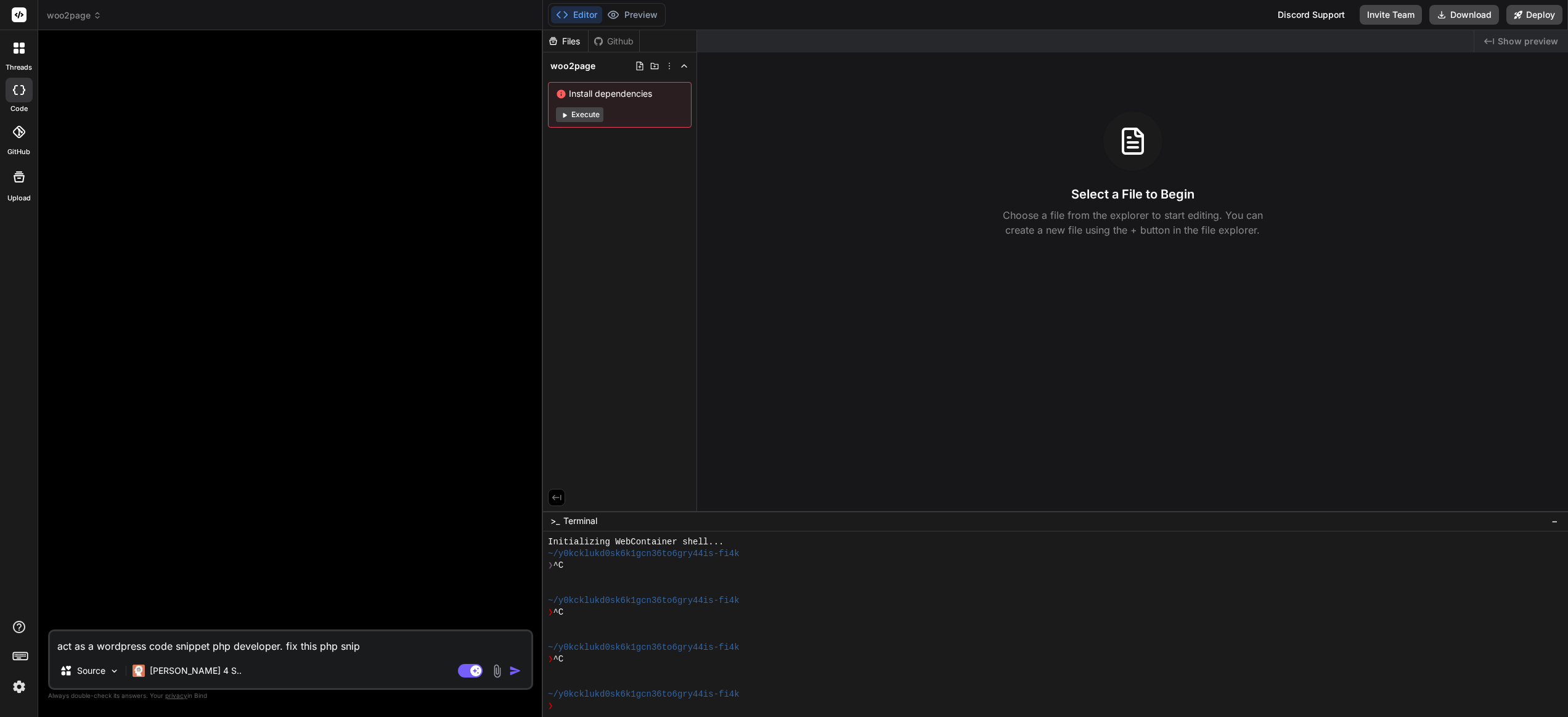
type textarea "x"
type textarea "act as a wordpress code snippet php developer. fix this php snippe"
type textarea "x"
type textarea "act as a wordpress code snippet php developer. fix this php snippet"
type textarea "x"
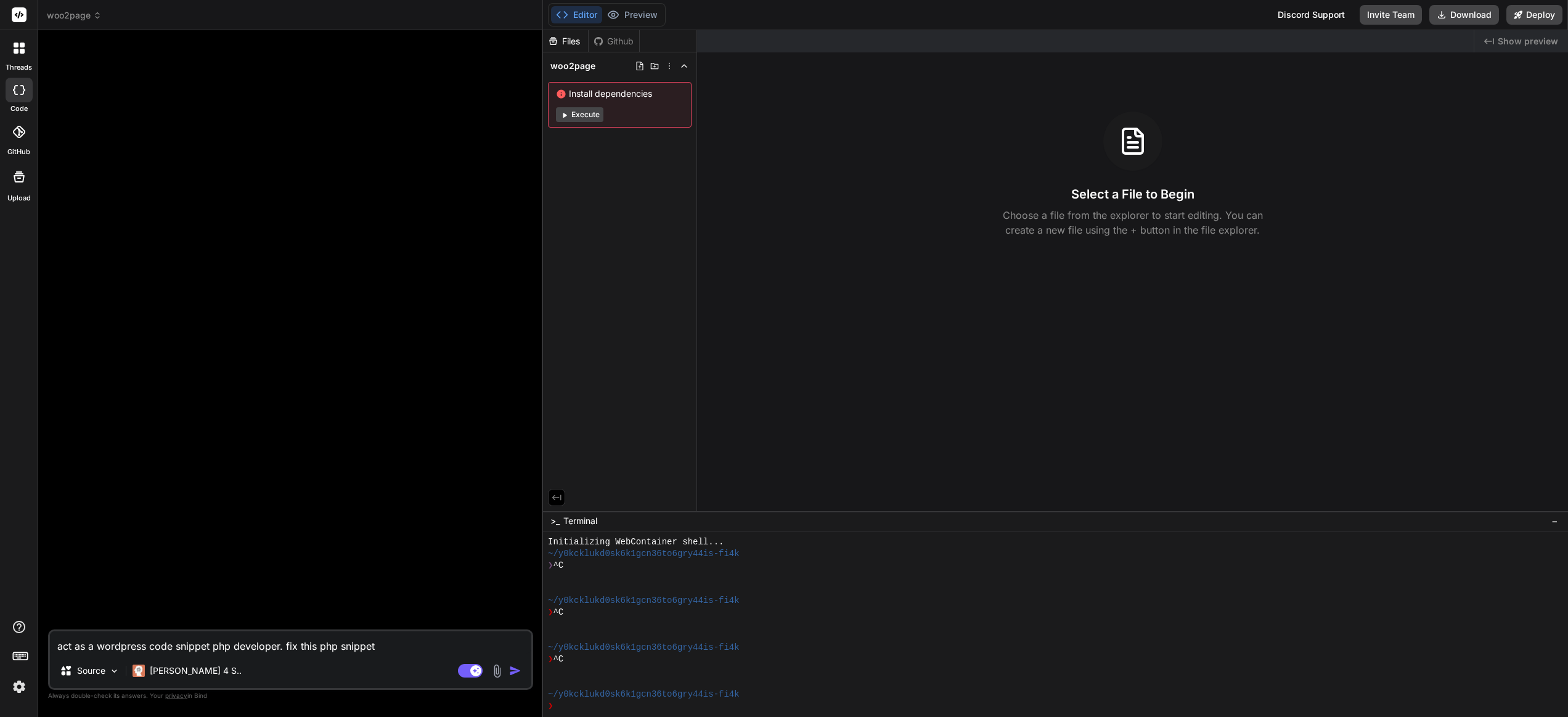
type textarea "act as a wordpress code snippet php developer. fix this php snippet"
type textarea "x"
type textarea "act as a wordpress code snippet php developer. fix this php snippet c"
type textarea "x"
type textarea "act as a wordpress code snippet php developer. fix this php snippet co"
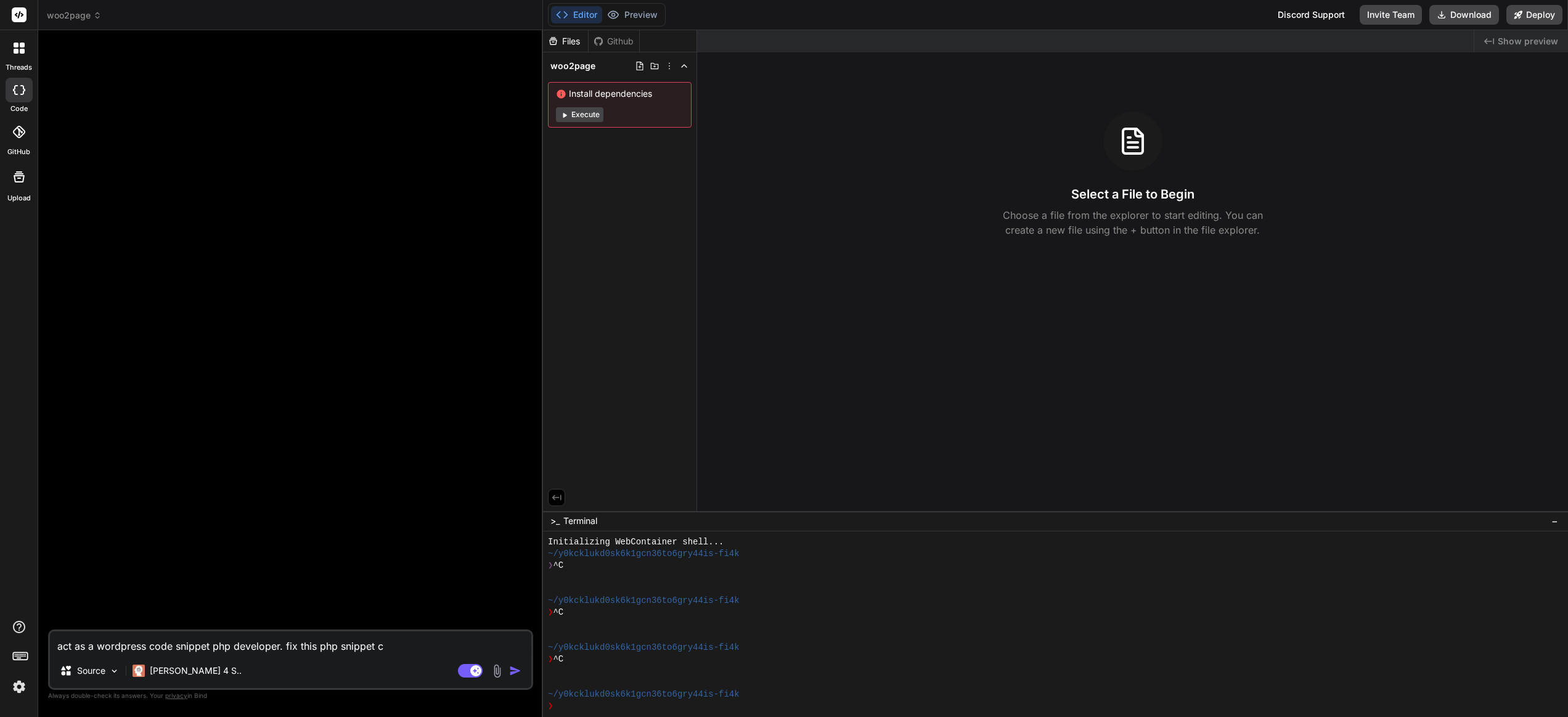
type textarea "x"
type textarea "act as a wordpress code snippet php developer. fix this php snippet cod"
type textarea "x"
type textarea "act as a wordpress code snippet php developer. fix this php snippet code"
type textarea "x"
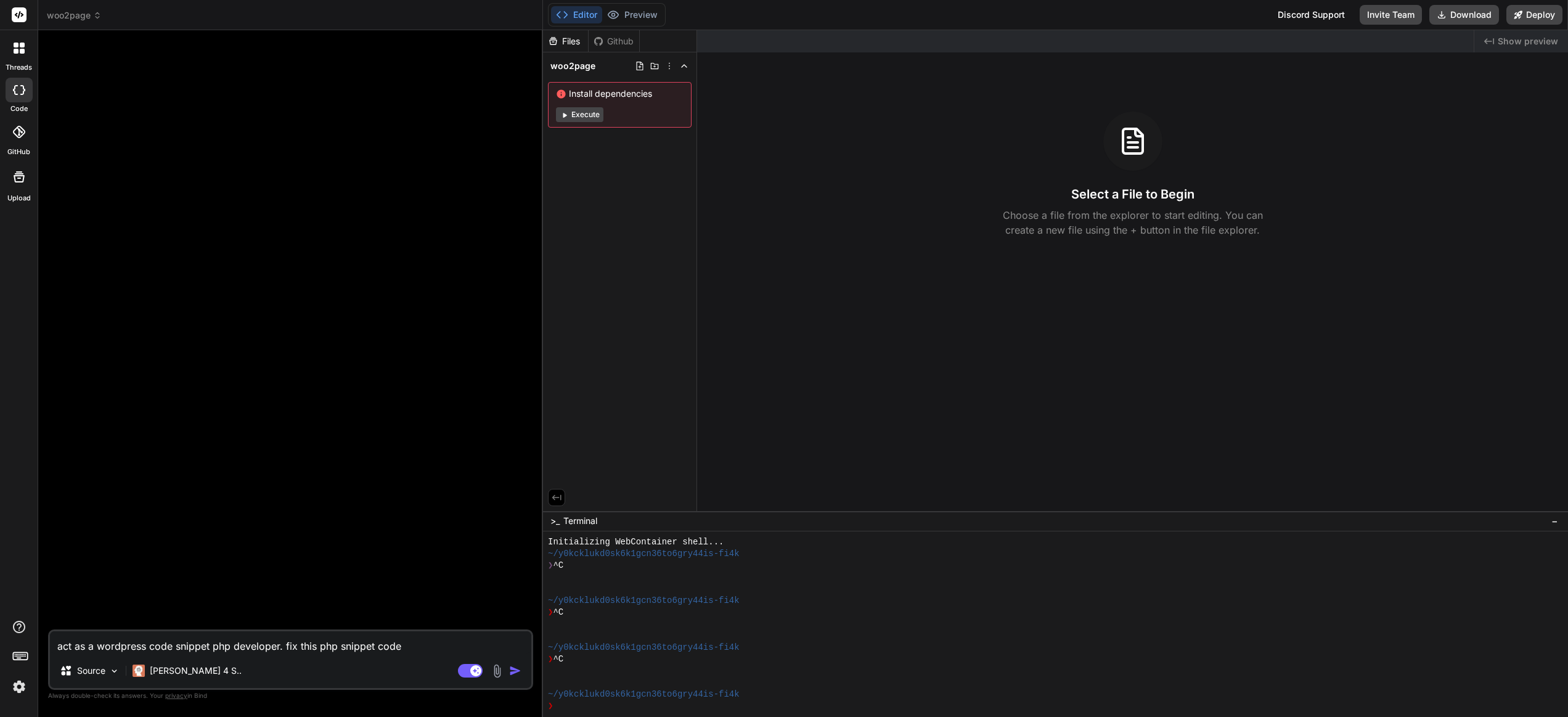
type textarea "act as a wordpress code snippet php developer. fix this php snippet code;"
type textarea "x"
type textarea "act as a wordpress code snippet php developer. fix this php snippet code;"
type textarea "x"
type textarea "act as a wordpress code snippet php developer. fix this php snippet code; t"
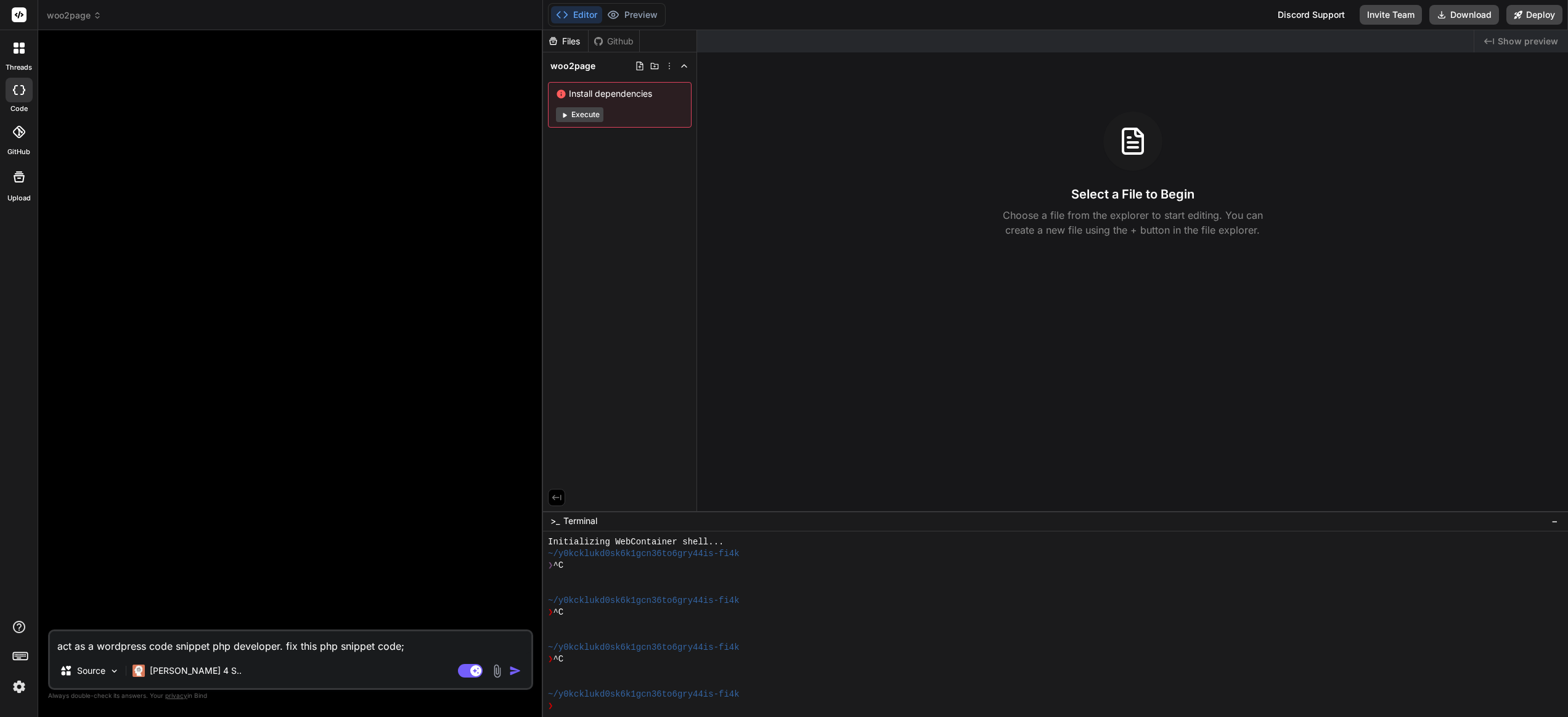
type textarea "x"
type textarea "act as a wordpress code snippet php developer. fix this php snippet code; th"
type textarea "x"
type textarea "act as a wordpress code snippet php developer. fix this php snippet code; the"
type textarea "x"
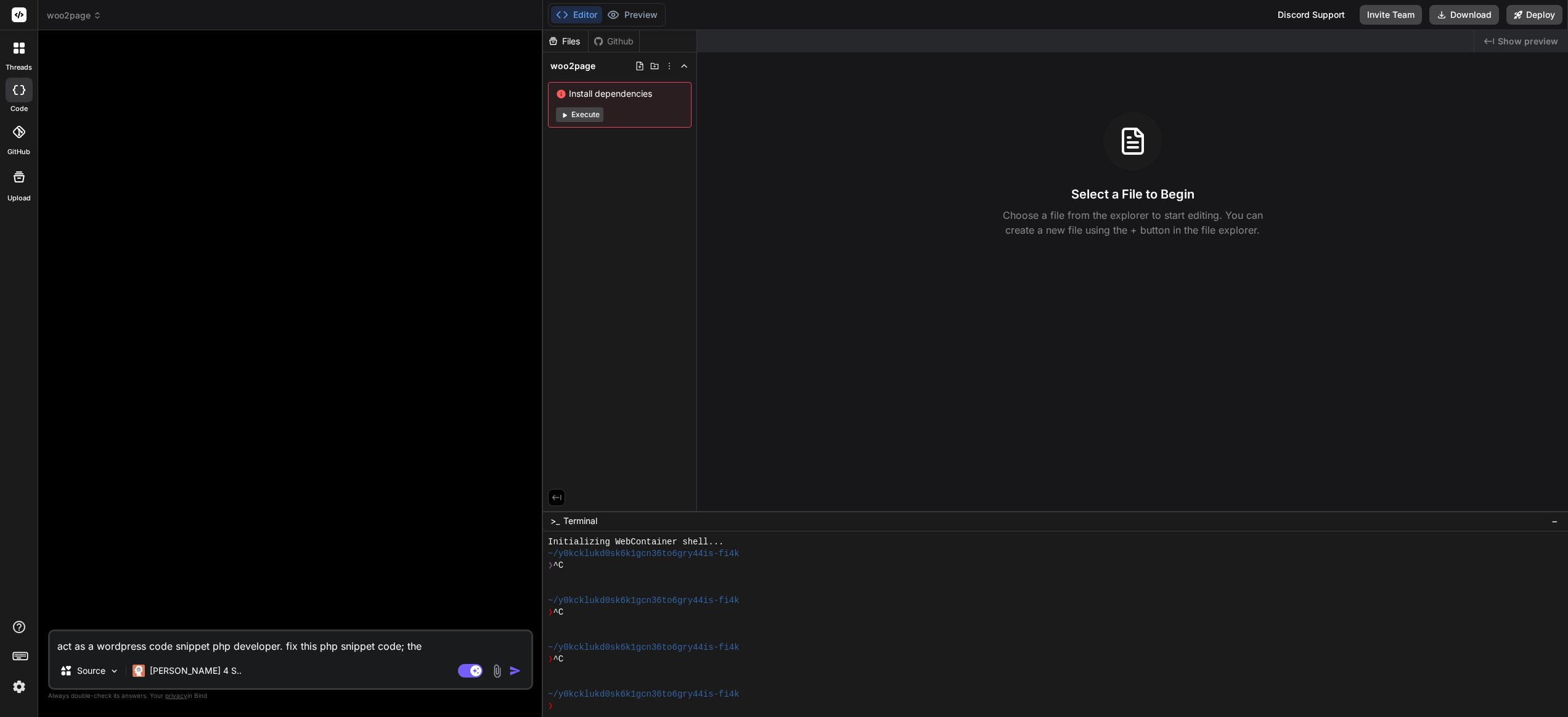
type textarea "act as a wordpress code snippet php developer. fix this php snippet code; the"
type textarea "x"
type textarea "act as a wordpress code snippet php developer. fix this php snippet code; the g"
type textarea "x"
type textarea "act as a wordpress code snippet php developer. fix this php snippet code; the gu"
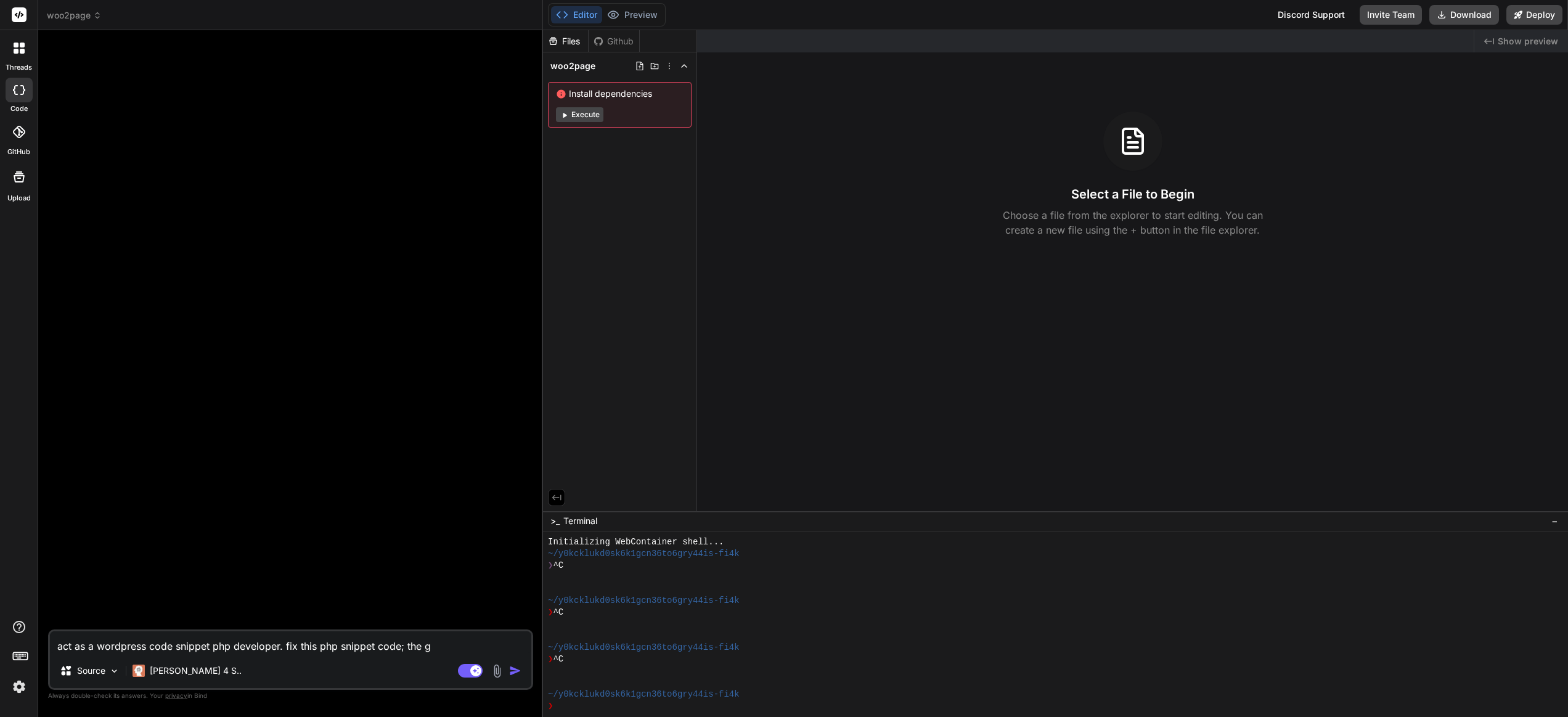
type textarea "x"
type textarea "act as a wordpress code snippet php developer. fix this php snippet code; the g…"
type textarea "x"
type textarea "act as a wordpress code snippet php developer. fix this php snippet code; the g…"
type textarea "x"
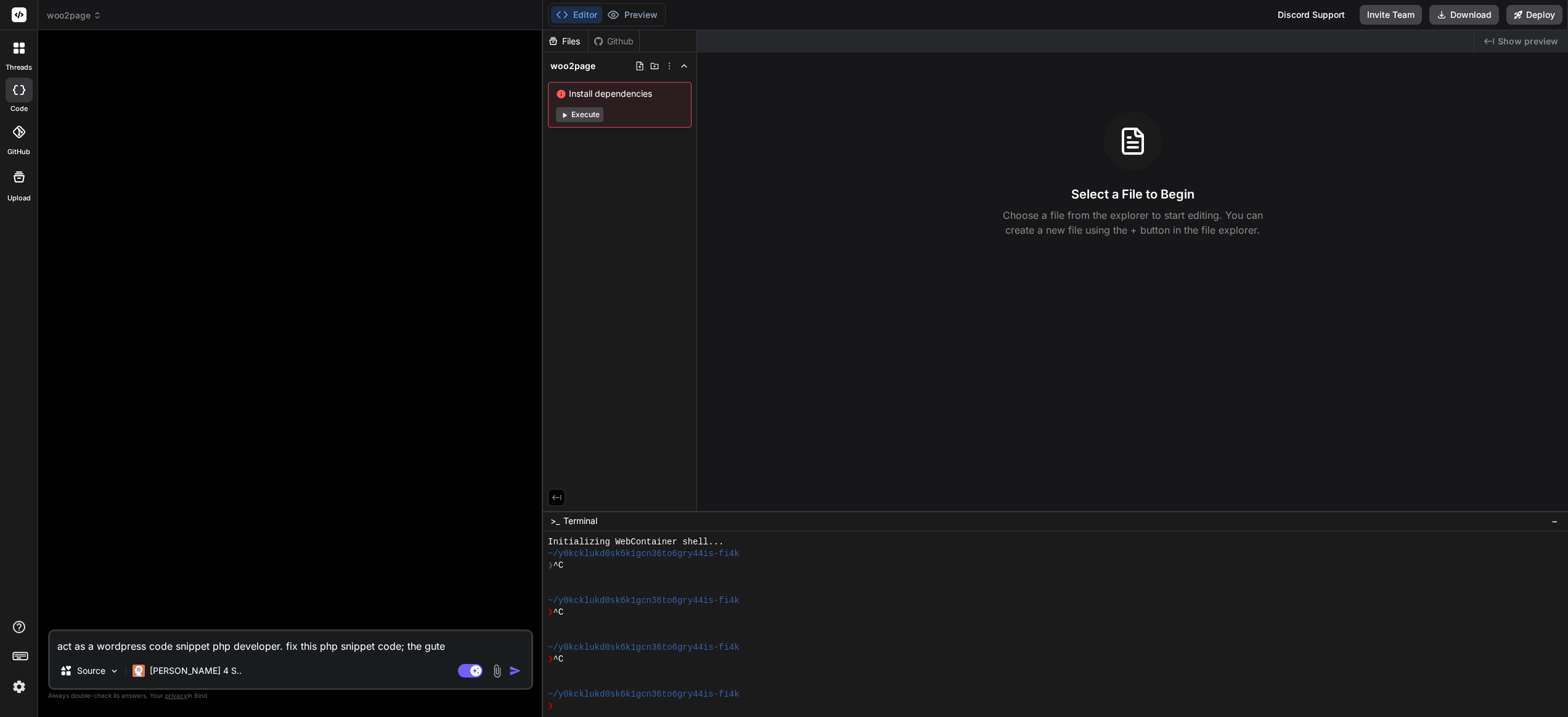
type textarea "act as a wordpress code snippet php developer. fix this php snippet code; the g…"
type textarea "x"
type textarea "act as a wordpress code snippet php developer. fix this php snippet code; the g…"
type textarea "x"
type textarea "act as a wordpress code snippet php developer. fix this php snippet code; the g…"
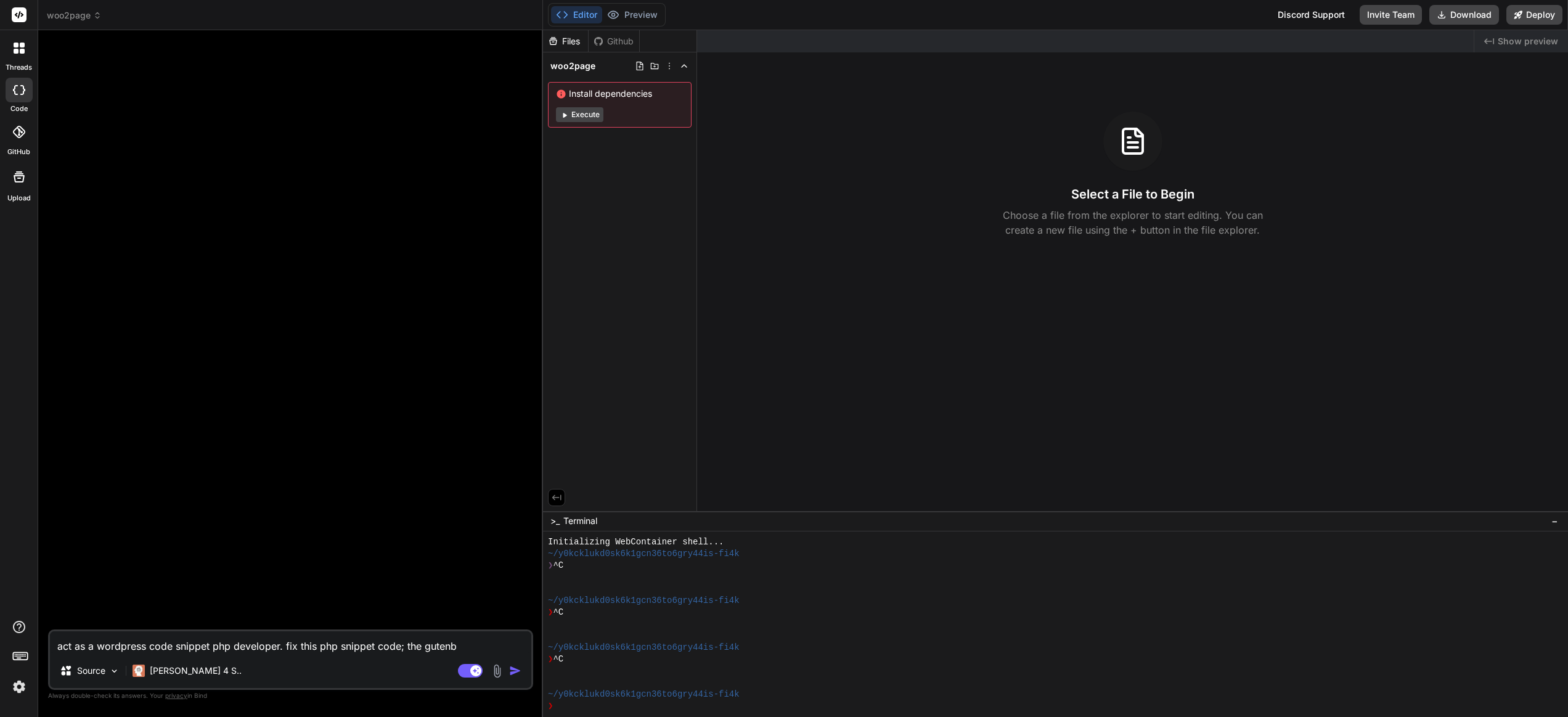
type textarea "x"
type textarea "act as a wordpress code snippet php developer. fix this php snippet code; the g…"
type textarea "x"
type textarea "act as a wordpress code snippet php developer. fix this php snippet code; the g…"
type textarea "x"
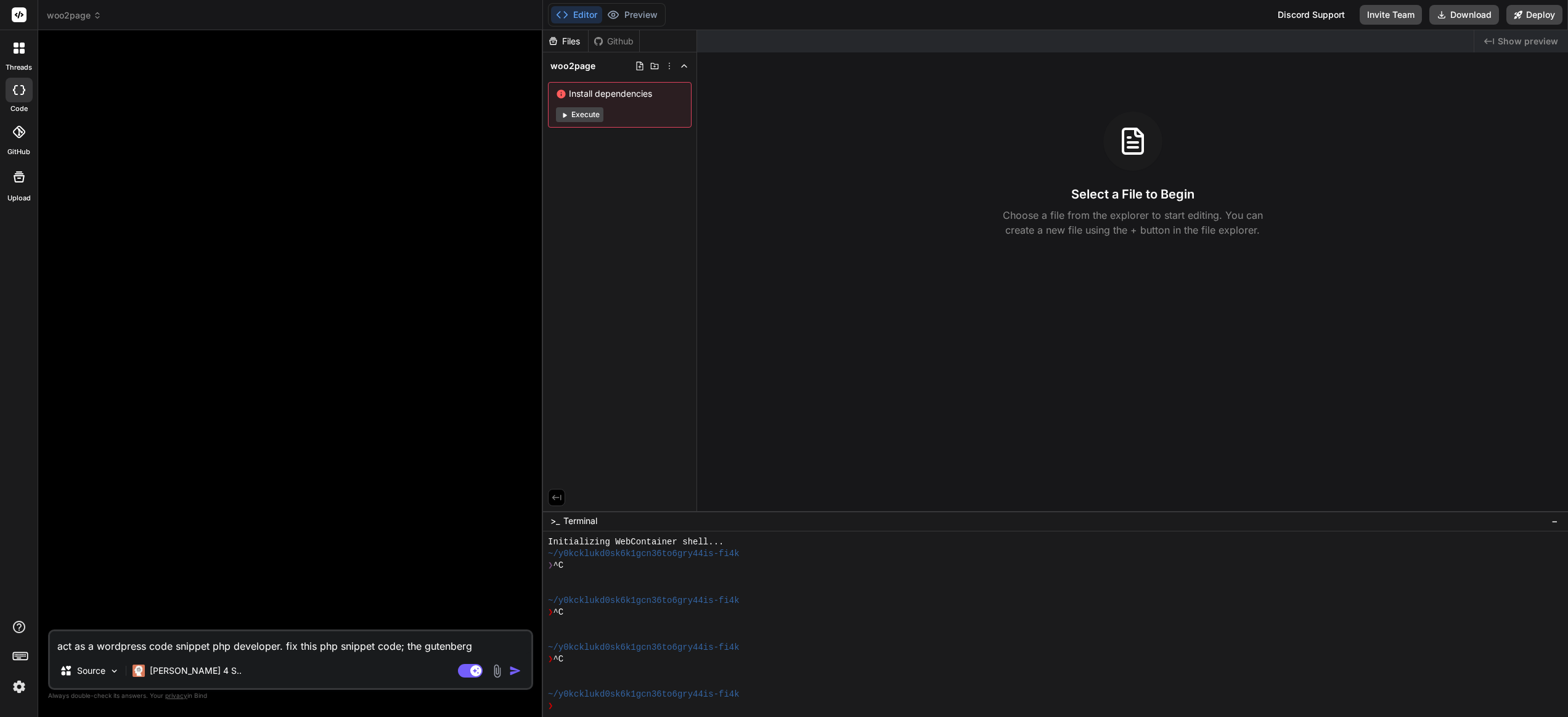
type textarea "act as a wordpress code snippet php developer. fix this php snippet code; the g…"
type textarea "x"
type textarea "act as a wordpress code snippet php developer. fix this php snippet code; the g…"
type textarea "x"
type textarea "act as a wordpress code snippet php developer. fix this php snippet code; the g…"
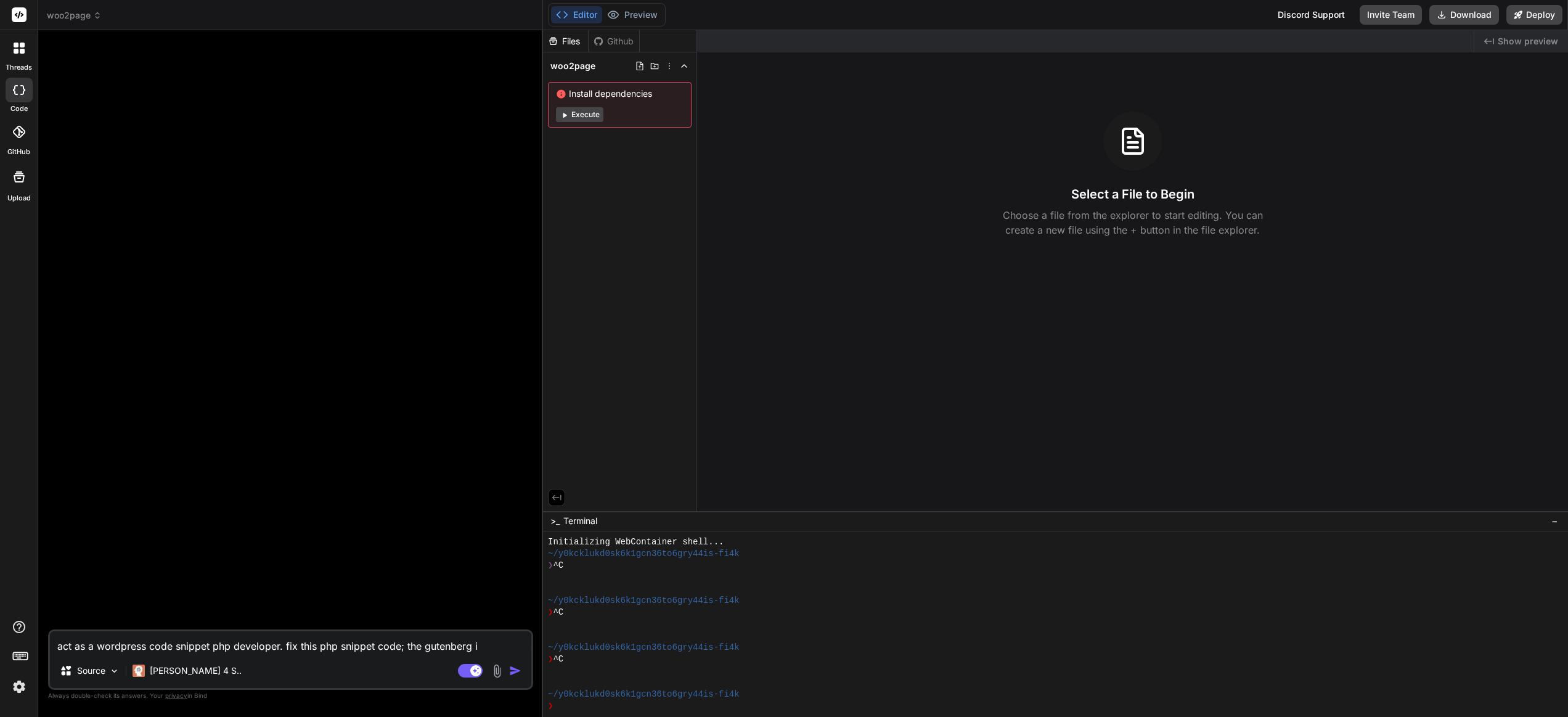
type textarea "x"
type textarea "act as a wordpress code snippet php developer. fix this php snippet code; the g…"
type textarea "x"
type textarea "act as a wordpress code snippet php developer. fix this php snippet code; the g…"
type textarea "x"
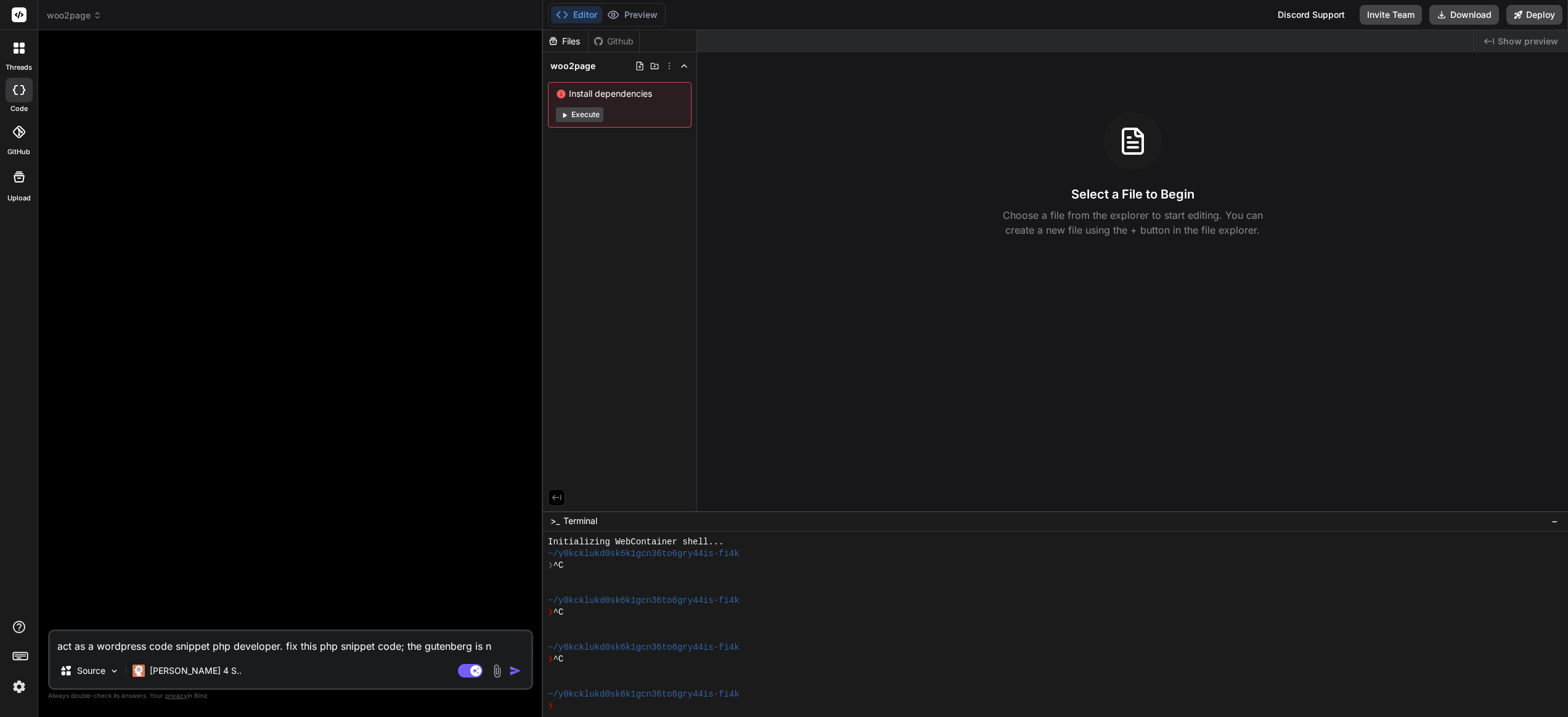
type textarea "act as a wordpress code snippet php developer. fix this php snippet code; the g…"
type textarea "x"
type textarea "act as a wordpress code snippet php developer. fix this php snippet code; the g…"
type textarea "x"
type textarea "act as a wordpress code snippet php developer. fix this php snippet code; the g…"
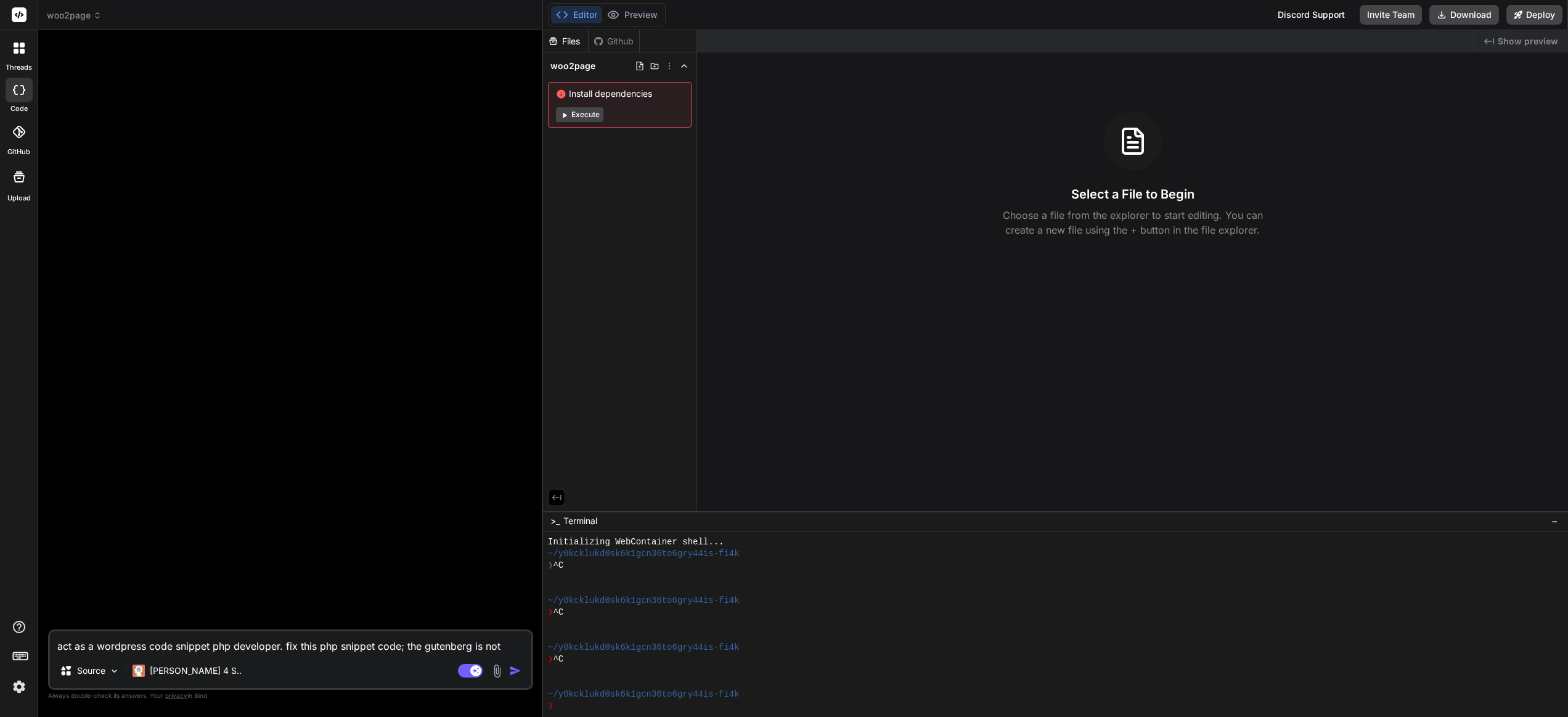
type textarea "x"
type textarea "act as a wordpress code snippet php developer. fix this php snippet code; the g…"
type textarea "x"
type textarea "act as a wordpress code snippet php developer. fix this php snippet code; the g…"
type textarea "x"
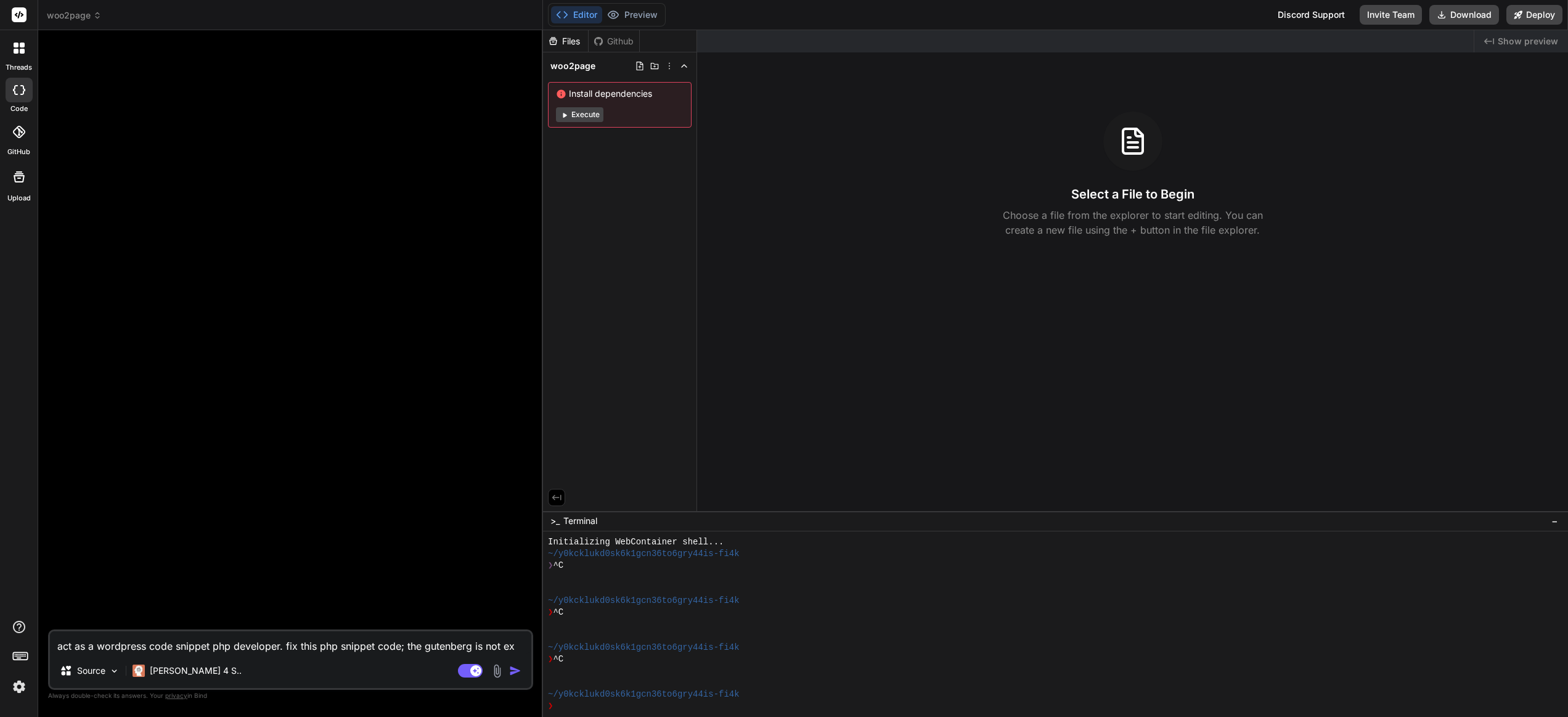
type textarea "act as a wordpress code snippet php developer. fix this php snippet code; the g…"
type textarea "x"
type textarea "act as a wordpress code snippet php developer. fix this php snippet code; the g…"
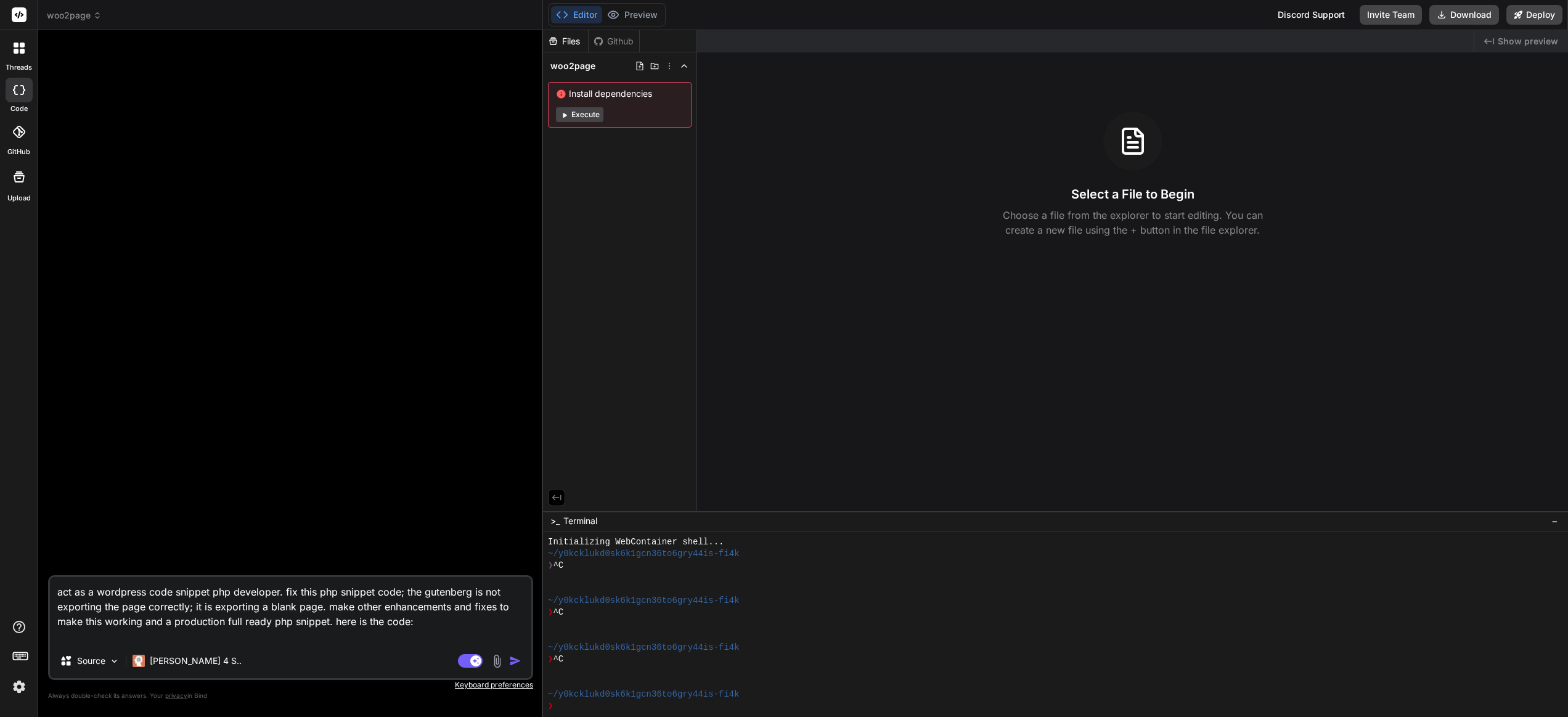
paste textarea "/* Plugin Name: WooCommerce Product to Page Converter Plugin URI: https://examp…"
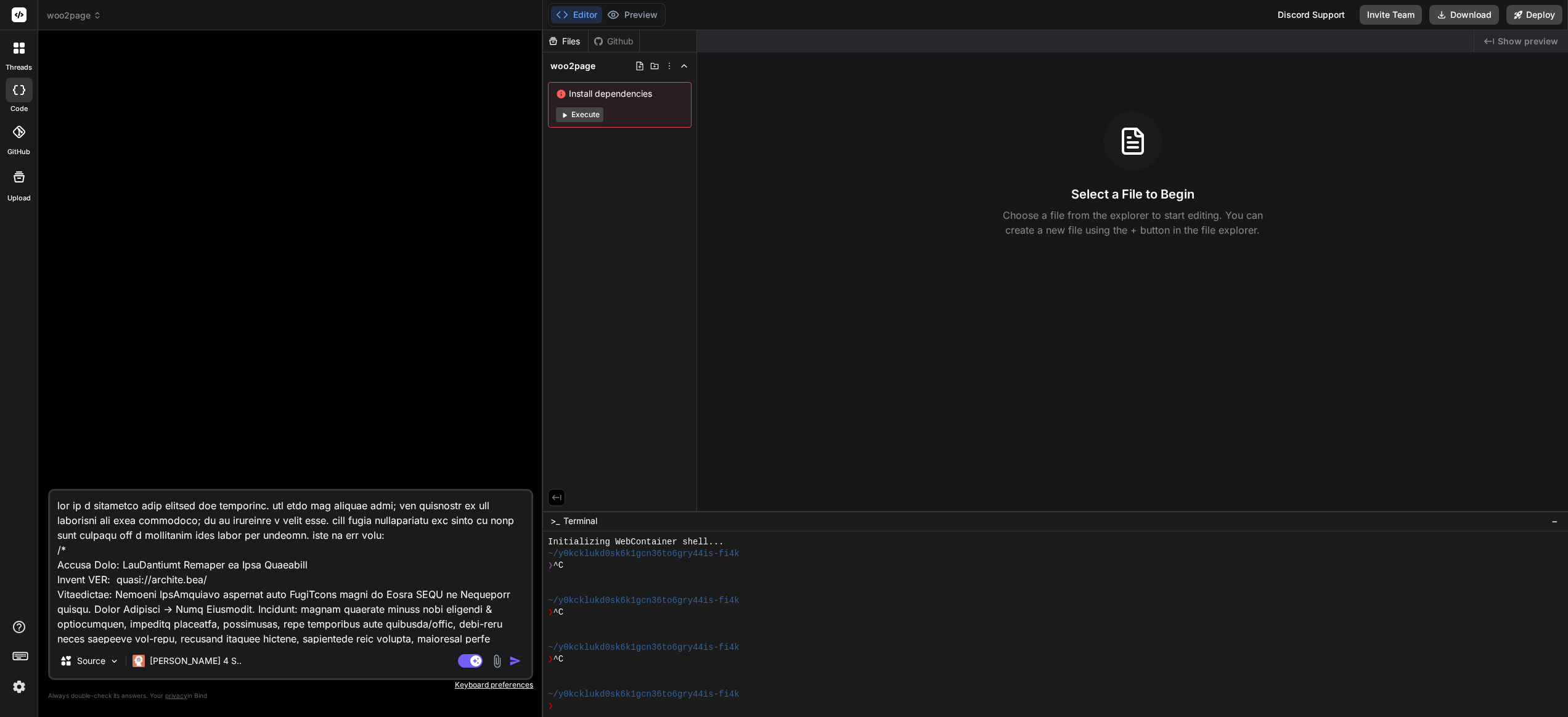
scroll to position [63090, 0]
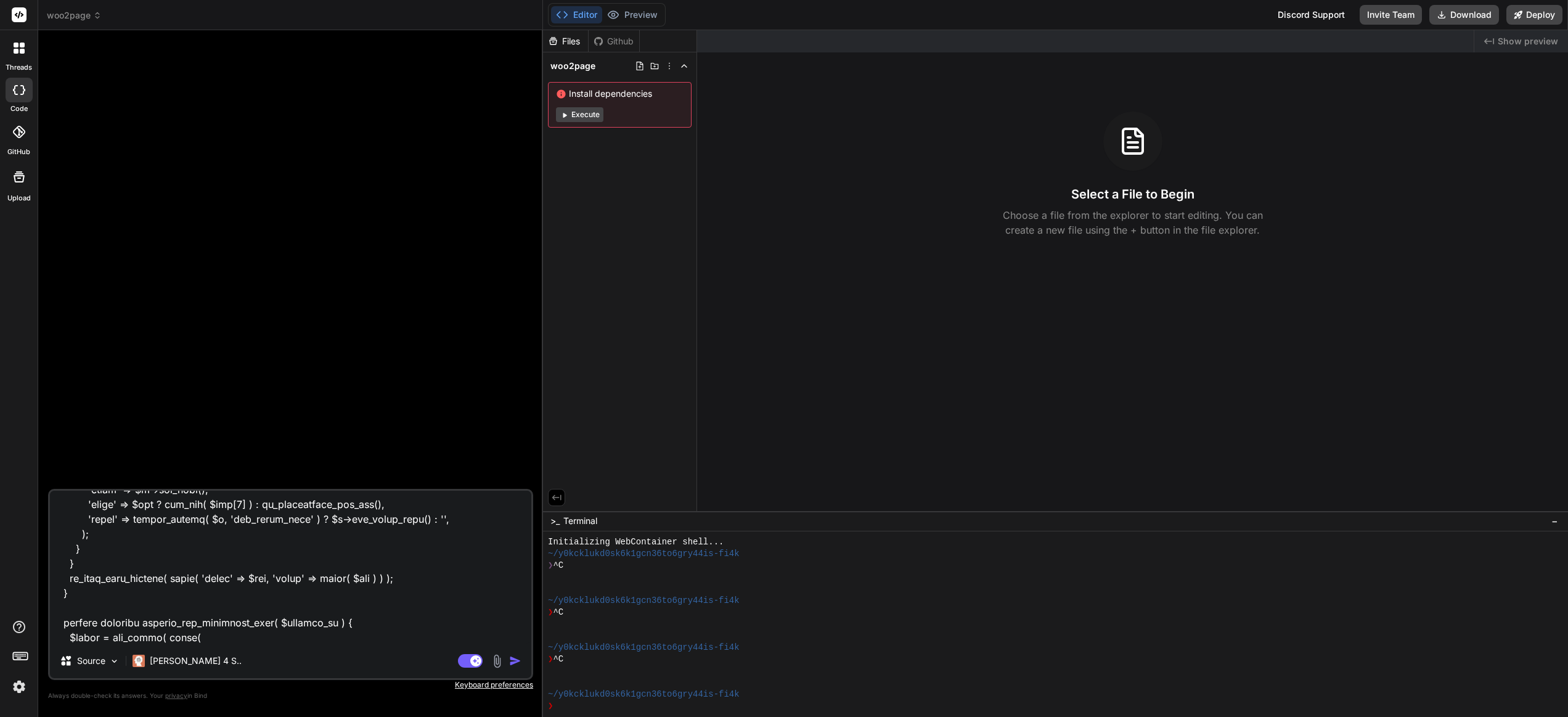
click at [518, 661] on img "button" at bounding box center [515, 661] width 13 height 13
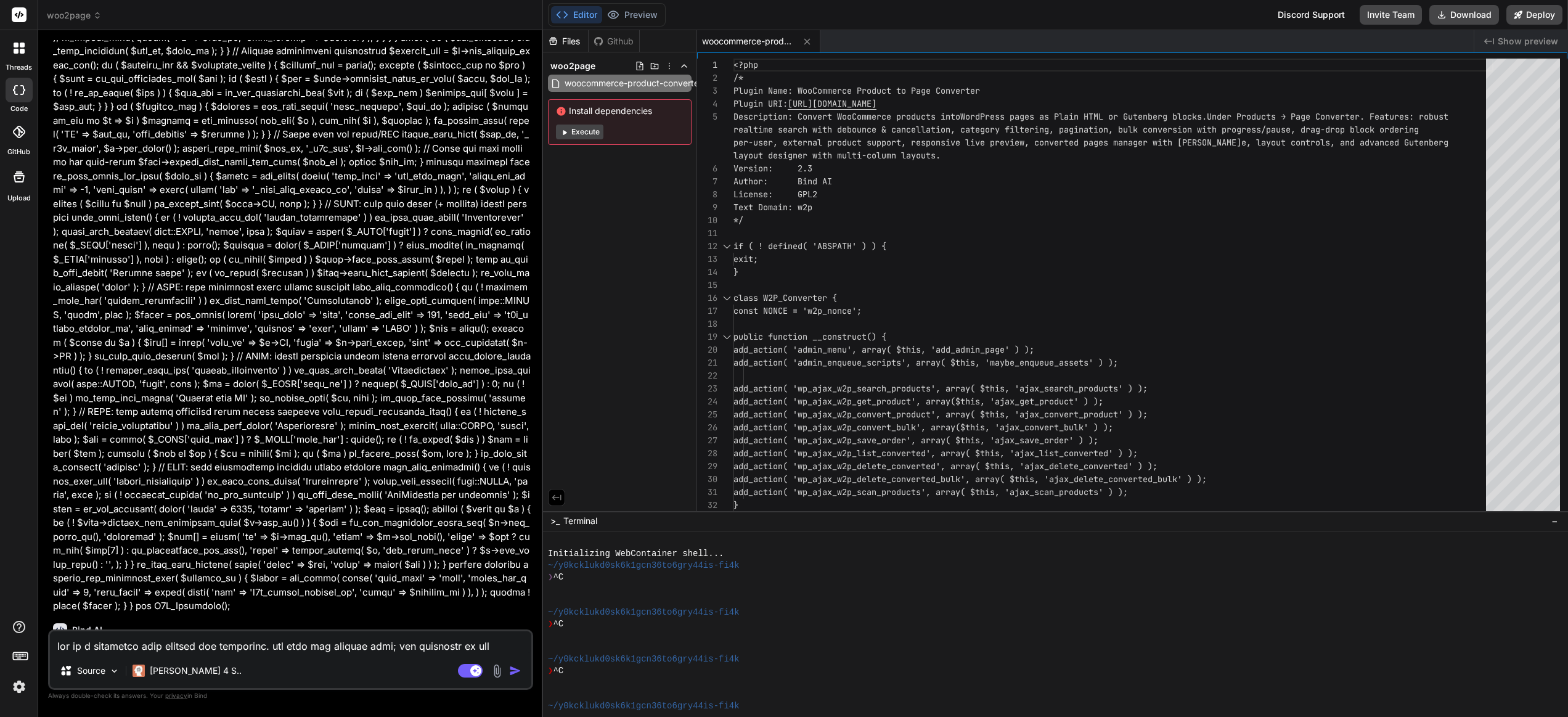
scroll to position [17805, 0]
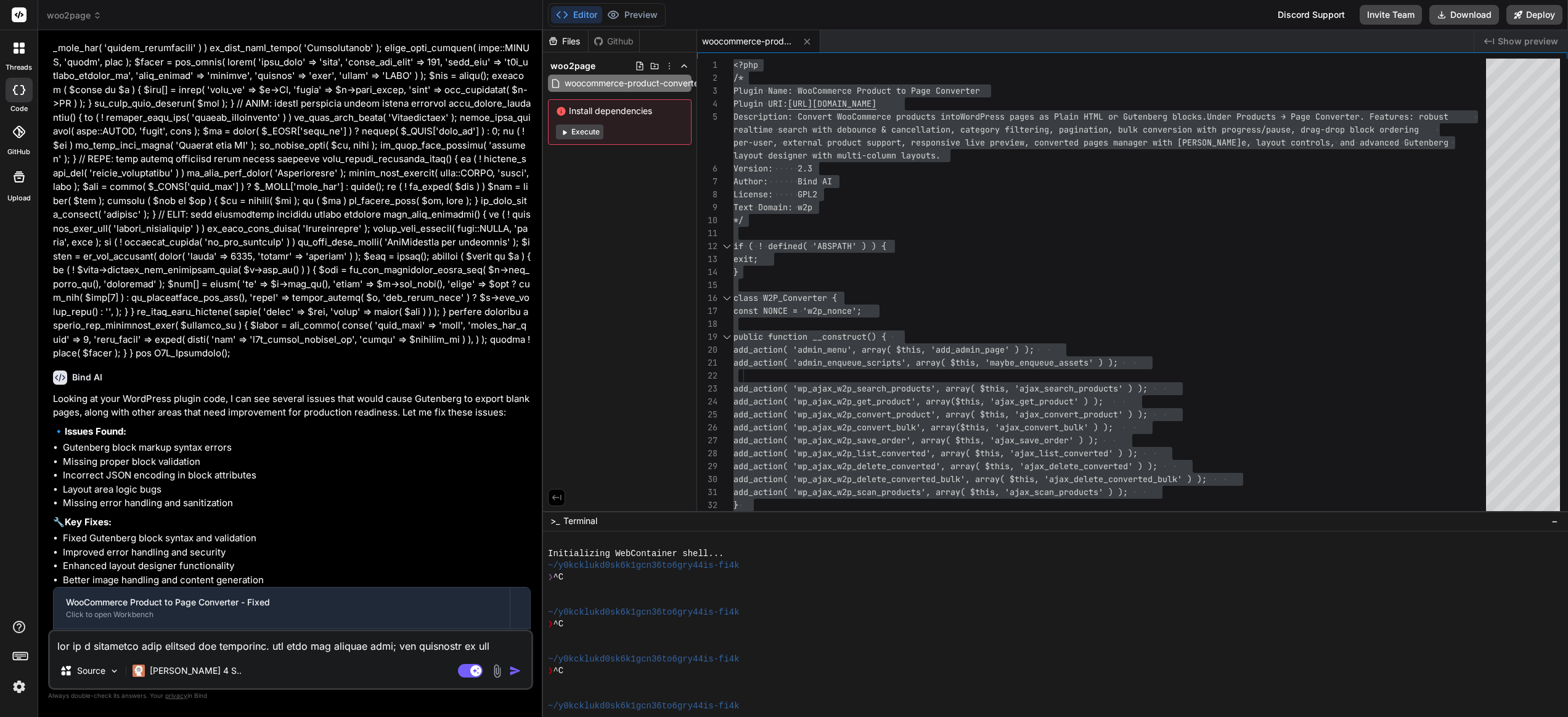
click at [19, 688] on img at bounding box center [19, 686] width 21 height 21
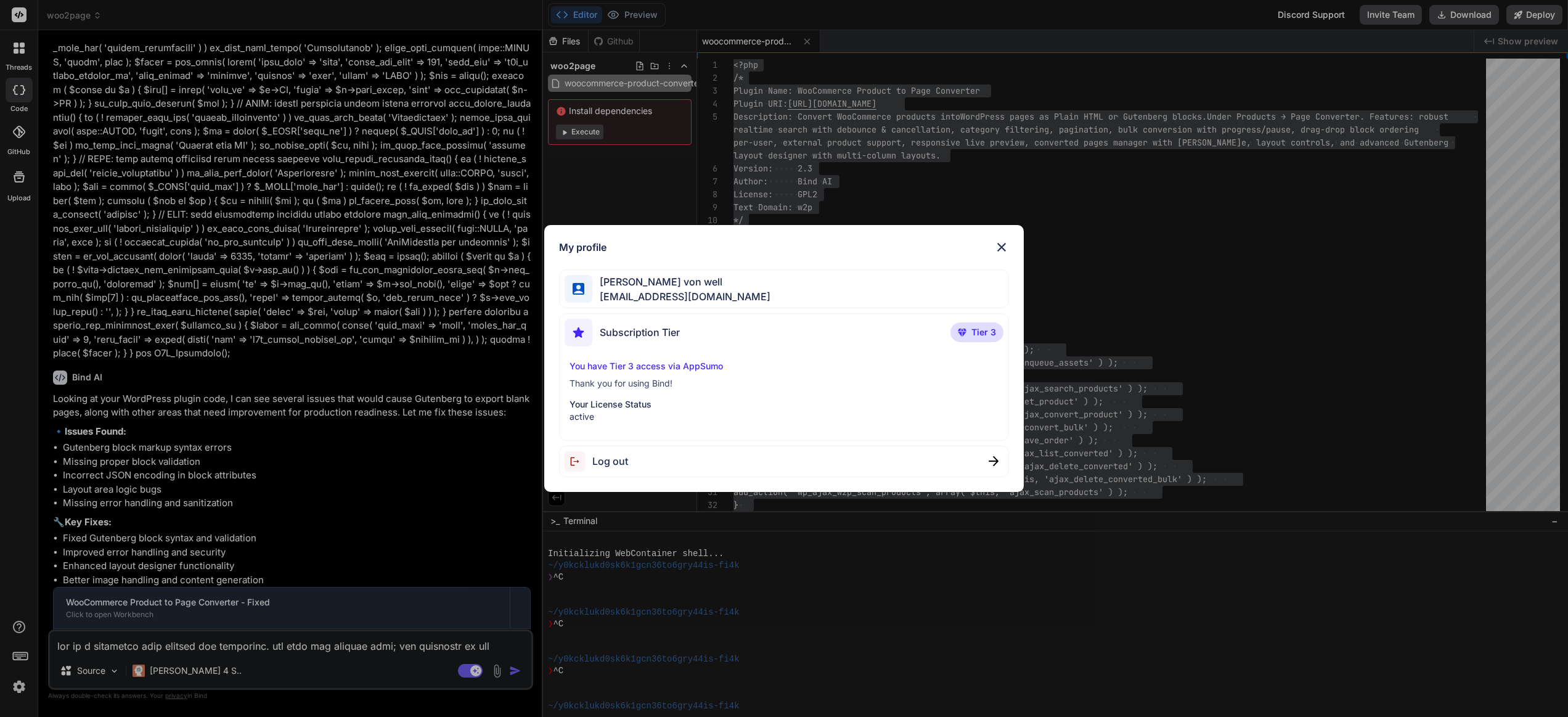
click at [18, 688] on div "My profile Bryan von well vonwell@gmail.com Subscription Tier Tier 3 You have T…" at bounding box center [784, 358] width 1568 height 717
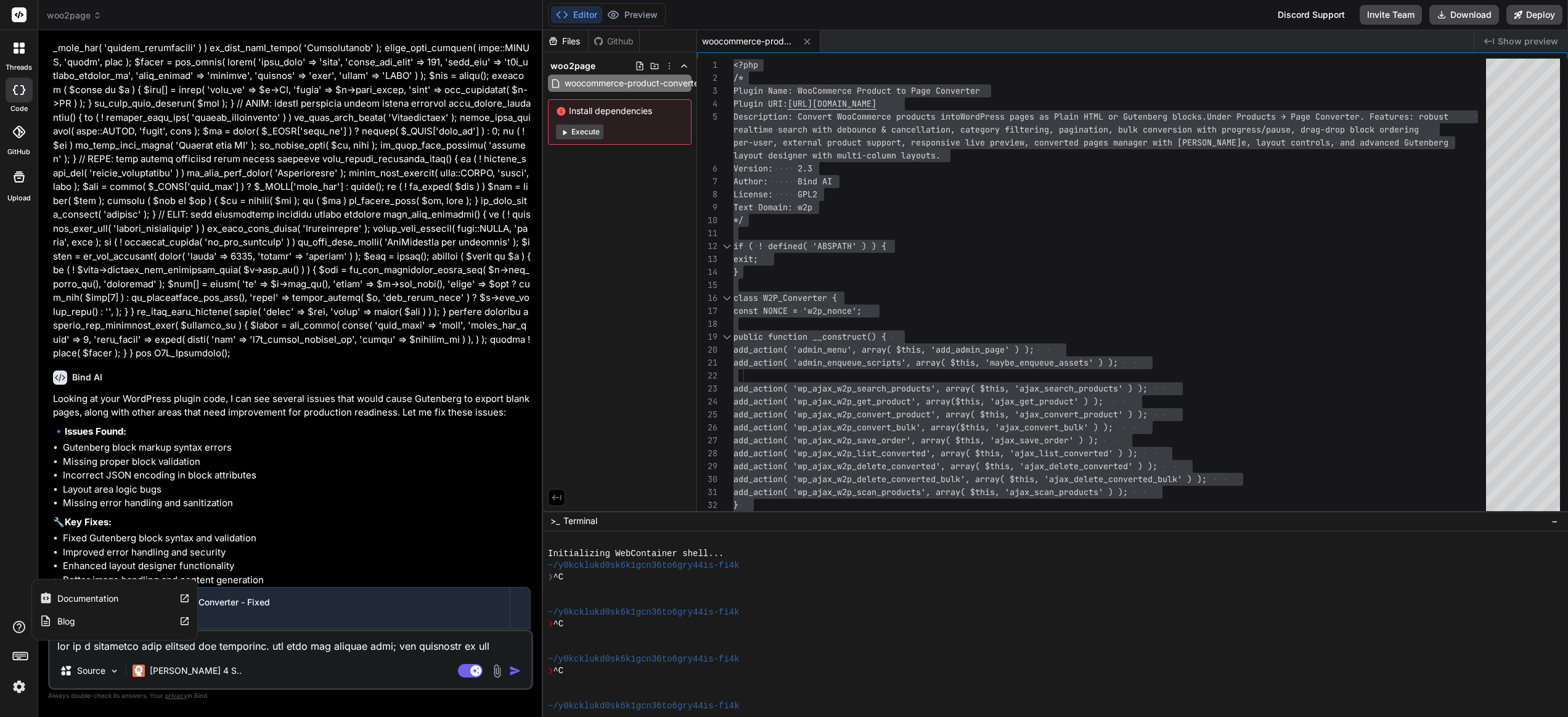
click at [22, 624] on icon at bounding box center [19, 627] width 15 height 15
click at [185, 645] on textarea at bounding box center [290, 643] width 481 height 22
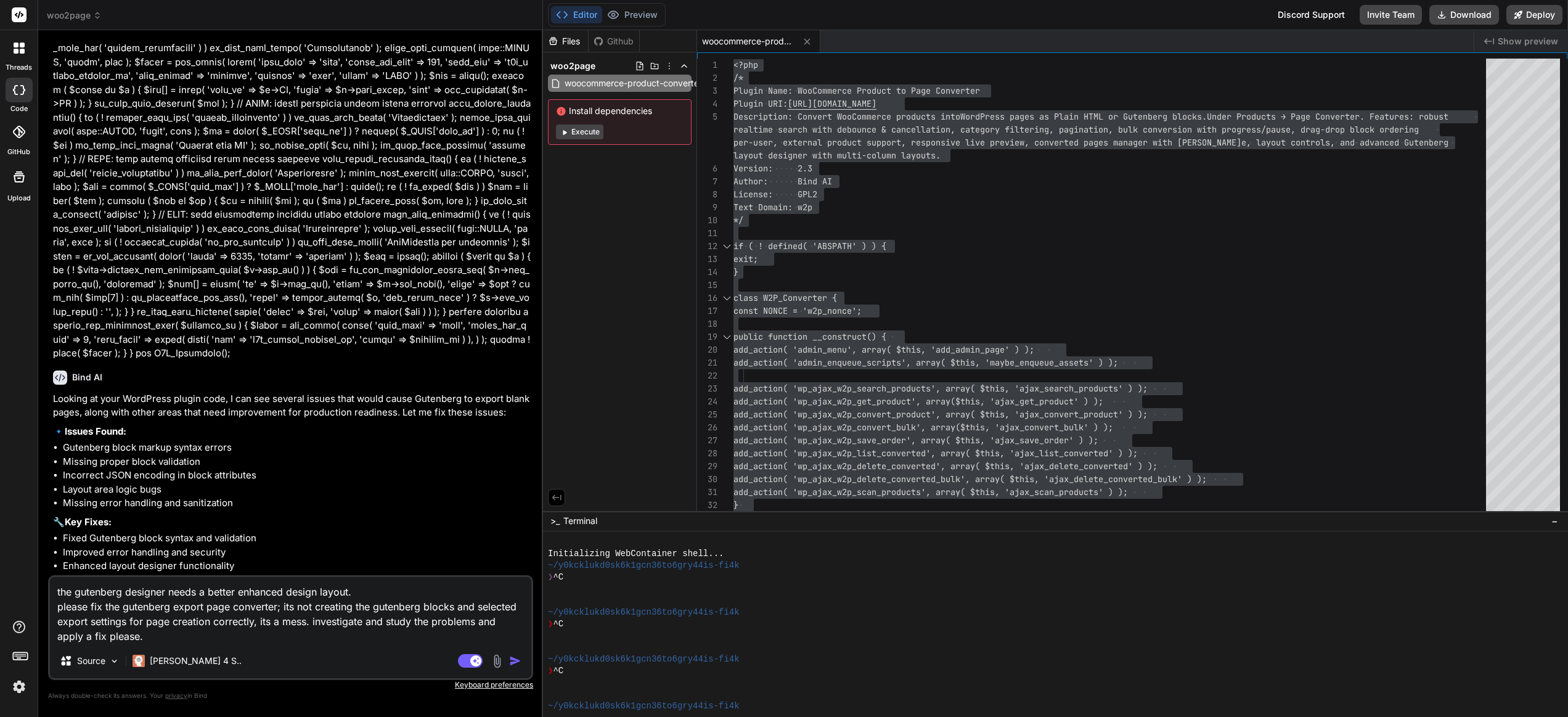
click at [515, 660] on img "button" at bounding box center [515, 661] width 13 height 13
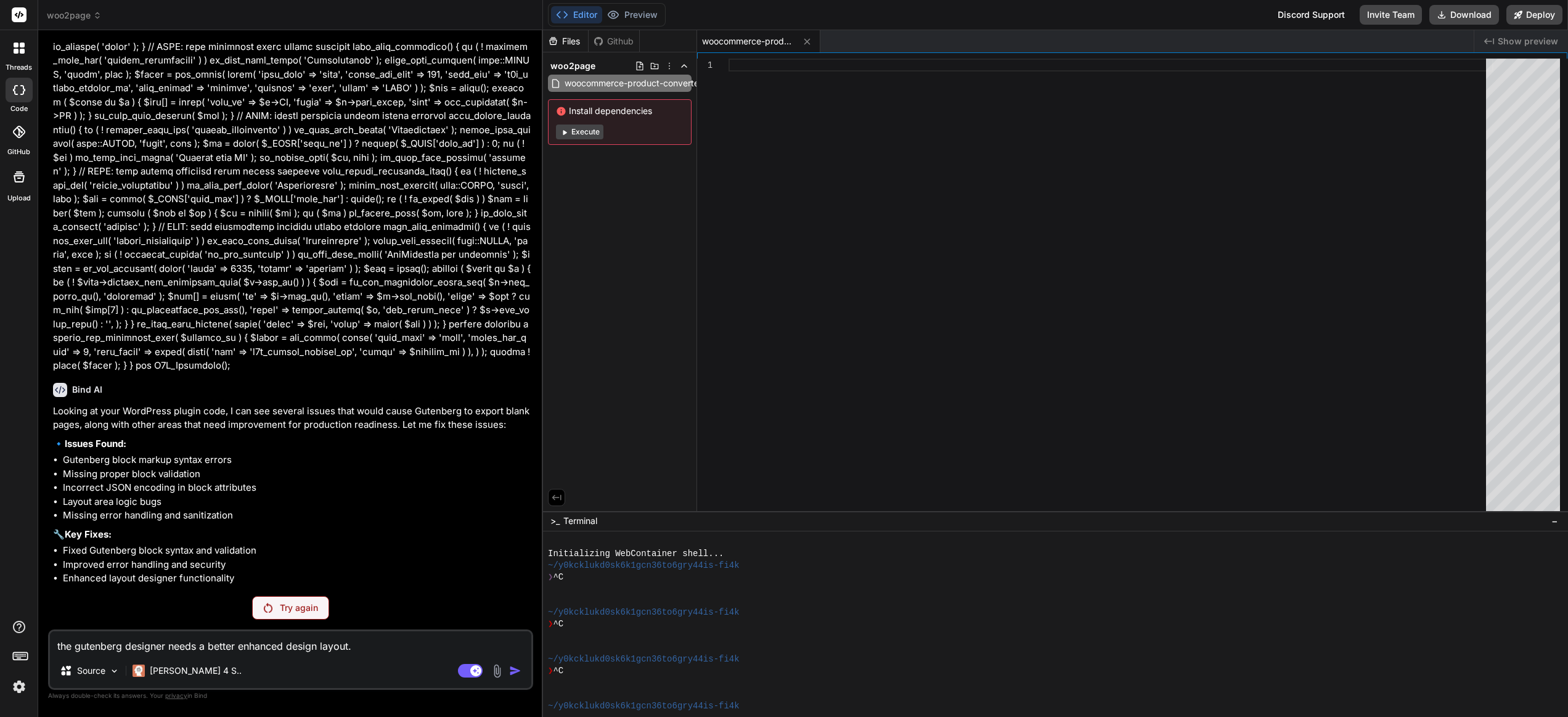
scroll to position [17916, 0]
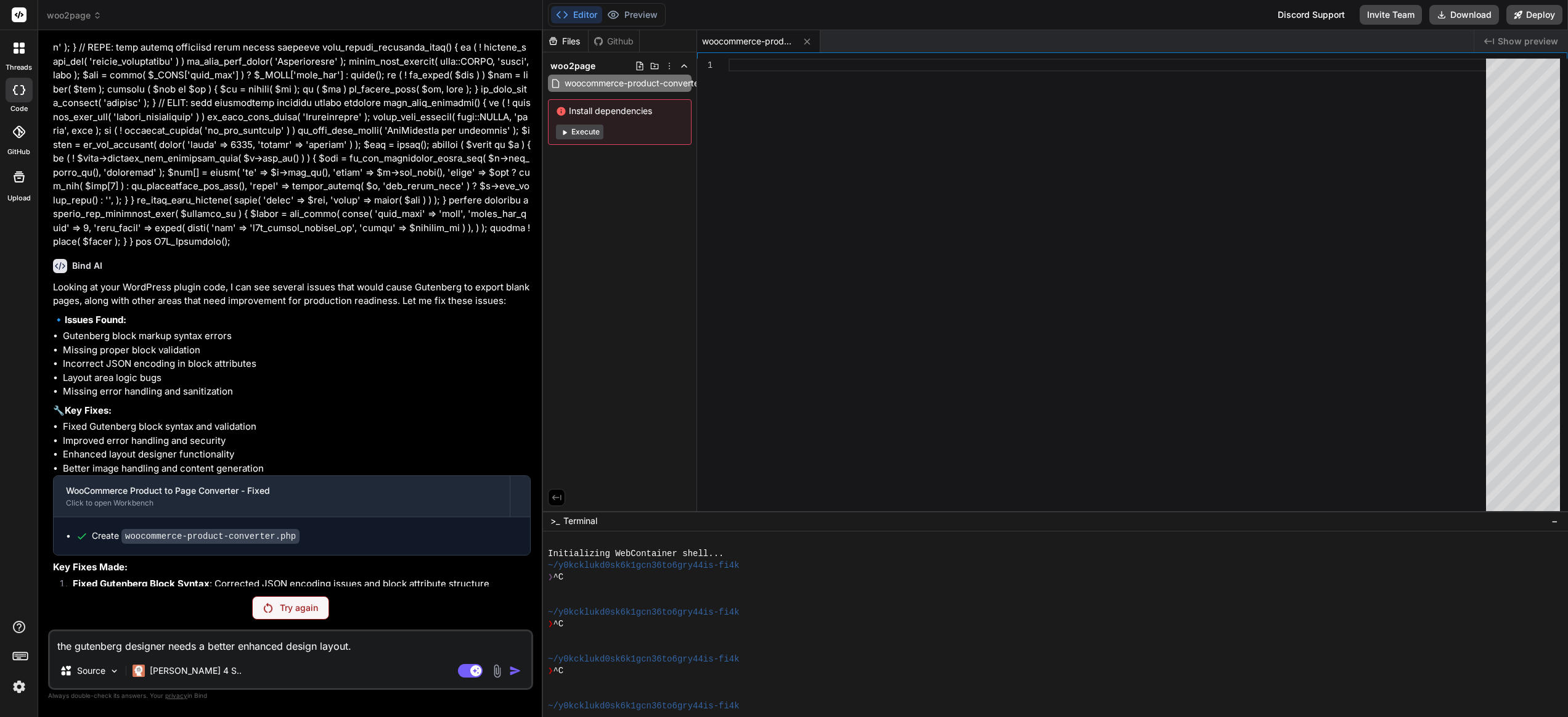
click at [275, 605] on div "Try again" at bounding box center [290, 608] width 77 height 24
click at [280, 609] on p "Try again" at bounding box center [299, 608] width 38 height 13
click at [88, 17] on span "woo2page" at bounding box center [74, 16] width 55 height 13
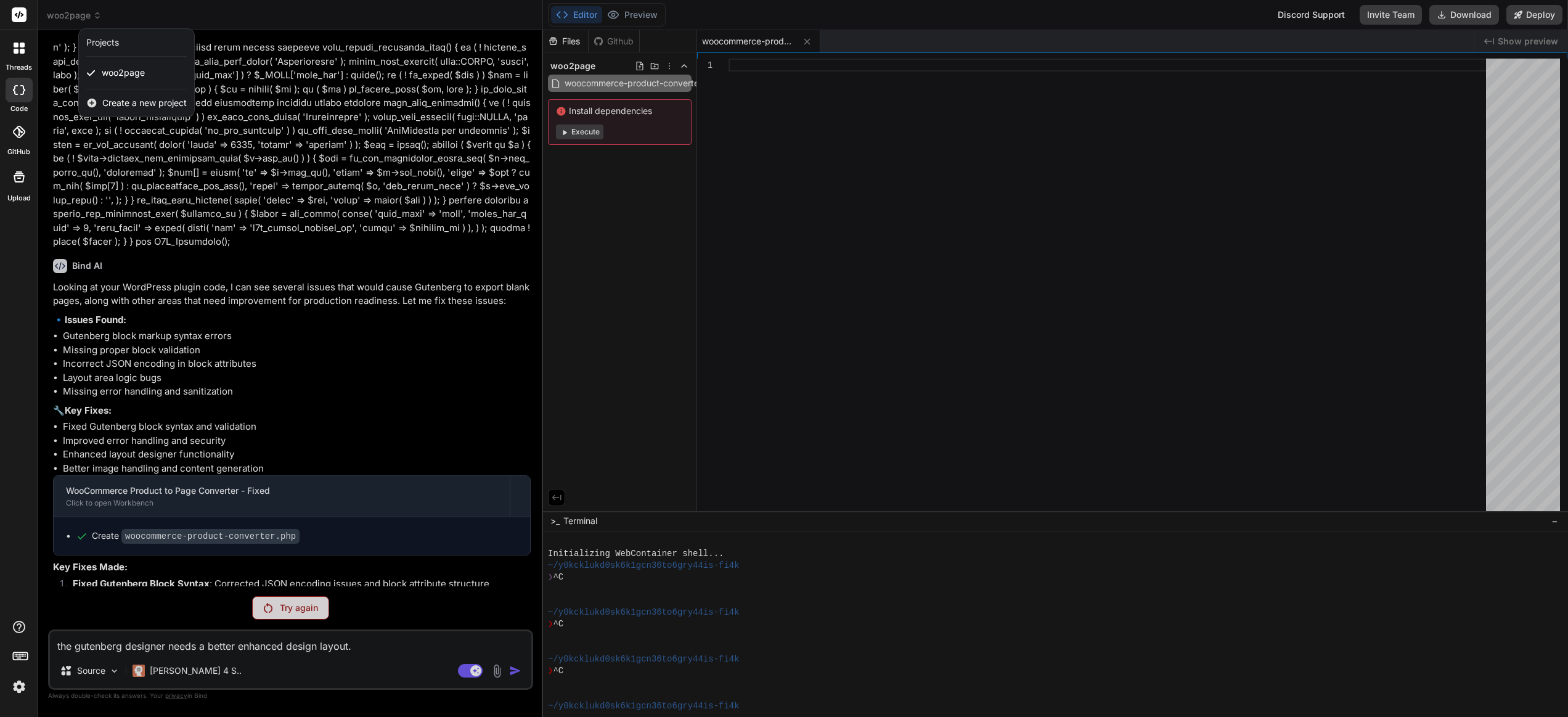
click at [120, 104] on span "Create a new project" at bounding box center [144, 103] width 85 height 13
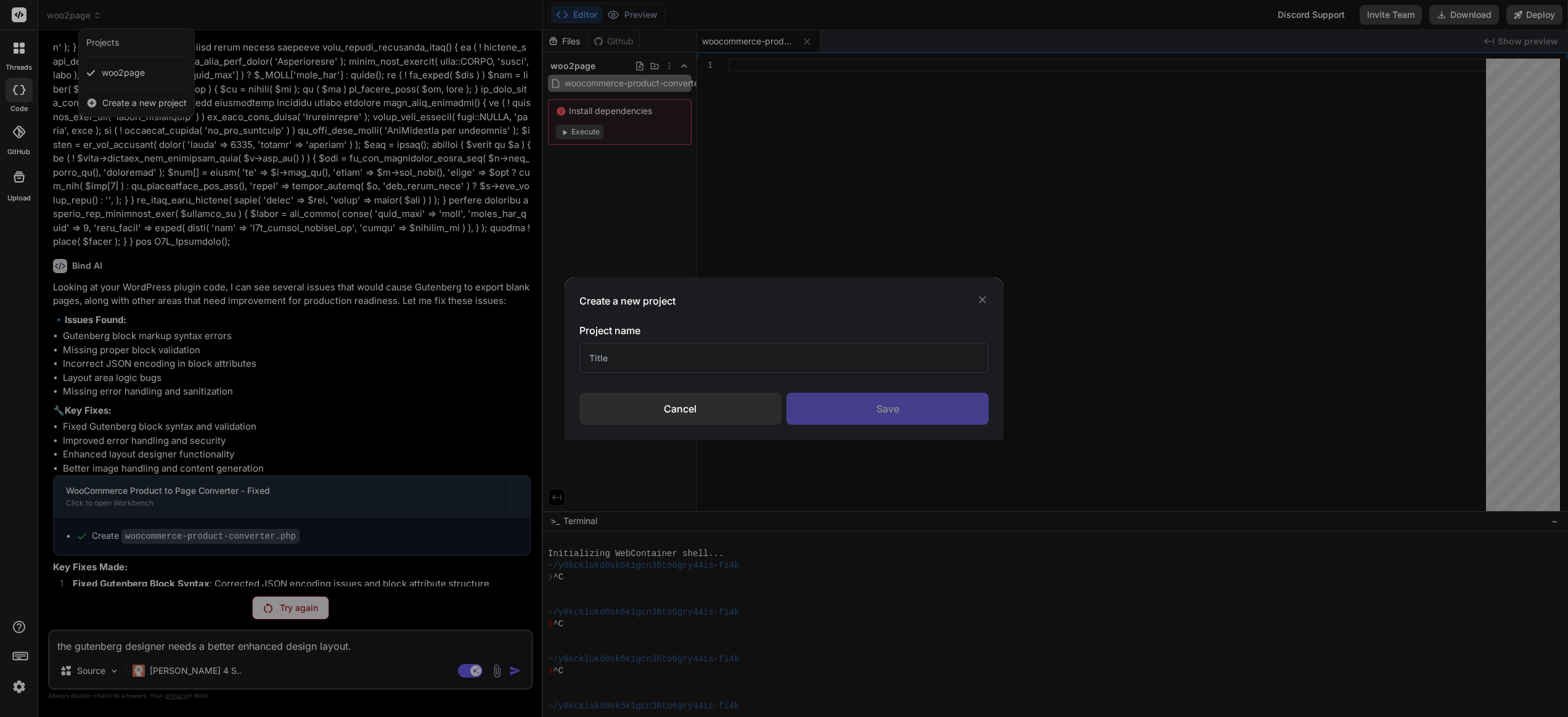
click at [609, 352] on input "text" at bounding box center [784, 358] width 409 height 30
click at [865, 426] on div "Create a new project Project name WP Shopi Cancel Save" at bounding box center [784, 358] width 439 height 162
click at [867, 408] on div "Save" at bounding box center [887, 408] width 202 height 32
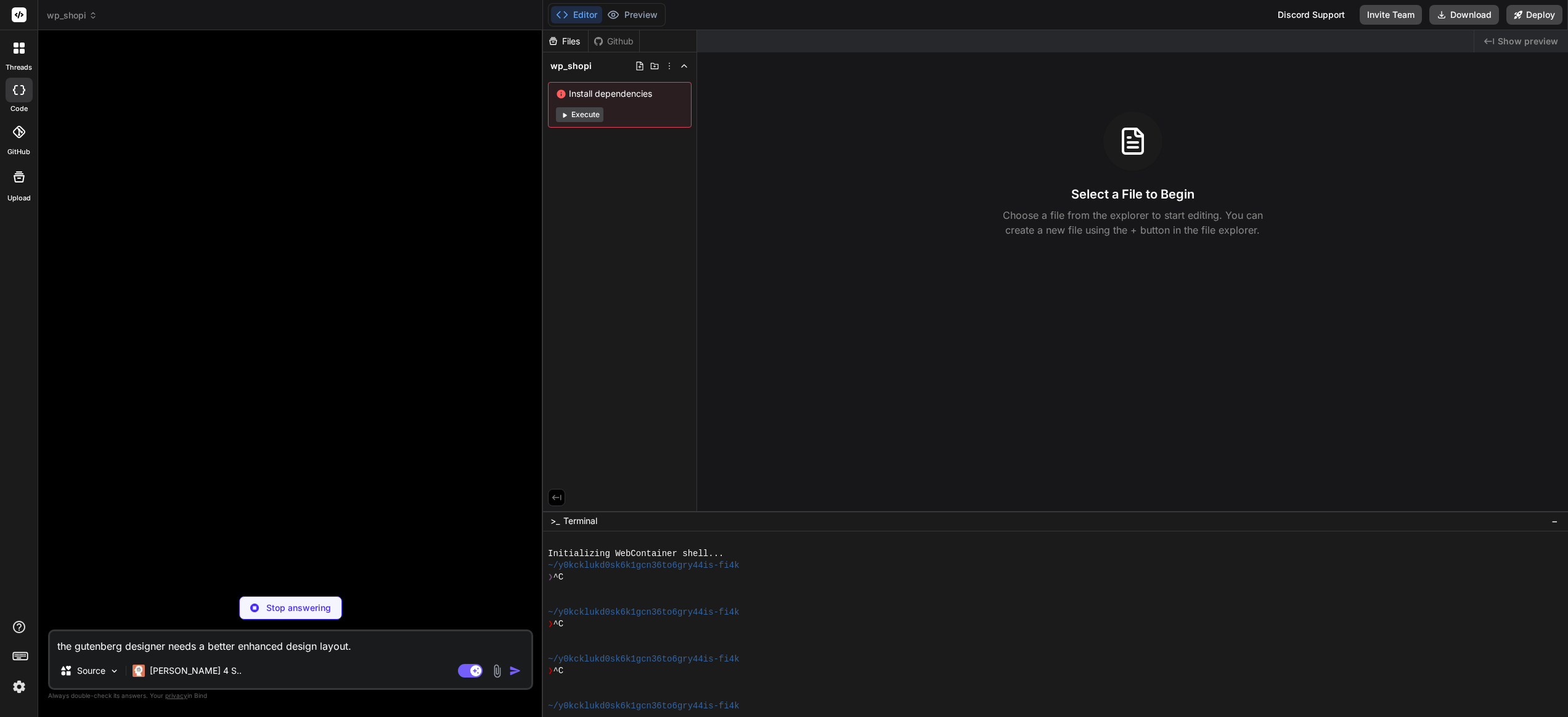
scroll to position [0, 0]
click at [149, 680] on div "Claude 4 S.." at bounding box center [187, 670] width 119 height 25
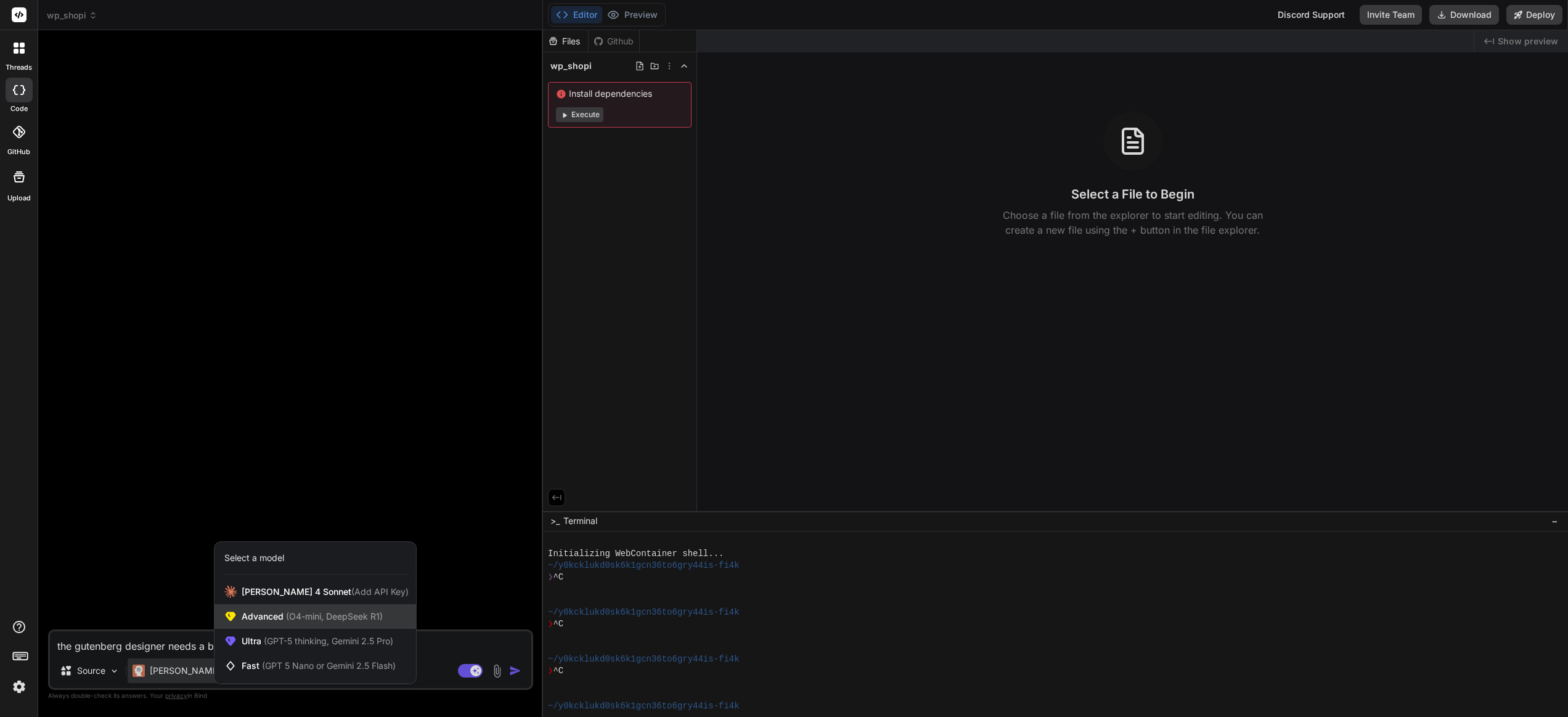
click at [263, 622] on span "Advanced (O4-mini, DeepSeek R1)" at bounding box center [312, 616] width 141 height 13
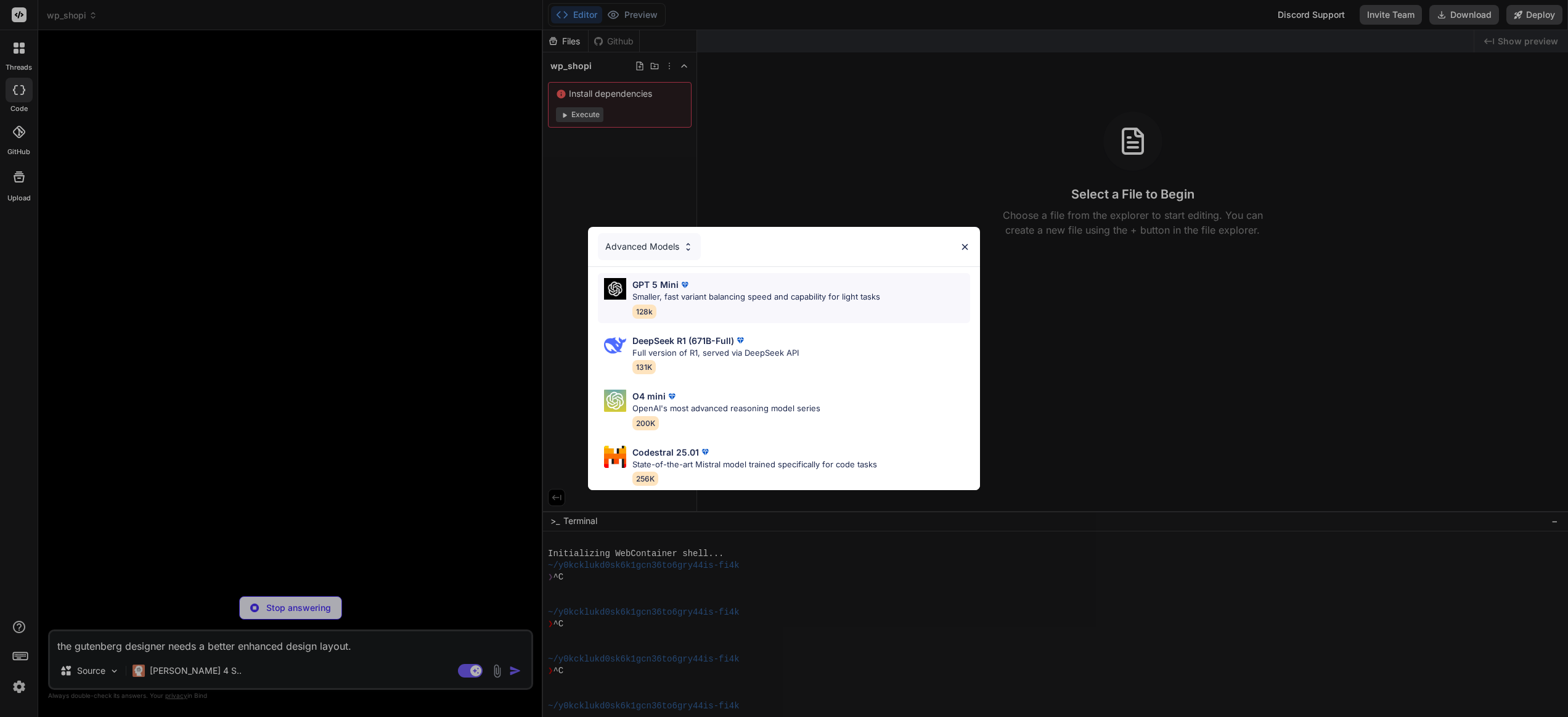
click at [736, 286] on div "GPT 5 Mini" at bounding box center [756, 284] width 248 height 13
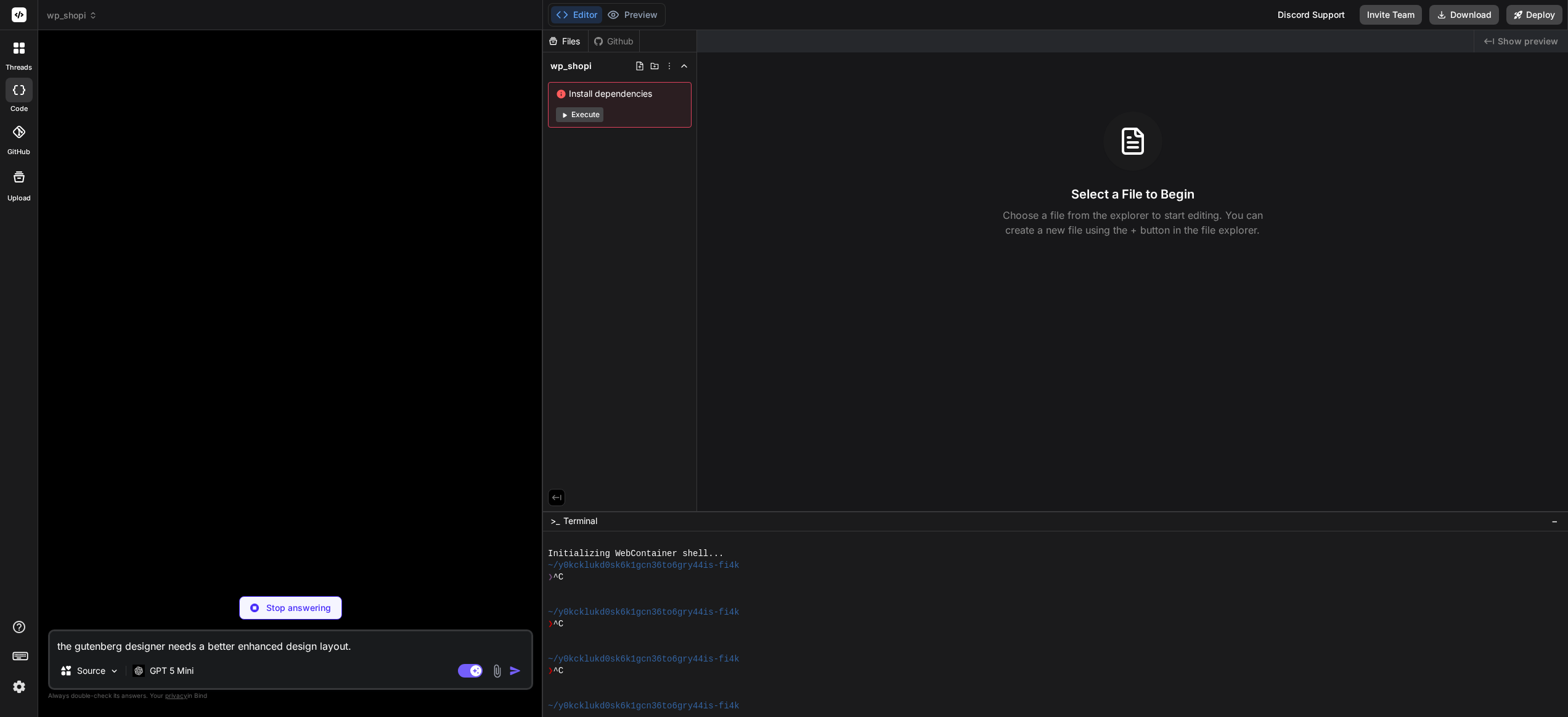
click at [182, 649] on textarea "the gutenberg designer needs a better enhanced design layout. please fix the gu…" at bounding box center [290, 643] width 481 height 22
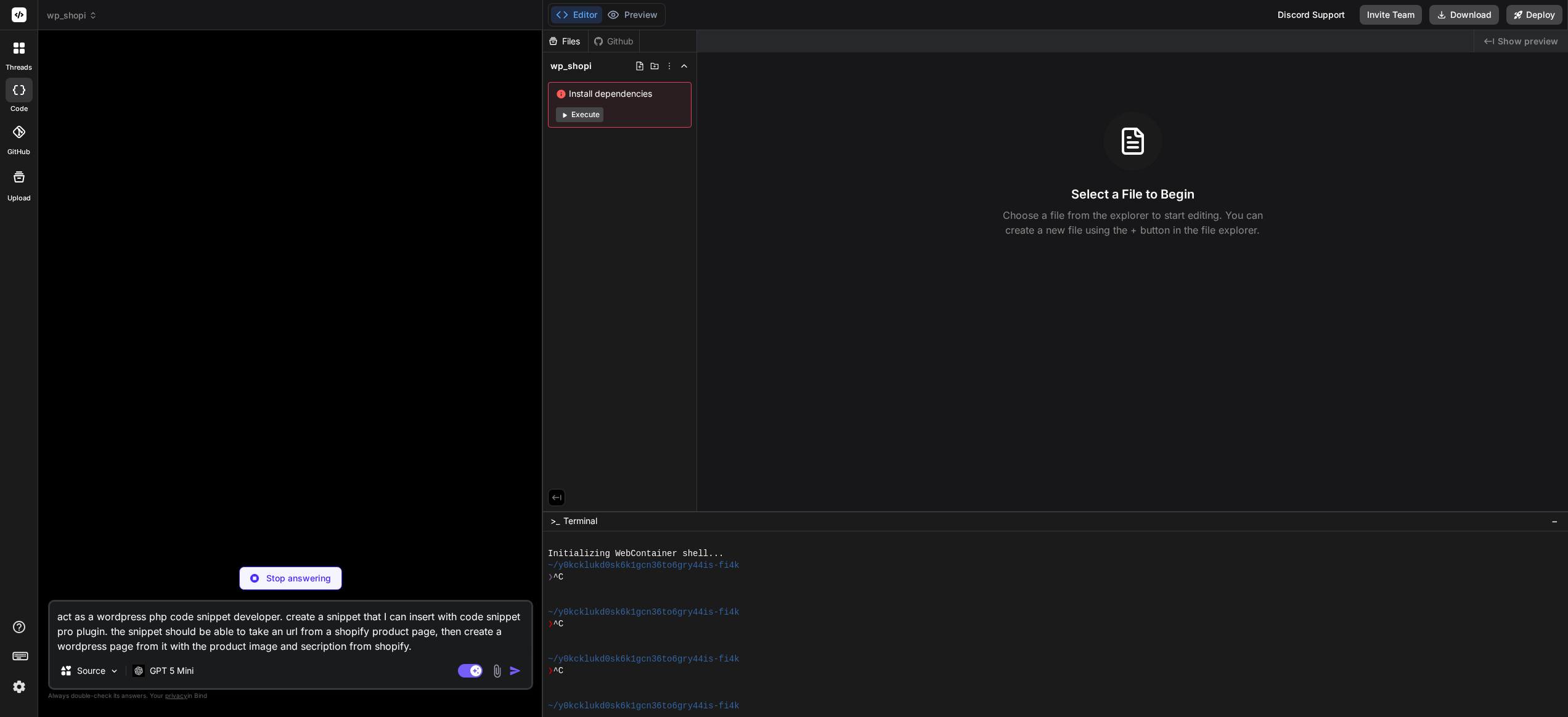
click at [317, 650] on textarea "act as a wordpress php code snippet developer. create a snippet that I can inse…" at bounding box center [290, 627] width 481 height 51
click at [457, 646] on textarea "act as a wordpress php code snippet developer. create a snippet that I can inse…" at bounding box center [290, 627] width 481 height 51
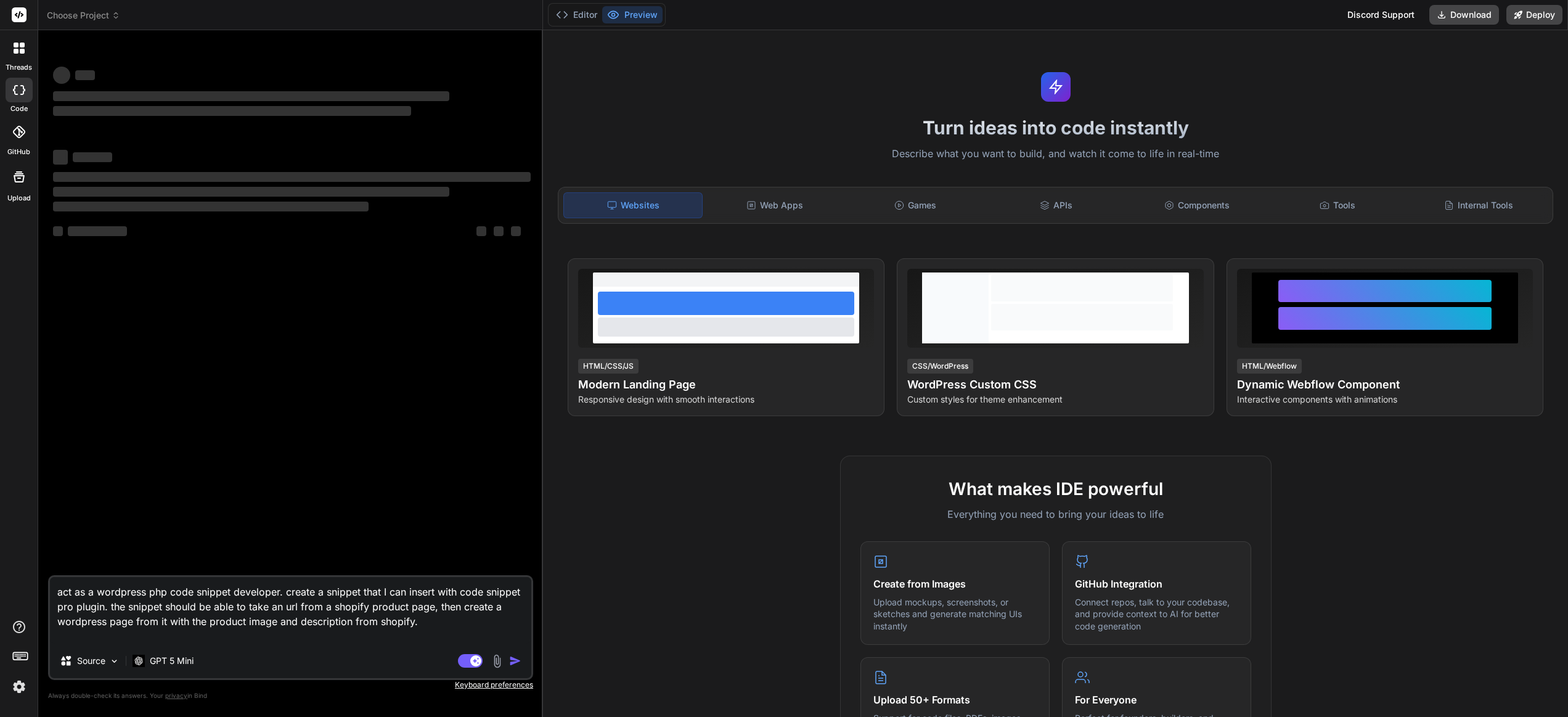
type textarea "x"
click at [321, 403] on div "‌ ‌ ‌ ‌ ‌ ‌ ‌ ‌ ‌ ‌ ‌ ‌ ‌ ‌" at bounding box center [292, 308] width 483 height 535
click at [578, 13] on button "Editor" at bounding box center [576, 15] width 51 height 17
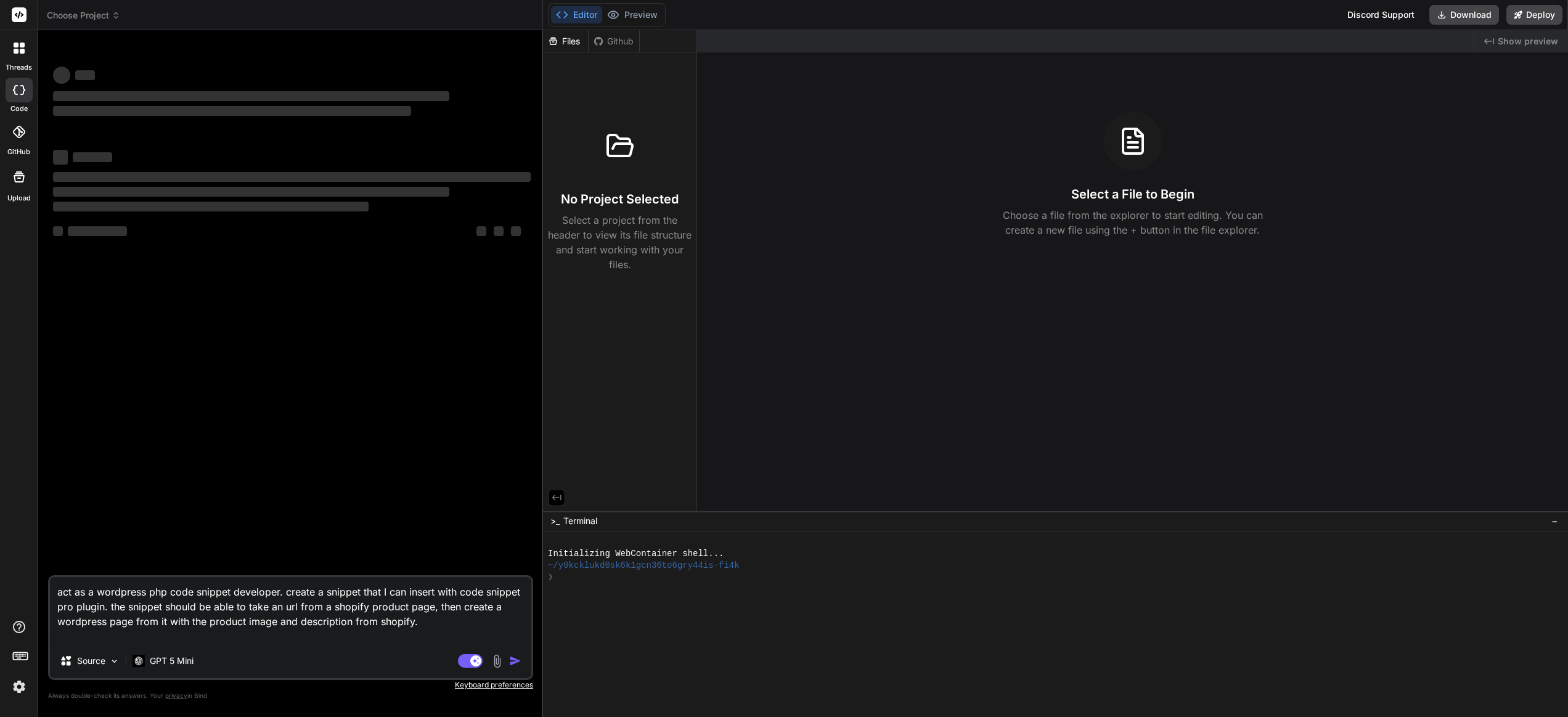
click at [75, 9] on span "Choose Project" at bounding box center [83, 16] width 74 height 13
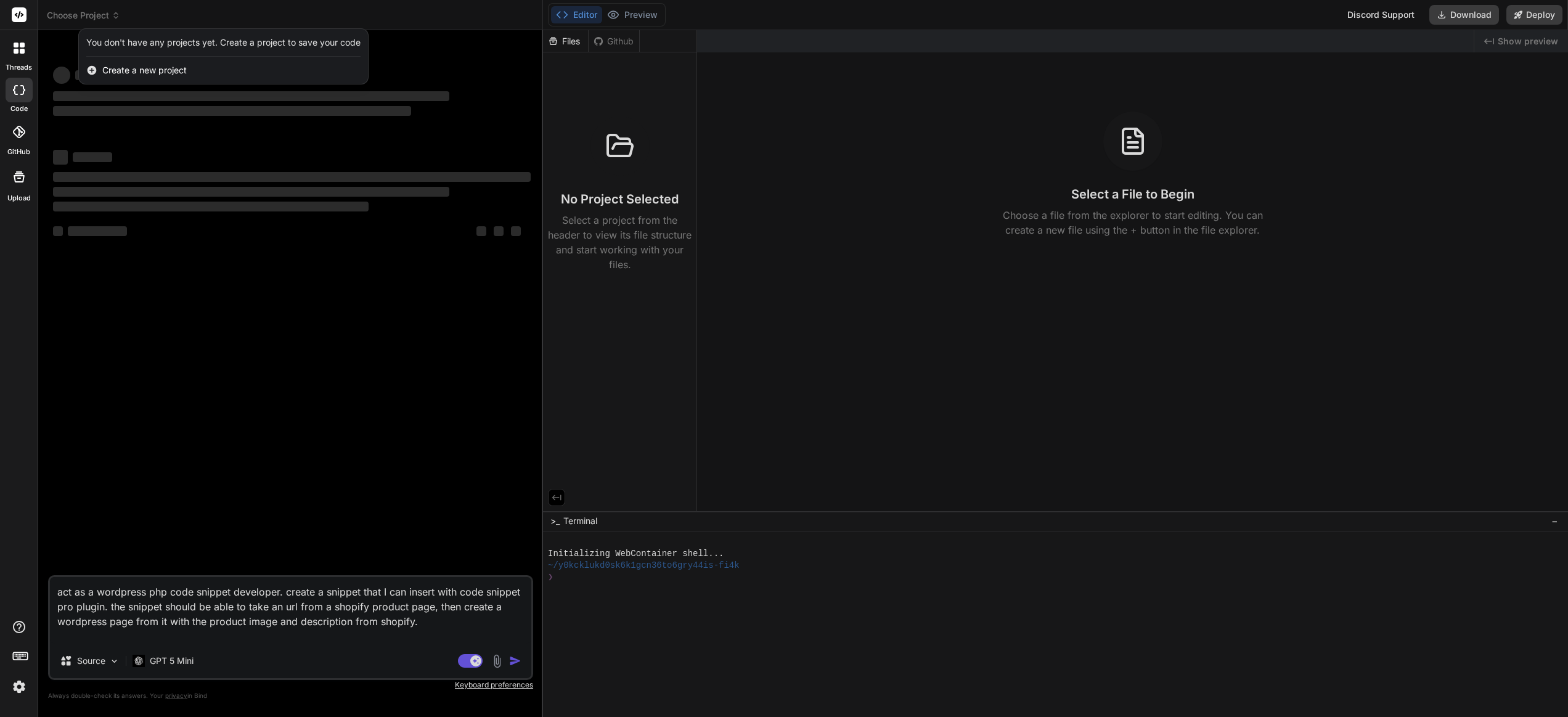
click at [70, 13] on div at bounding box center [784, 358] width 1568 height 717
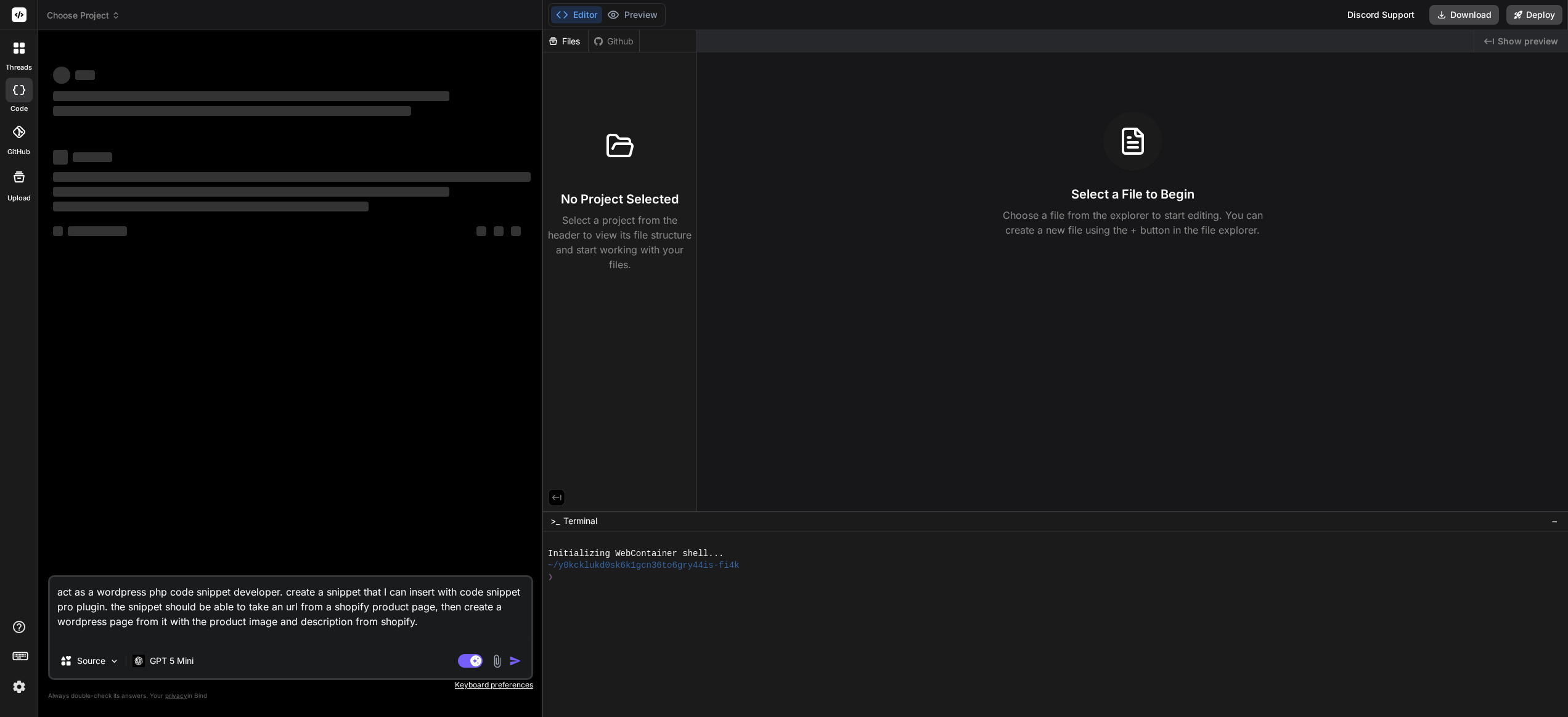
click at [424, 611] on textarea "act as a wordpress php code snippet developer. create a snippet that I can inse…" at bounding box center [290, 610] width 481 height 66
drag, startPoint x: 422, startPoint y: 625, endPoint x: -10, endPoint y: 598, distance: 432.8
click at [0, 598] on html "threads code GitHub Upload Choose Project Created with Pixso. Bind AI Web Searc…" at bounding box center [784, 358] width 1568 height 717
click at [78, 14] on span "Choose Project" at bounding box center [83, 16] width 74 height 13
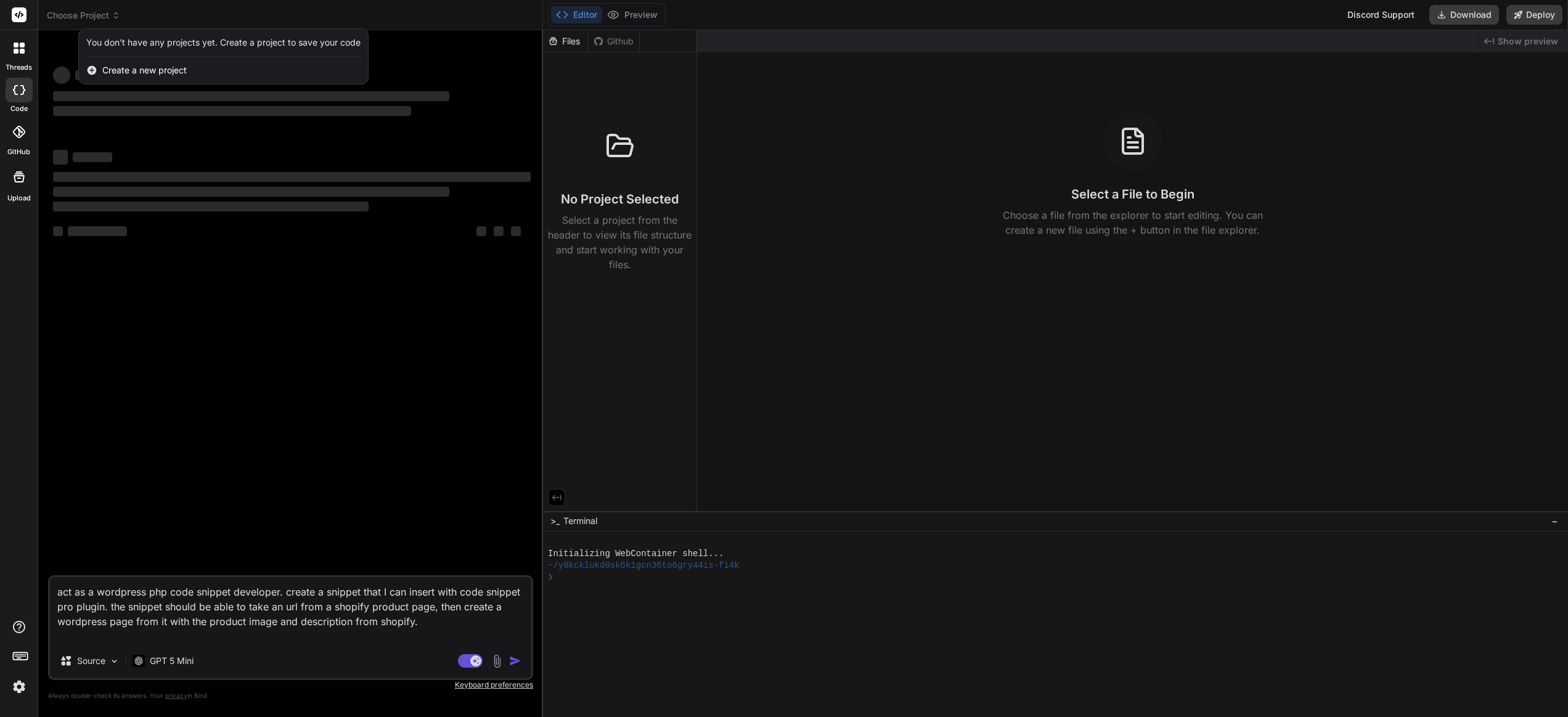
click at [138, 74] on span "Create a new project" at bounding box center [144, 70] width 85 height 13
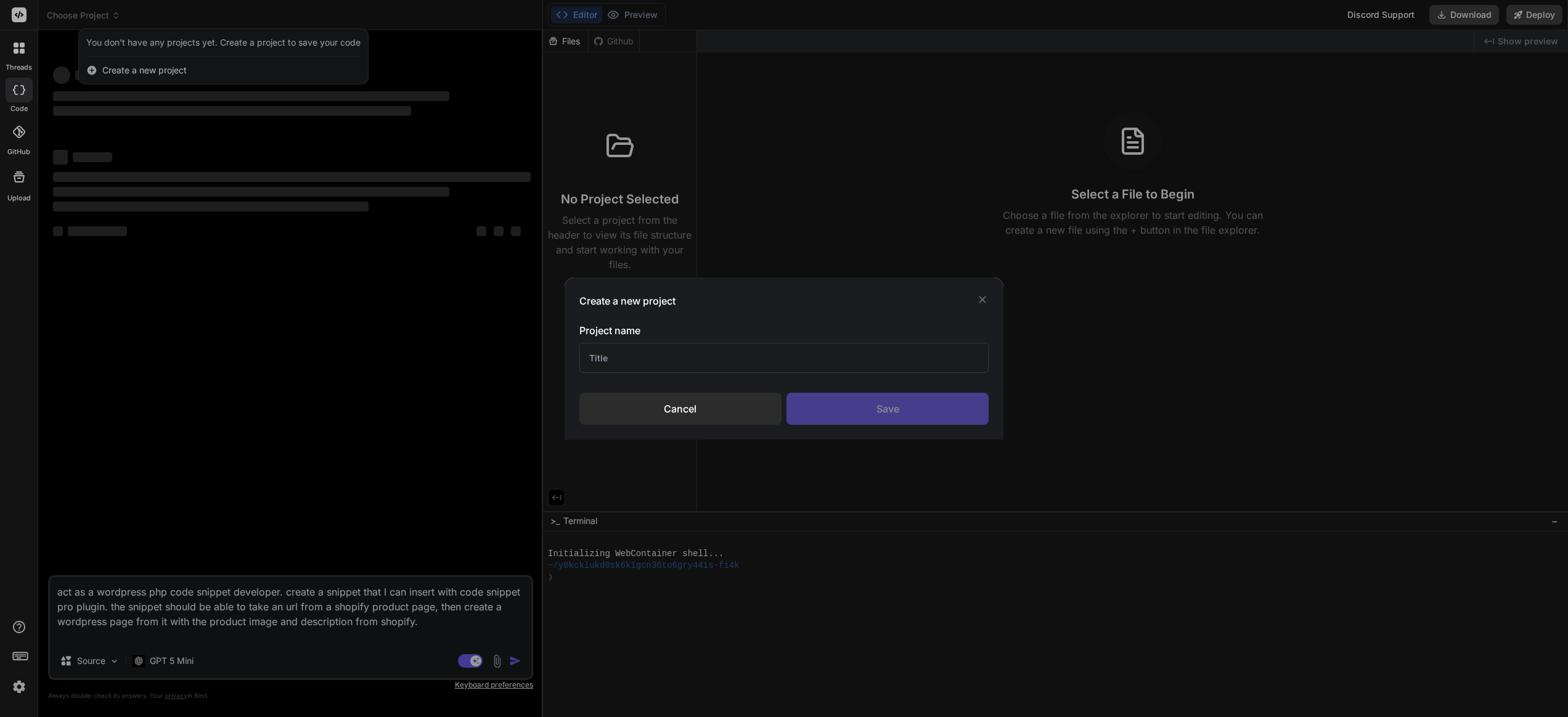
click at [639, 359] on input "text" at bounding box center [784, 358] width 409 height 30
type input "WP Shopify"
click at [832, 412] on div "Save" at bounding box center [887, 408] width 202 height 32
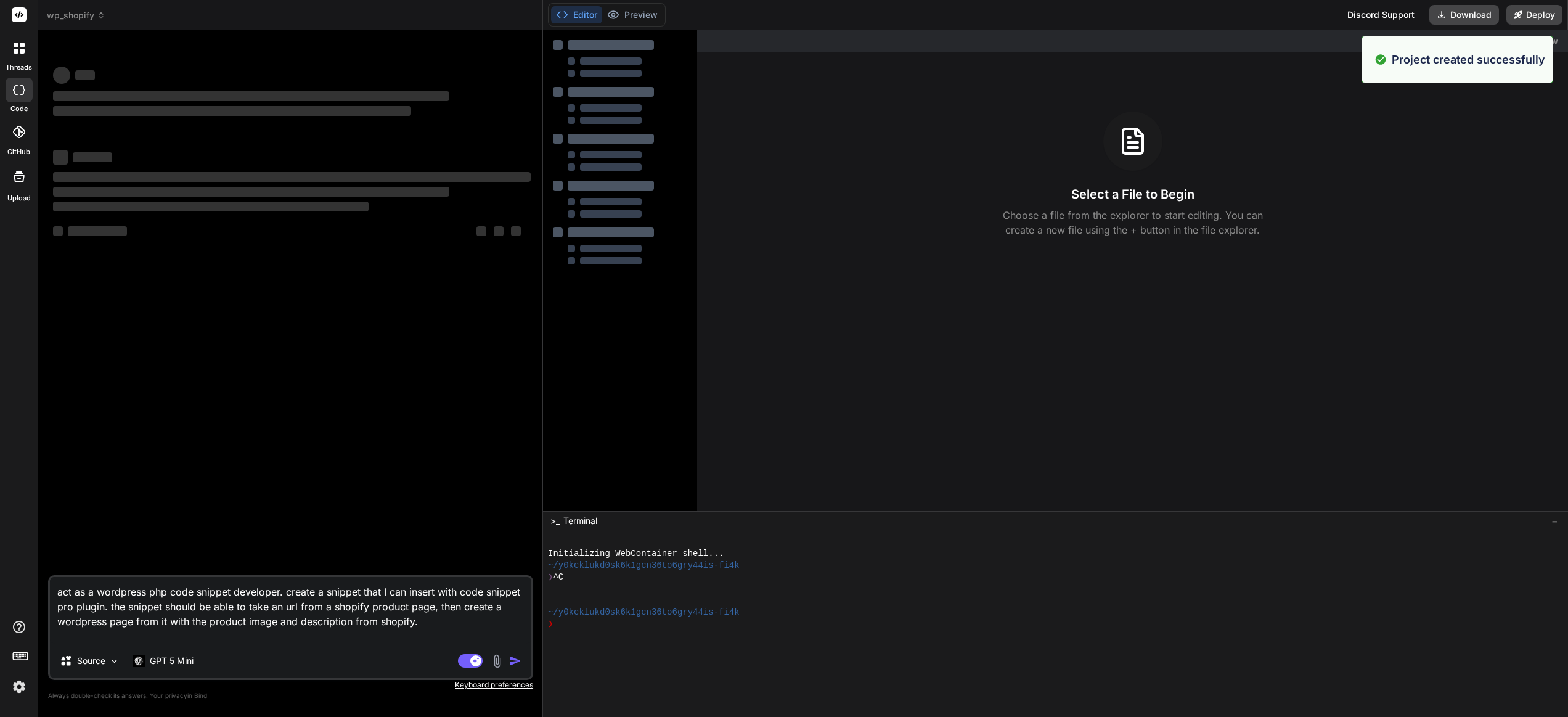
type textarea "x"
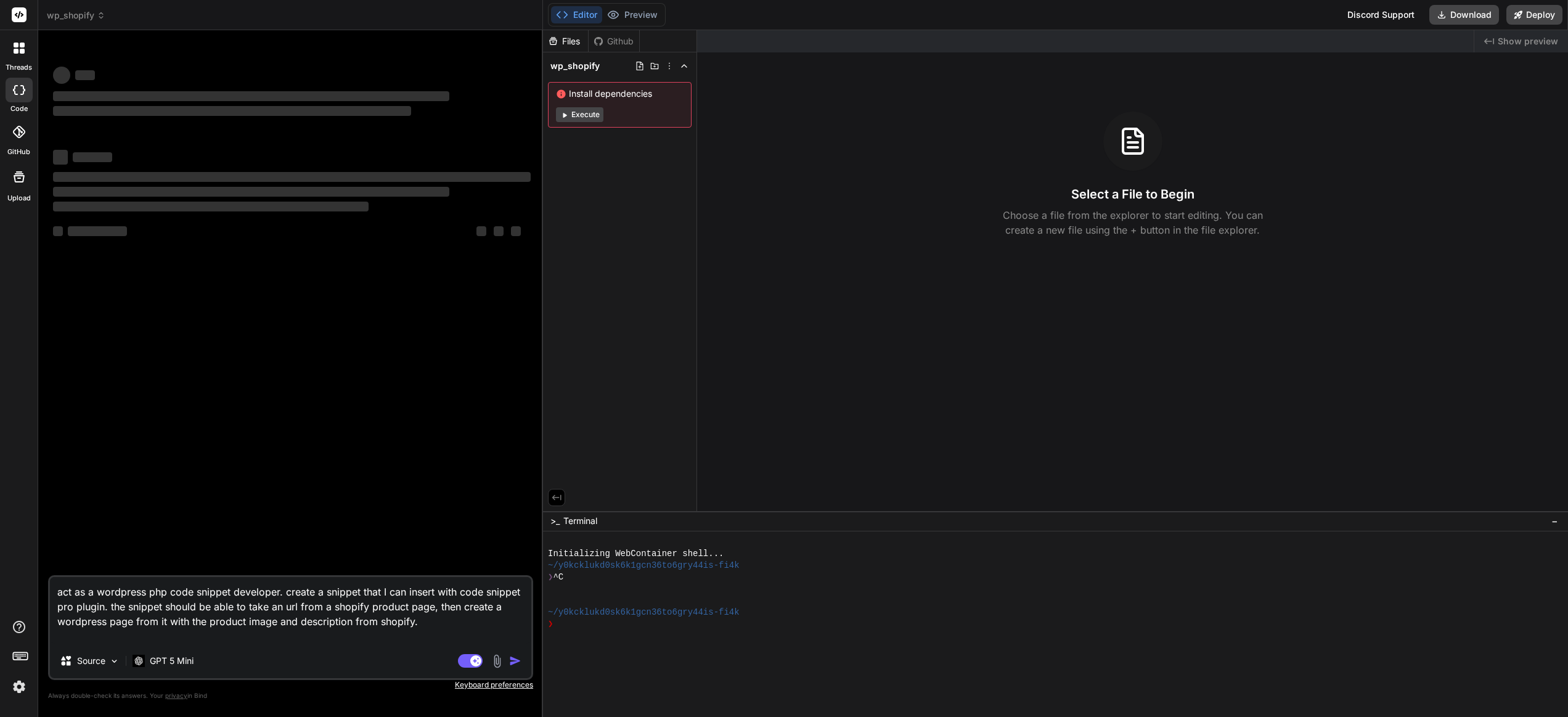
click at [336, 609] on textarea "act as a wordpress php code snippet developer. create a snippet that I can inse…" at bounding box center [290, 610] width 481 height 66
click at [436, 620] on textarea "act as a wordpress php code snippet developer. create a snippet that I can inse…" at bounding box center [290, 610] width 481 height 66
click at [13, 689] on img at bounding box center [19, 686] width 21 height 21
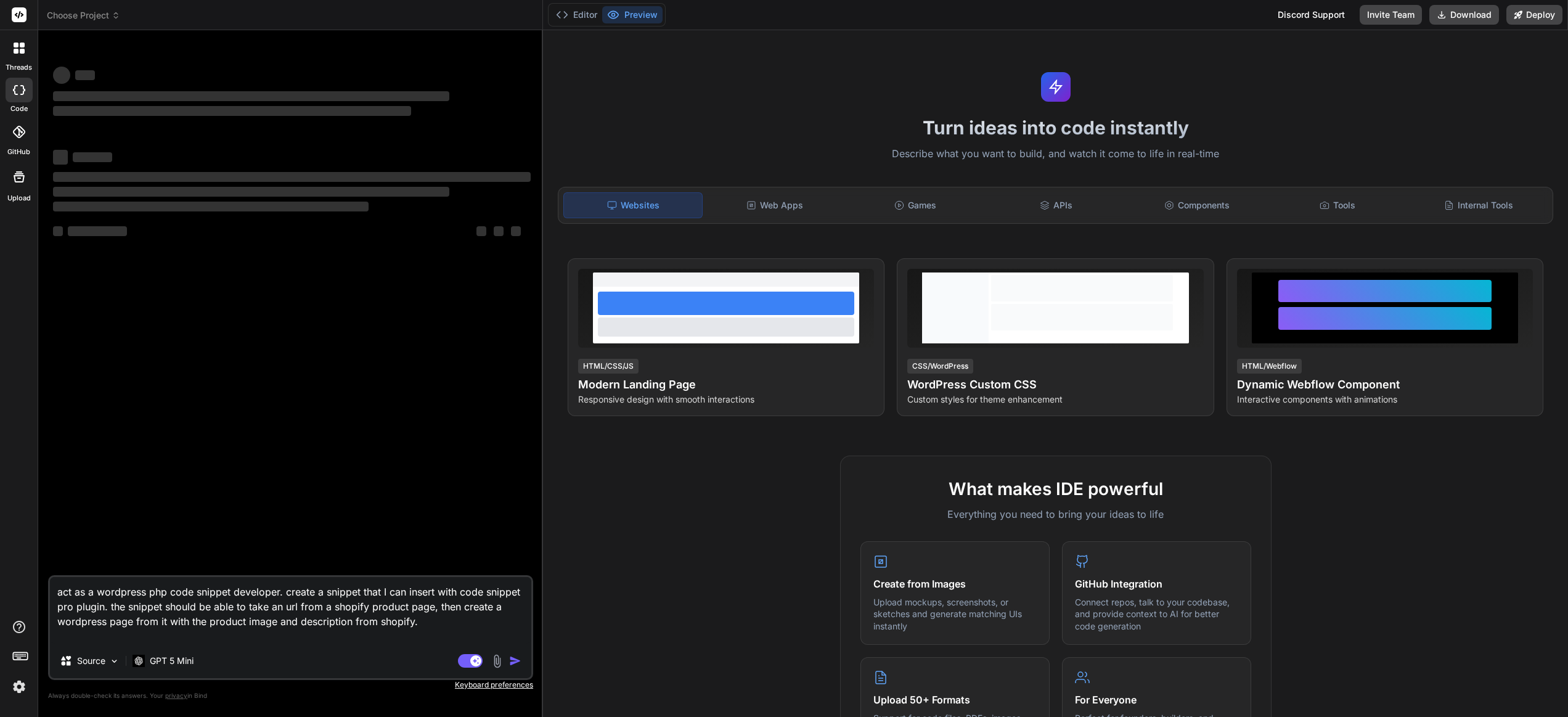
click at [420, 603] on textarea "act as a wordpress php code snippet developer. create a snippet that I can inse…" at bounding box center [290, 610] width 481 height 66
click at [77, 14] on span "Choose Project" at bounding box center [83, 16] width 74 height 13
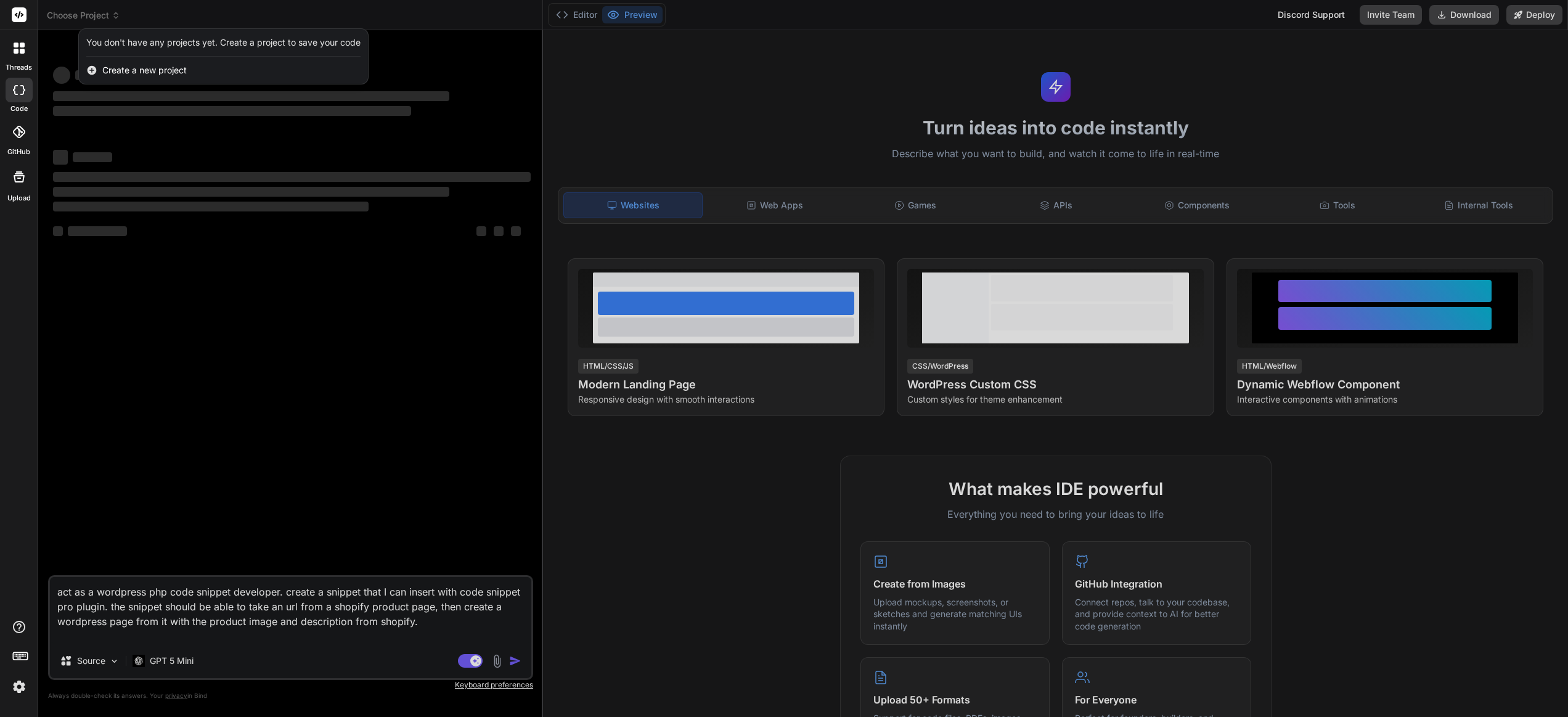
click at [77, 15] on div at bounding box center [784, 358] width 1568 height 717
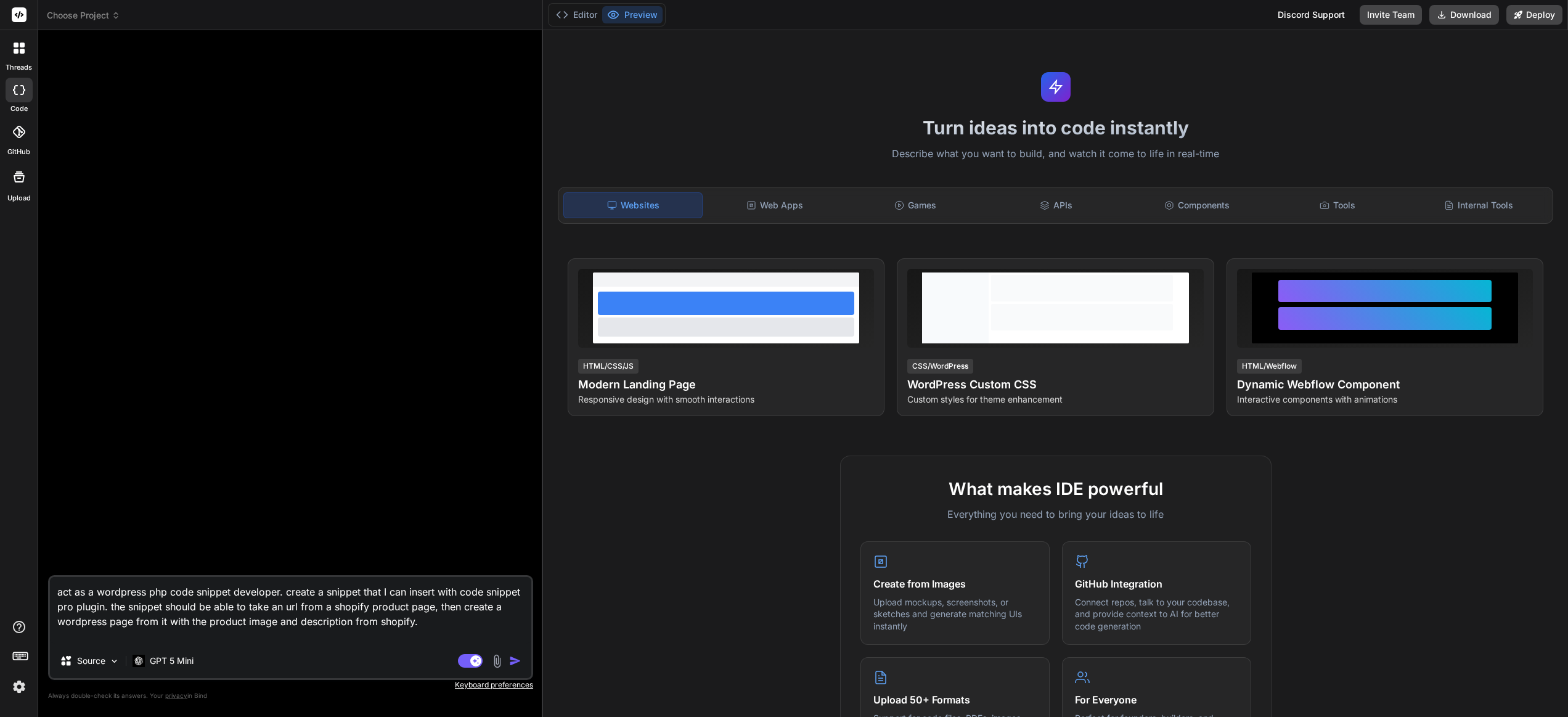
click at [26, 85] on div at bounding box center [19, 89] width 27 height 25
click at [18, 63] on label "threads" at bounding box center [18, 67] width 26 height 10
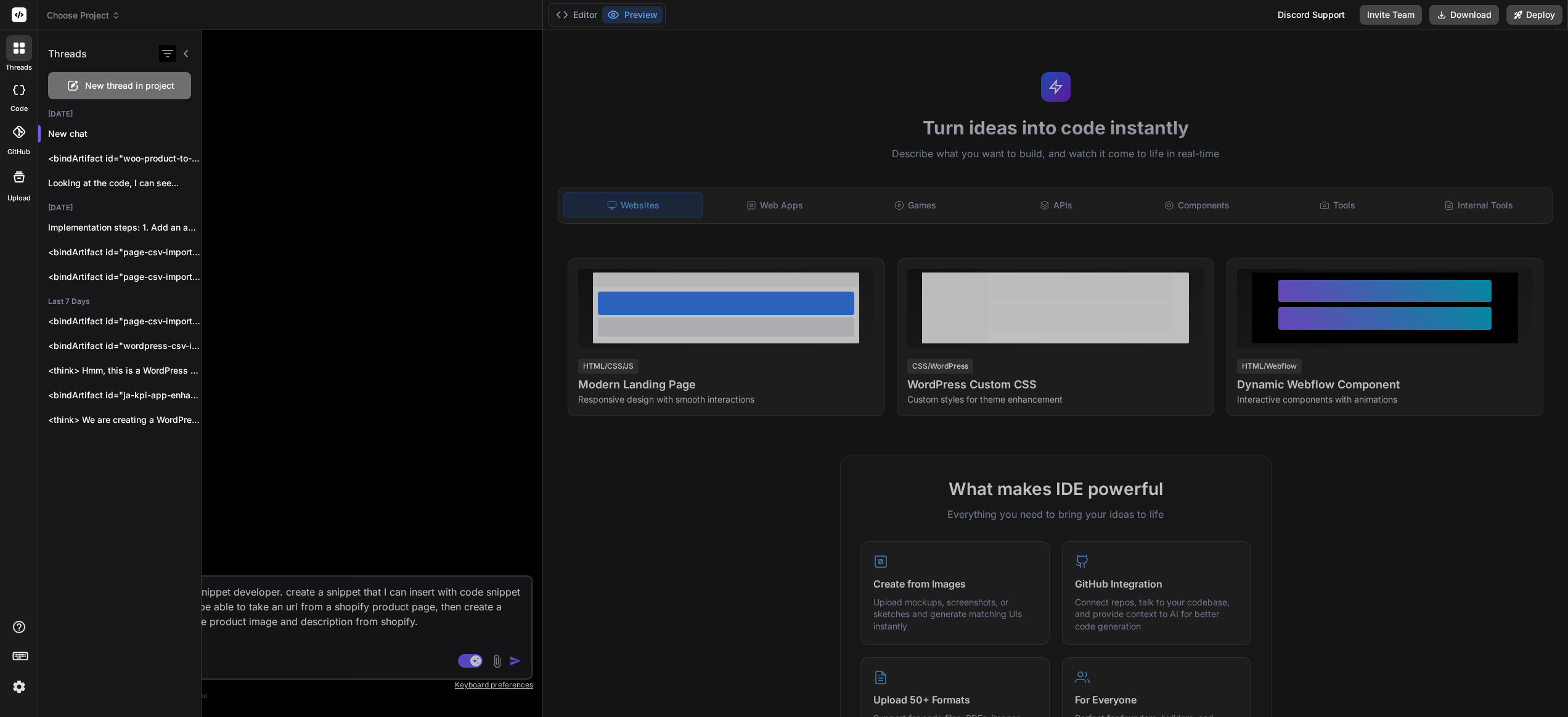
click at [166, 55] on icon "button" at bounding box center [167, 53] width 15 height 15
click at [184, 319] on icon "button" at bounding box center [187, 321] width 7 height 7
click at [222, 369] on span "Delete" at bounding box center [215, 370] width 26 height 13
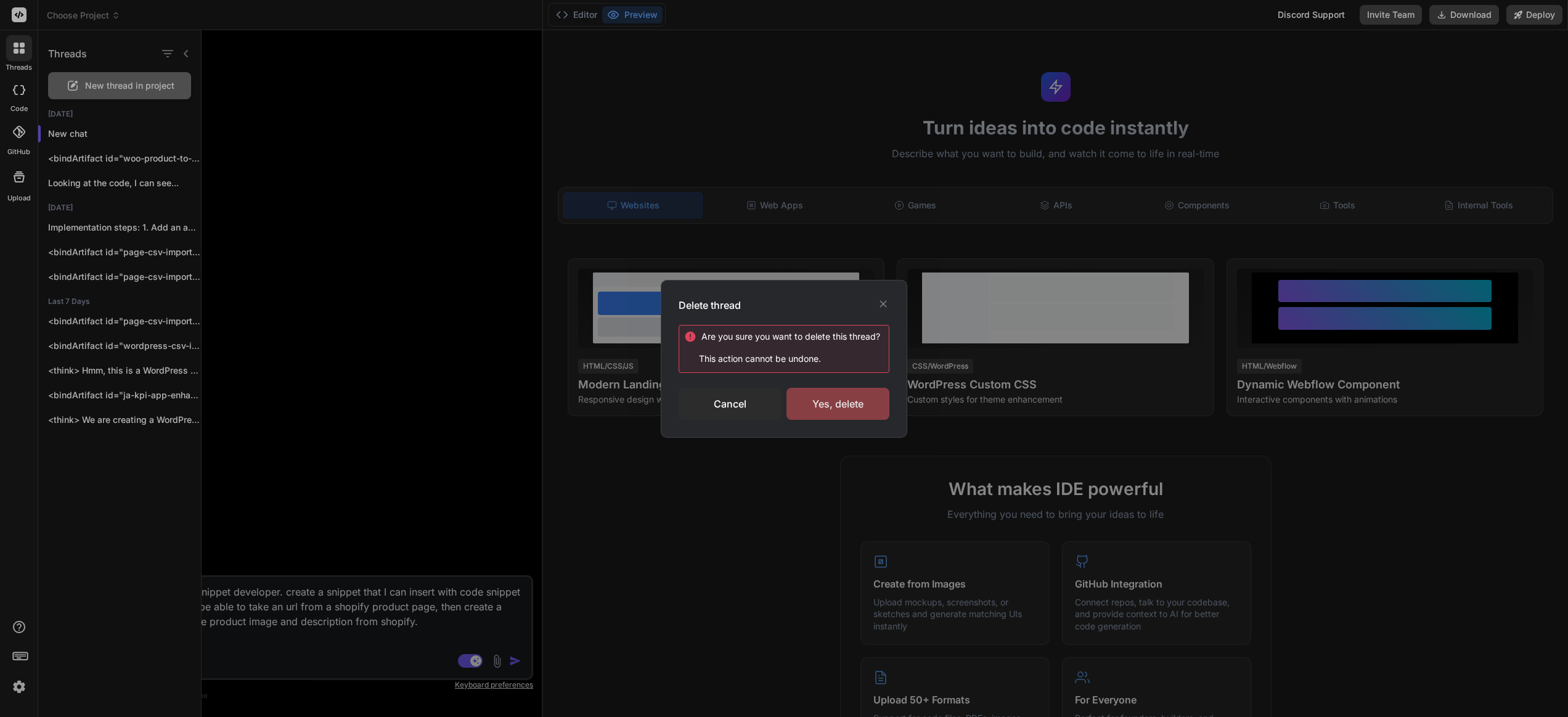
click at [868, 410] on div "Yes, delete" at bounding box center [838, 404] width 103 height 32
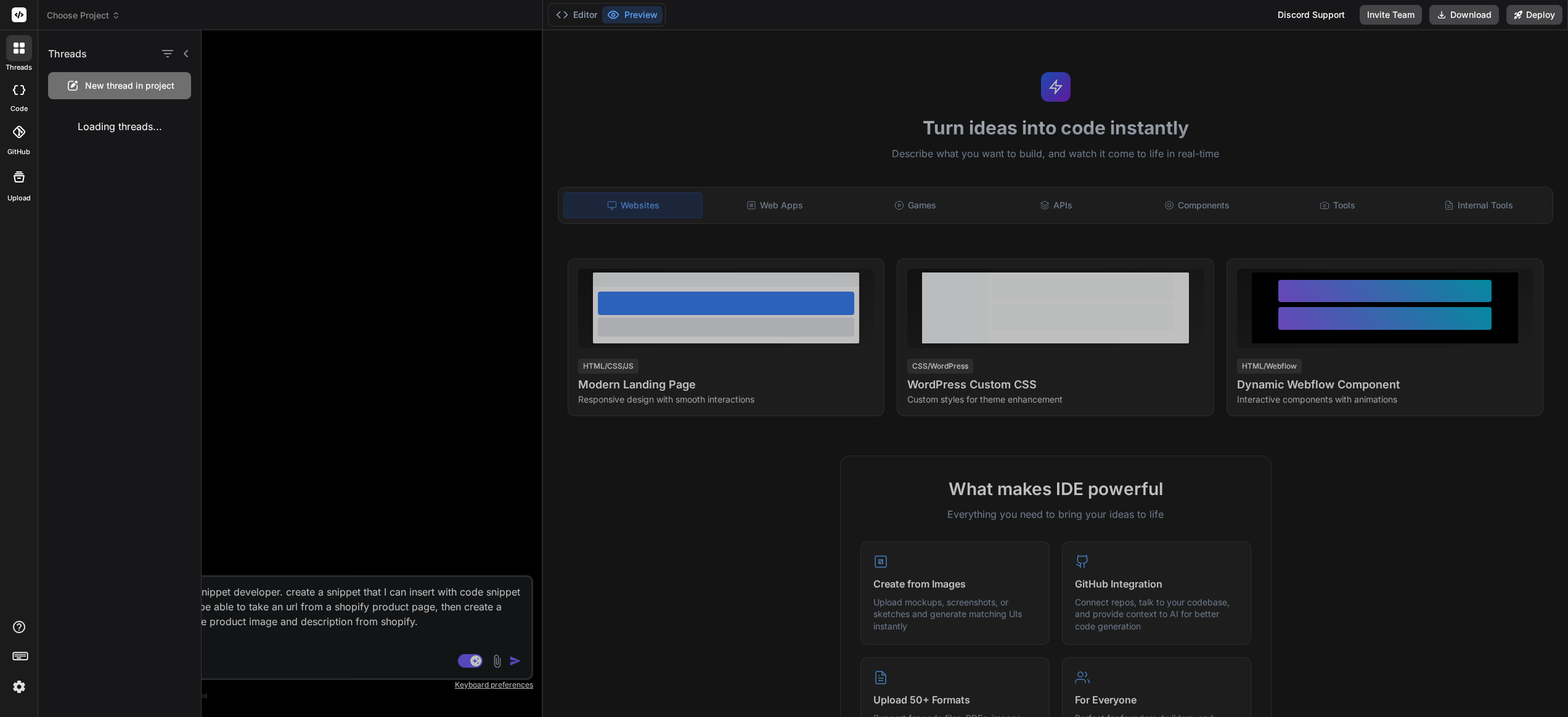
click at [14, 47] on icon at bounding box center [16, 45] width 5 height 5
click at [3, 93] on div "code" at bounding box center [19, 93] width 38 height 41
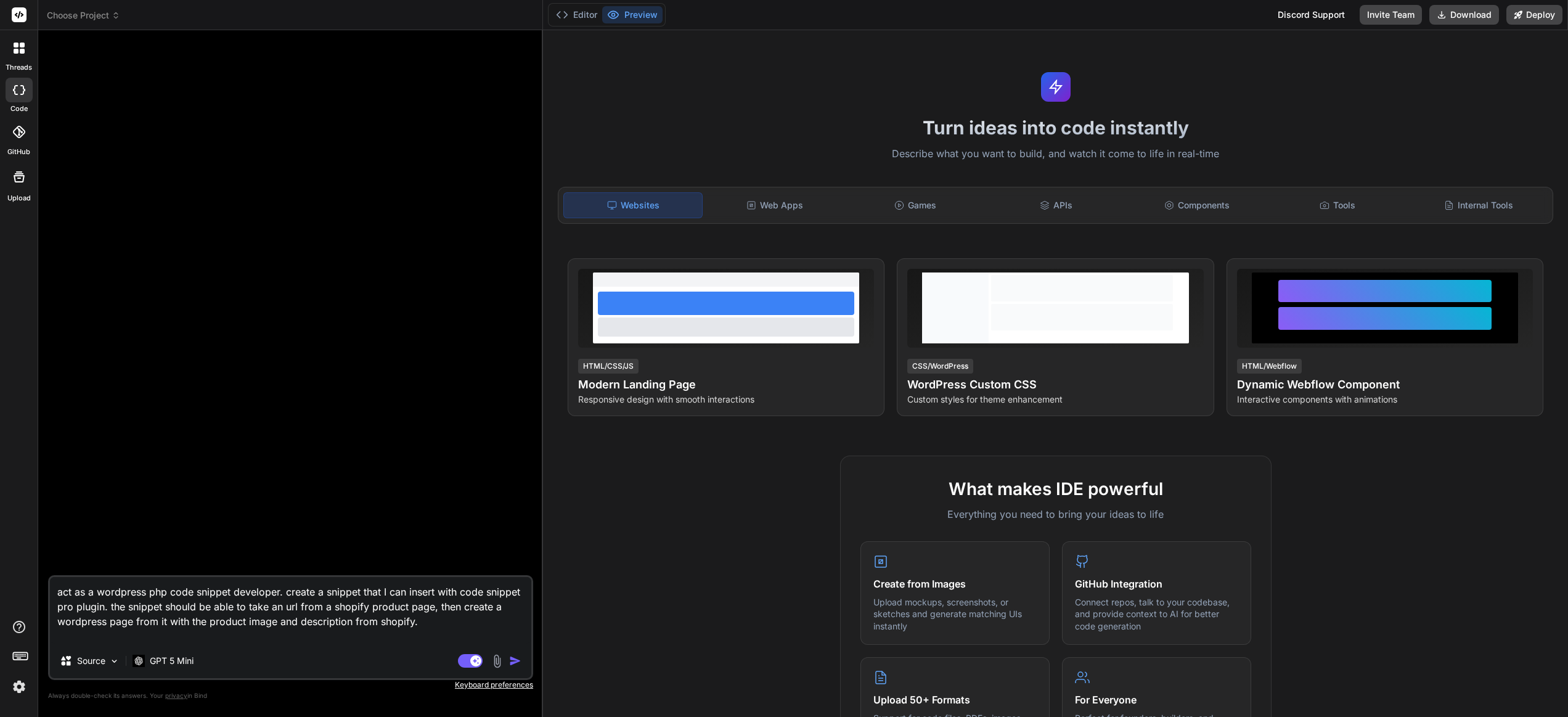
type textarea "x"
click at [24, 14] on rect at bounding box center [19, 14] width 15 height 15
